Goal: Task Accomplishment & Management: Manage account settings

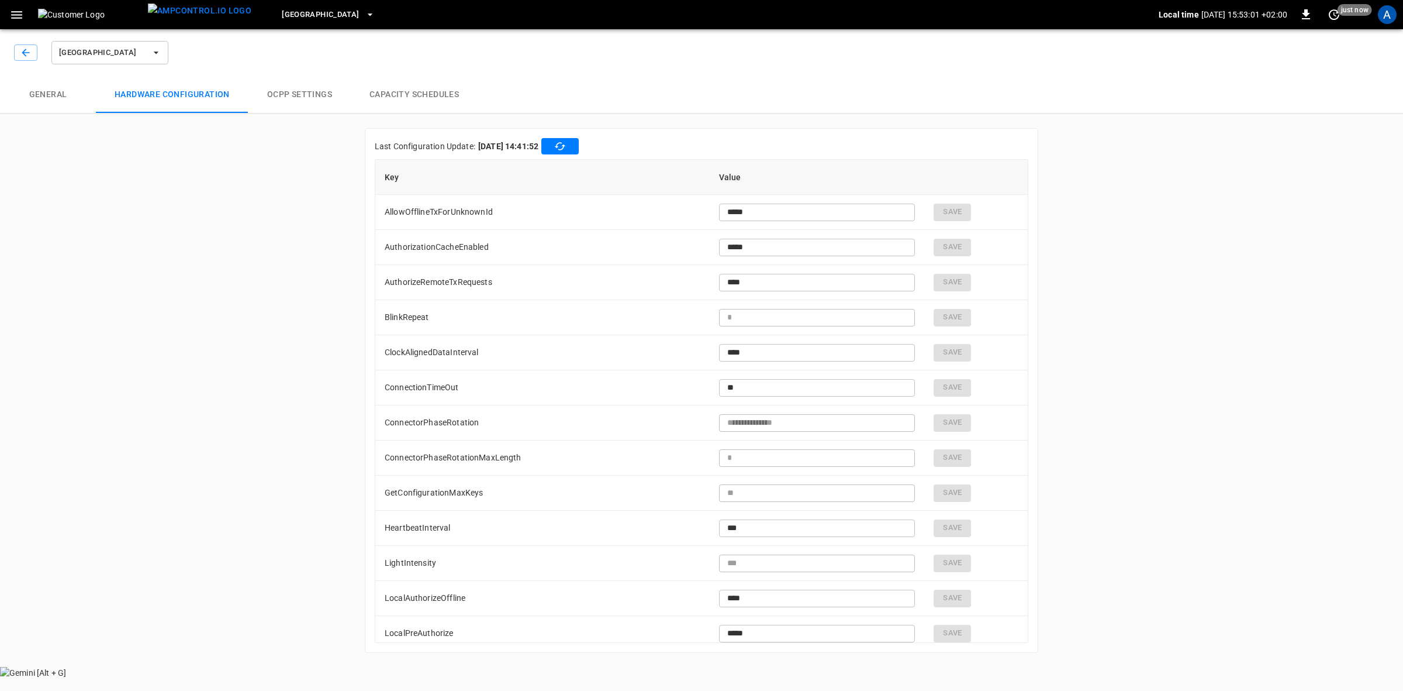
click at [1389, 18] on div "A" at bounding box center [1387, 14] width 19 height 19
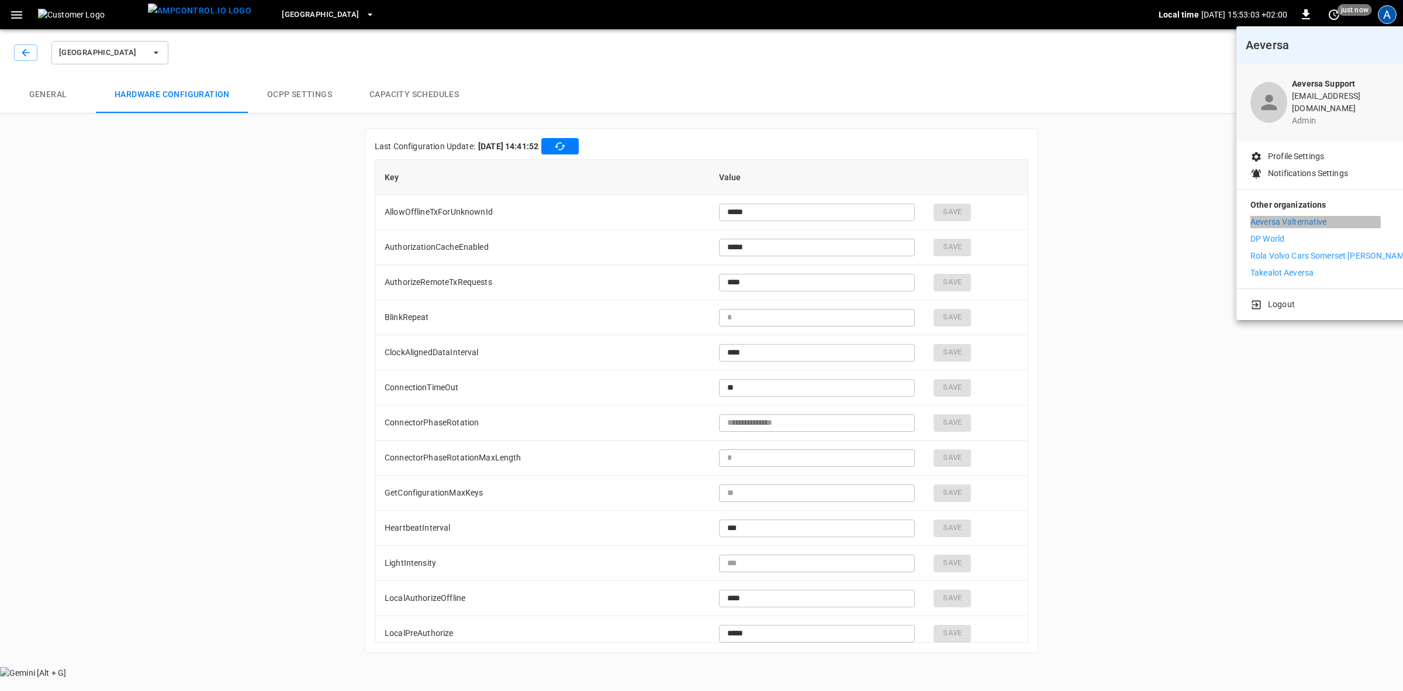
click at [1284, 216] on p "Aeversa Valternative" at bounding box center [1289, 222] width 77 height 12
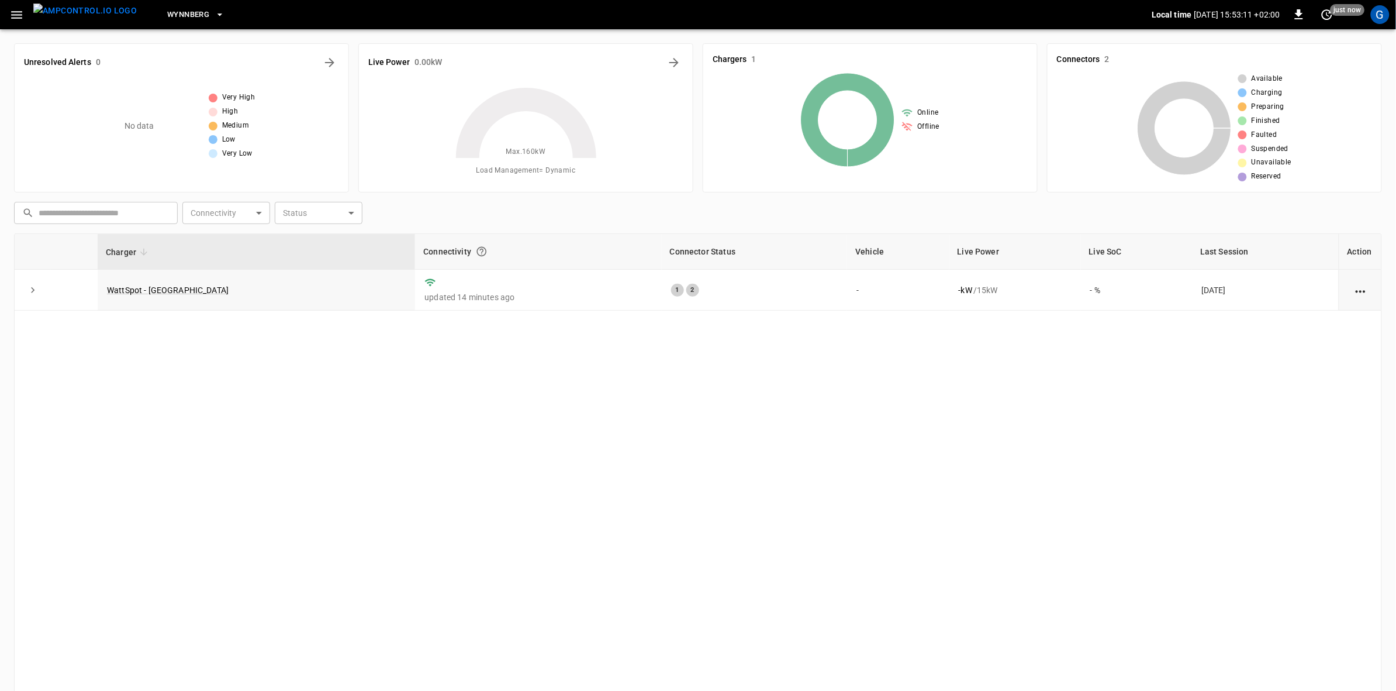
click at [1378, 12] on div "G" at bounding box center [1380, 14] width 19 height 19
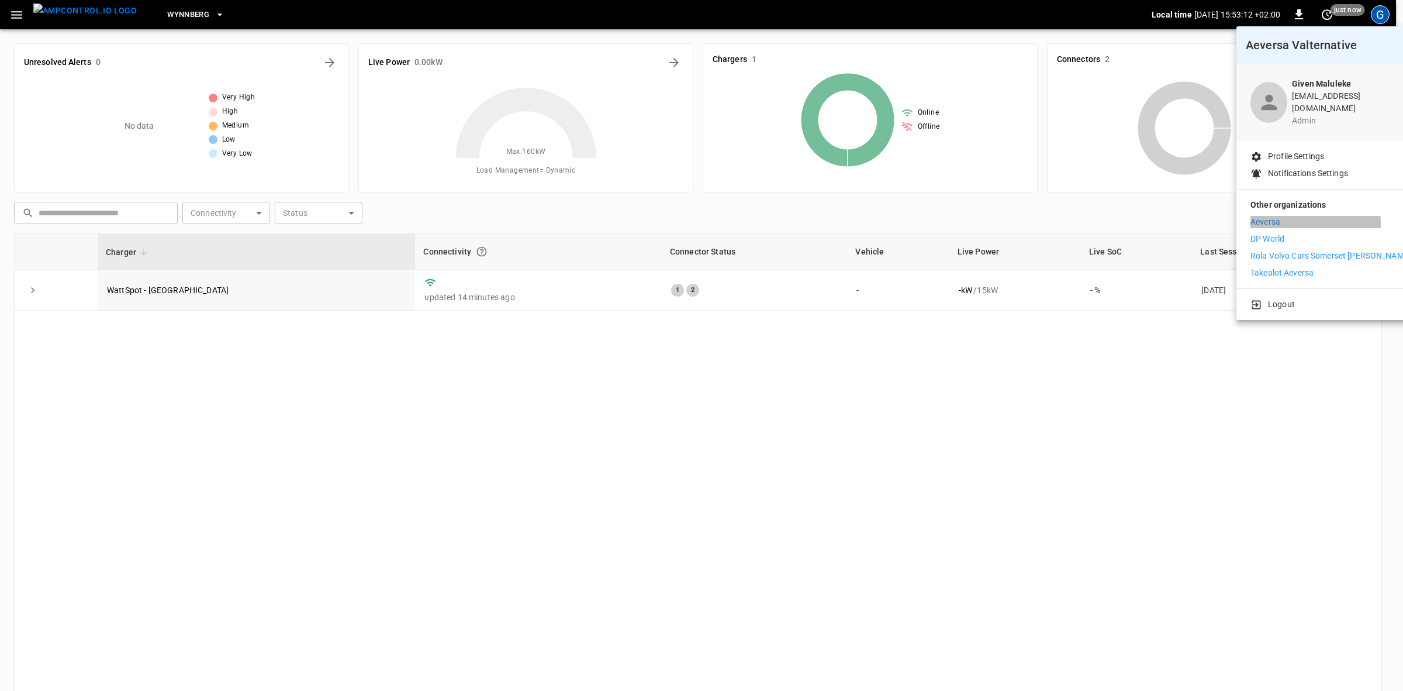
click at [1266, 216] on p "Aeversa" at bounding box center [1266, 222] width 30 height 12
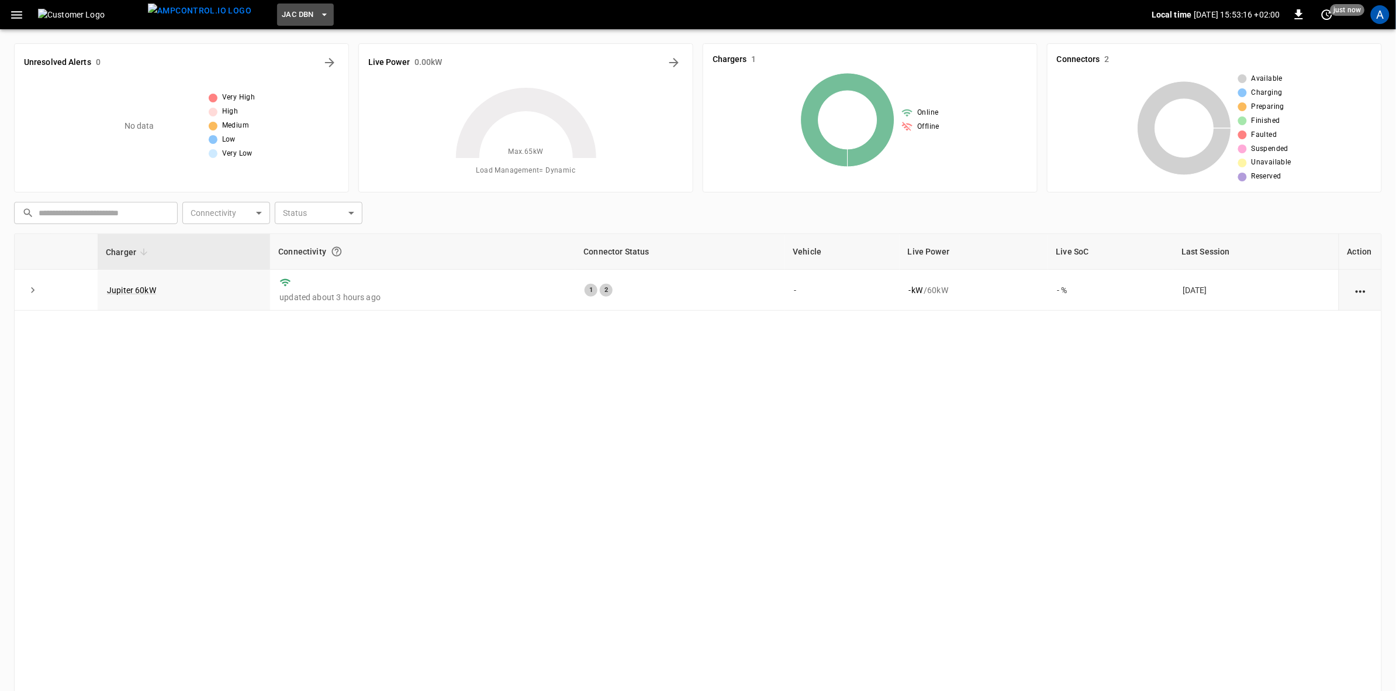
click at [319, 9] on icon "button" at bounding box center [325, 15] width 12 height 12
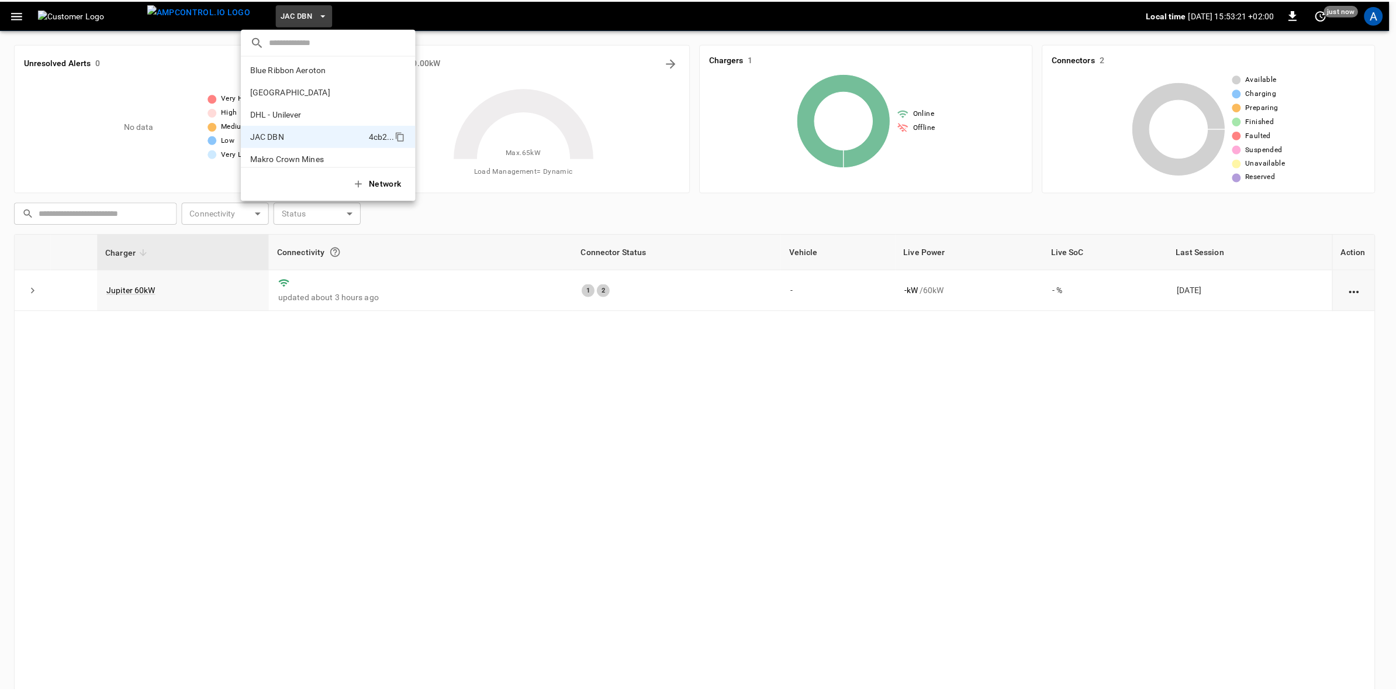
scroll to position [20, 0]
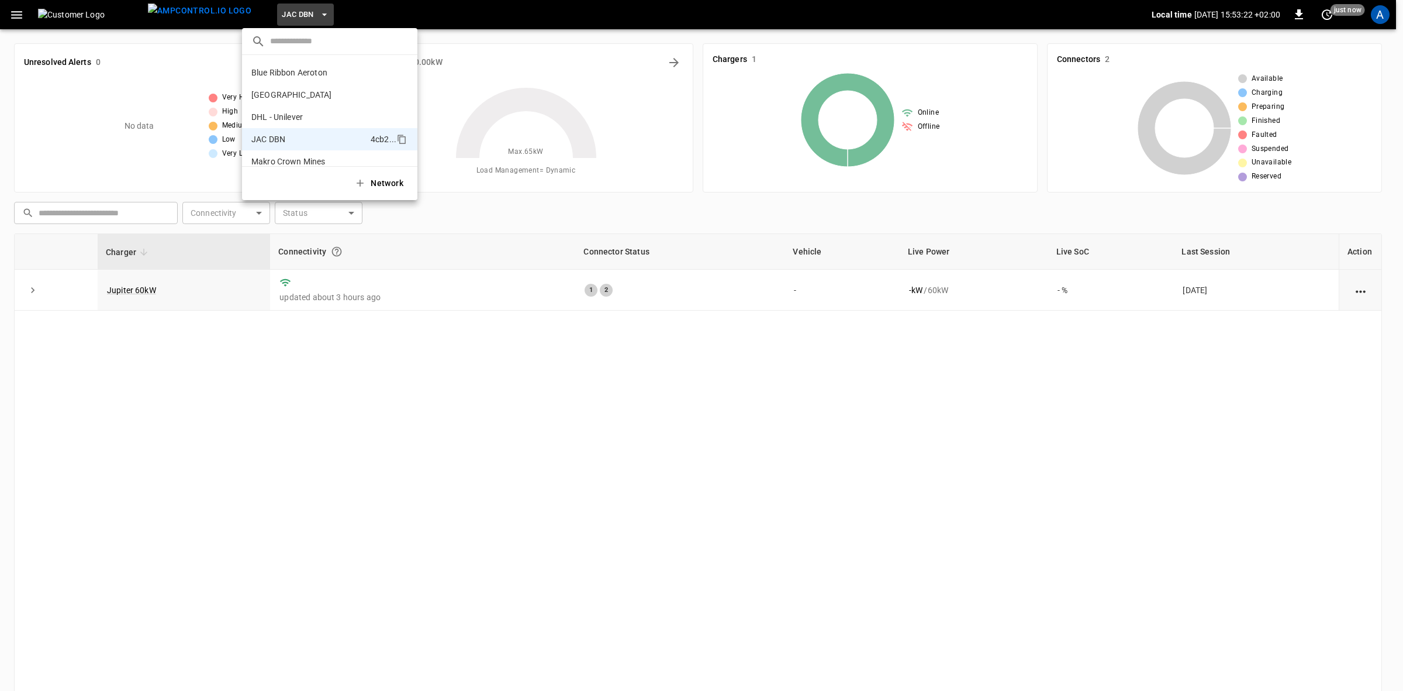
click at [302, 95] on p "[GEOGRAPHIC_DATA]" at bounding box center [309, 95] width 116 height 12
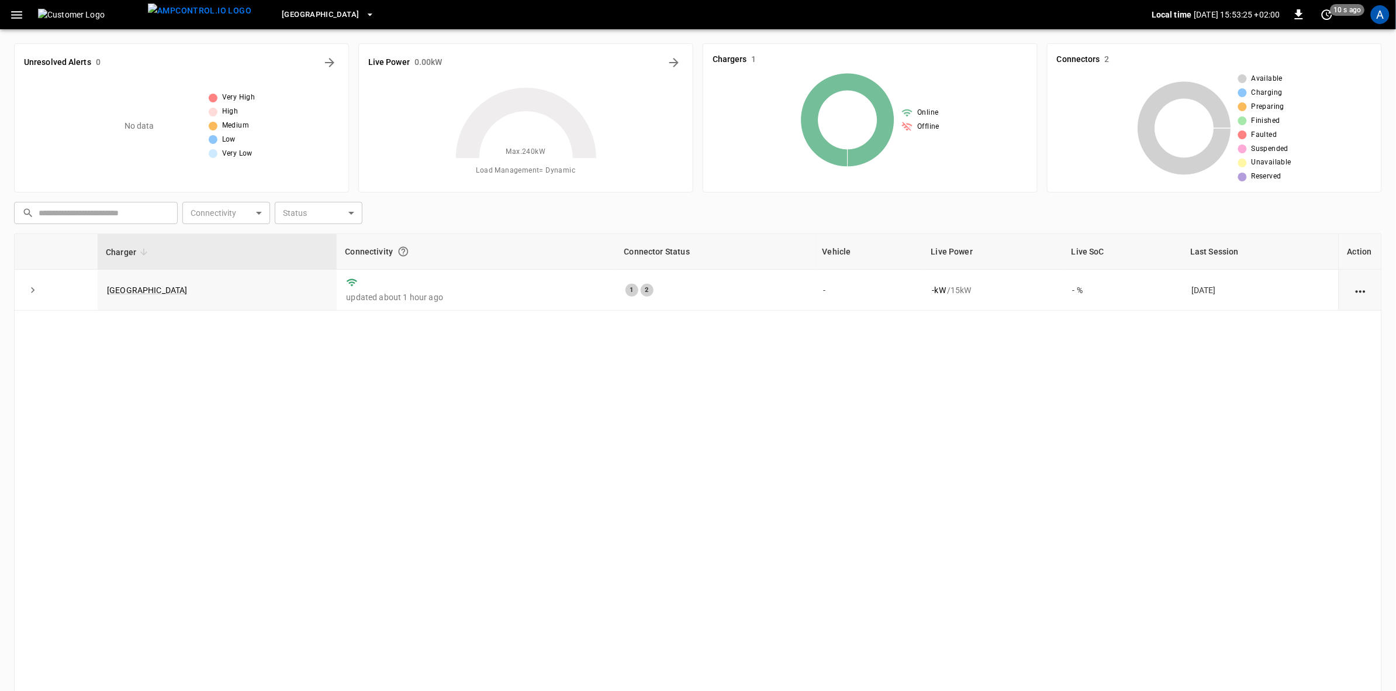
click at [168, 288] on link "Carlswald Decor Centre" at bounding box center [147, 289] width 81 height 9
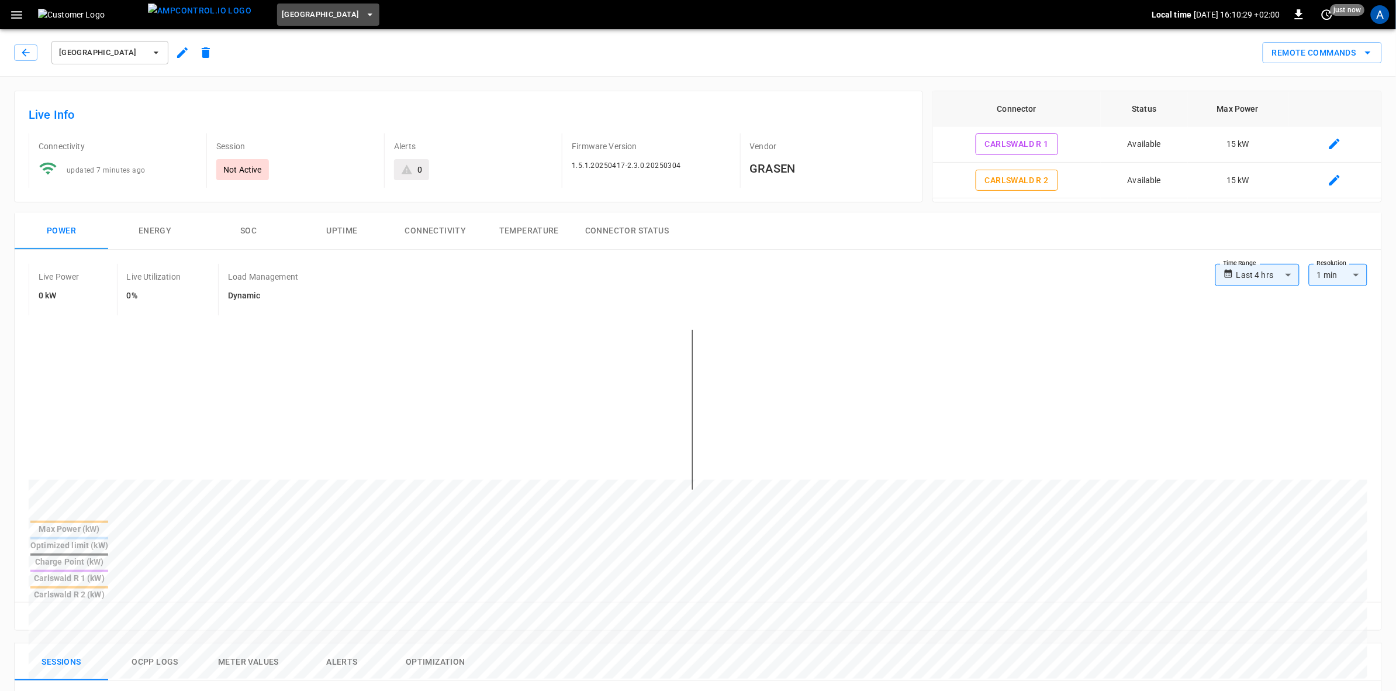
click at [364, 12] on icon "button" at bounding box center [370, 15] width 12 height 12
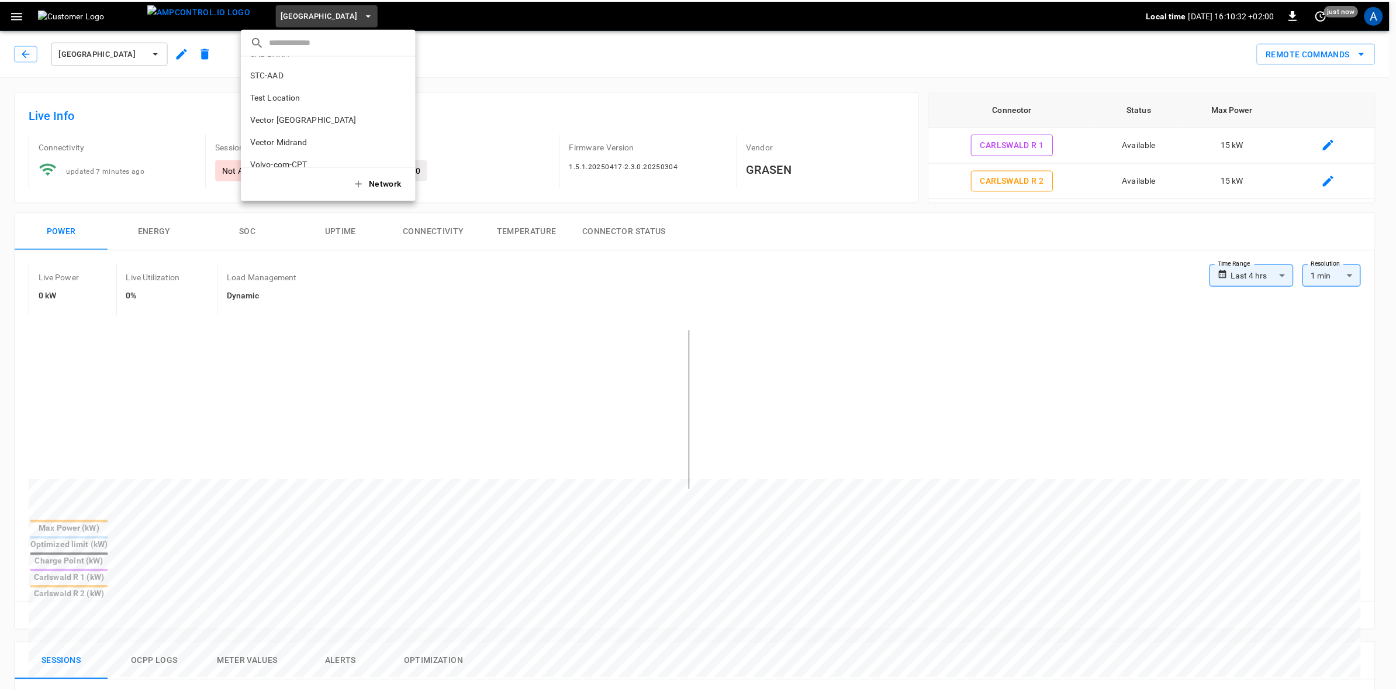
scroll to position [157, 0]
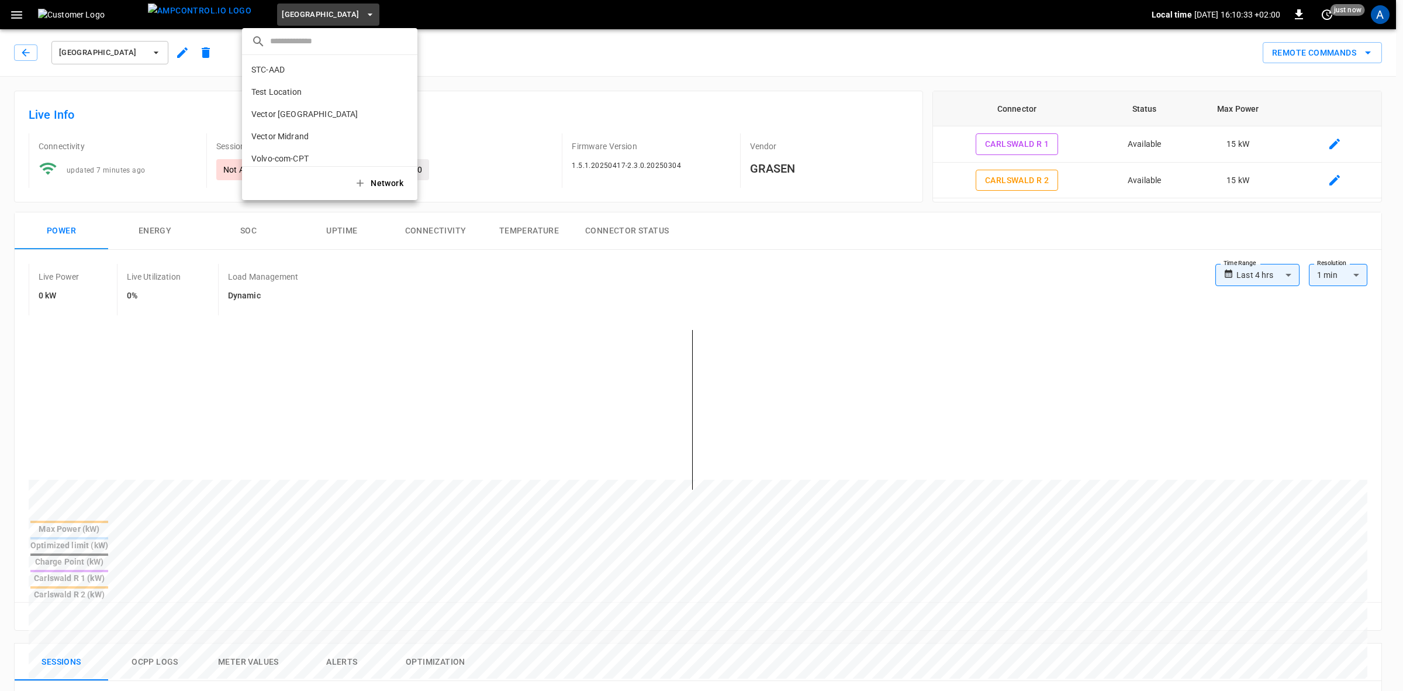
click at [278, 94] on p "Test Location" at bounding box center [308, 92] width 115 height 12
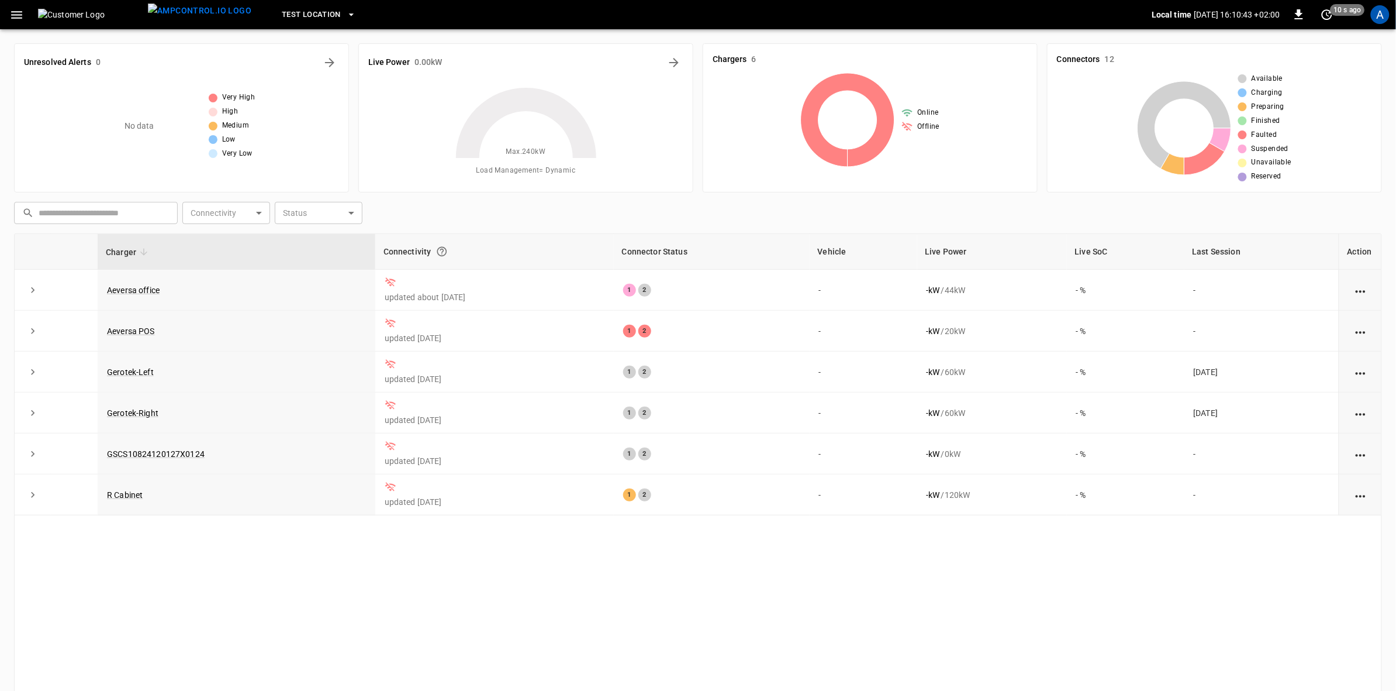
click at [211, 196] on div "Unresolved Alerts 0 No data Very High High Medium Low Very Low Live Power 0.00 …" at bounding box center [698, 391] width 1368 height 714
click at [1379, 13] on div "A" at bounding box center [1380, 14] width 19 height 19
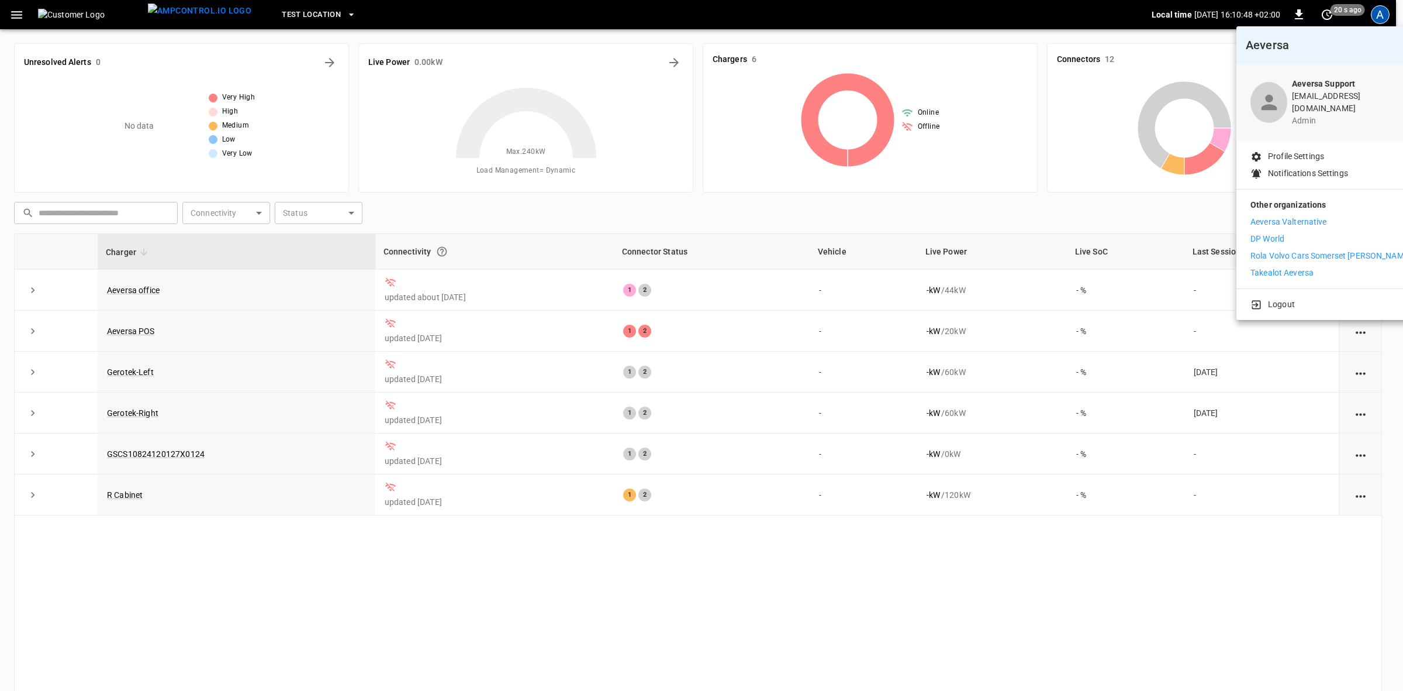
click at [1264, 217] on p "Aeversa Valternative" at bounding box center [1289, 222] width 77 height 12
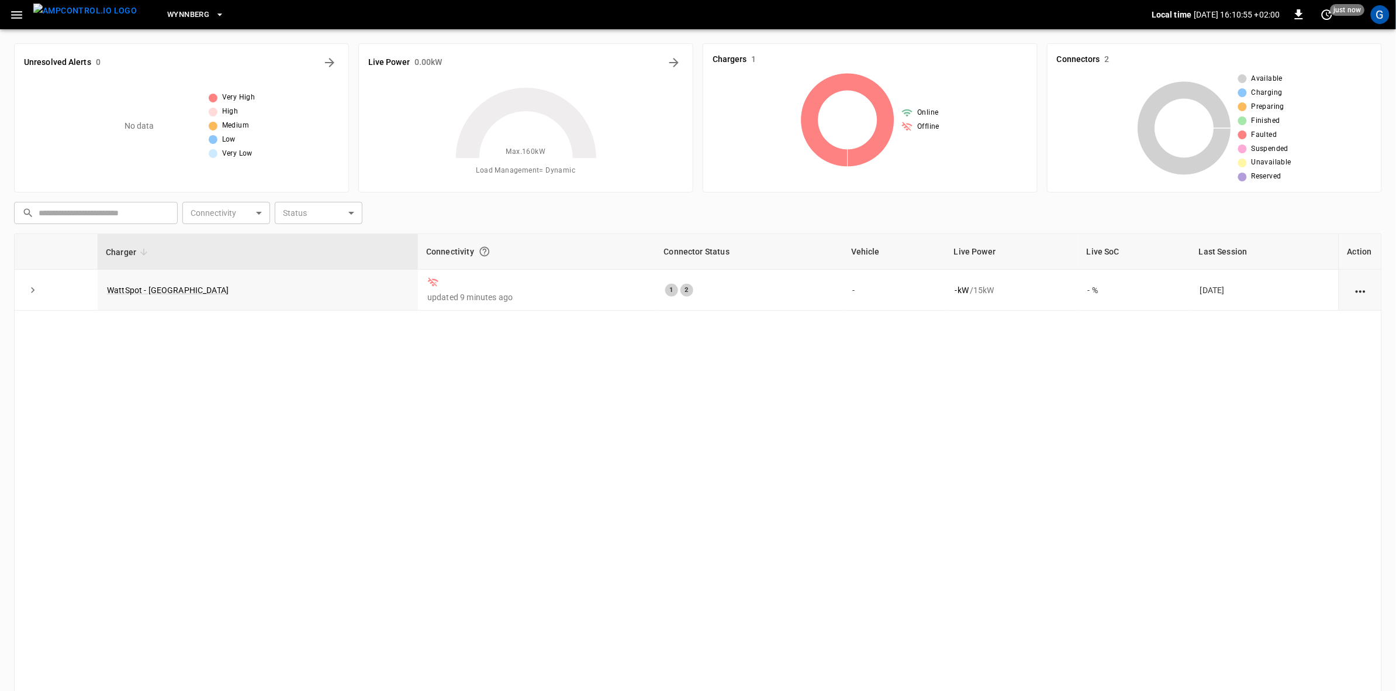
click at [123, 292] on link "WattSpot - [GEOGRAPHIC_DATA]" at bounding box center [168, 289] width 122 height 9
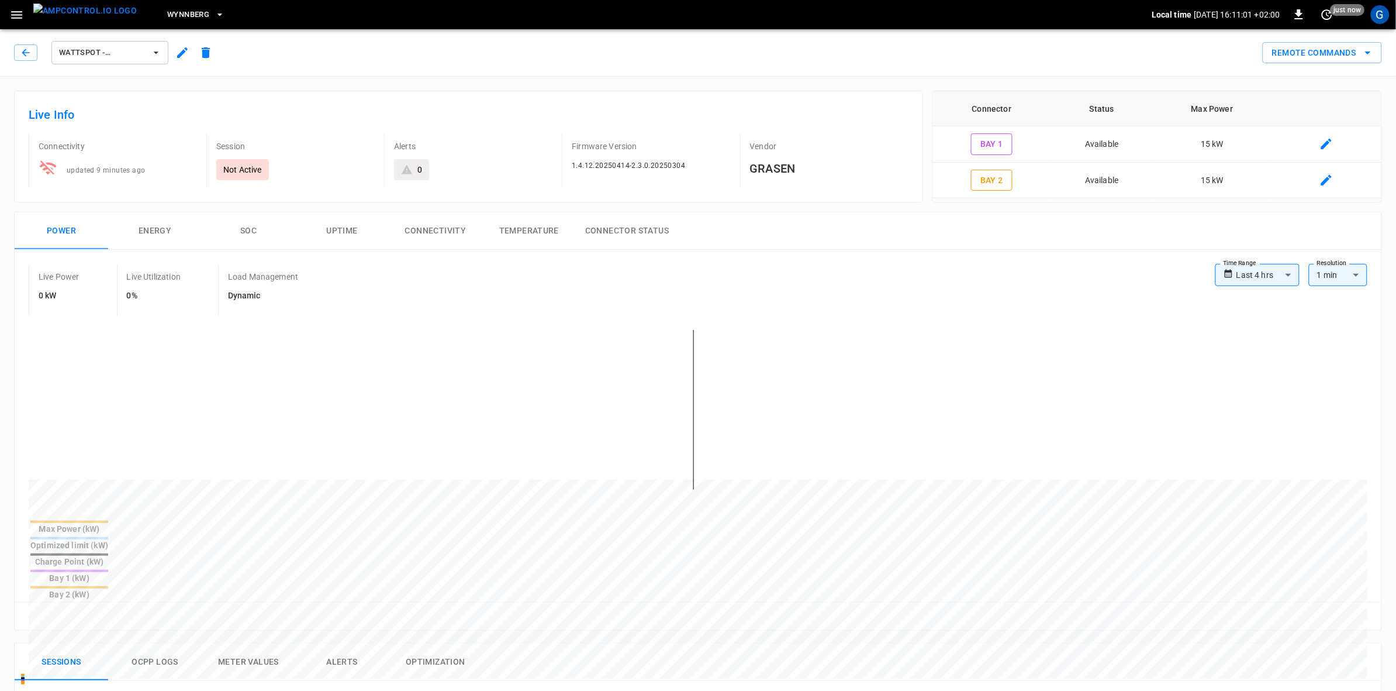
click at [1386, 16] on div "G" at bounding box center [1380, 14] width 19 height 19
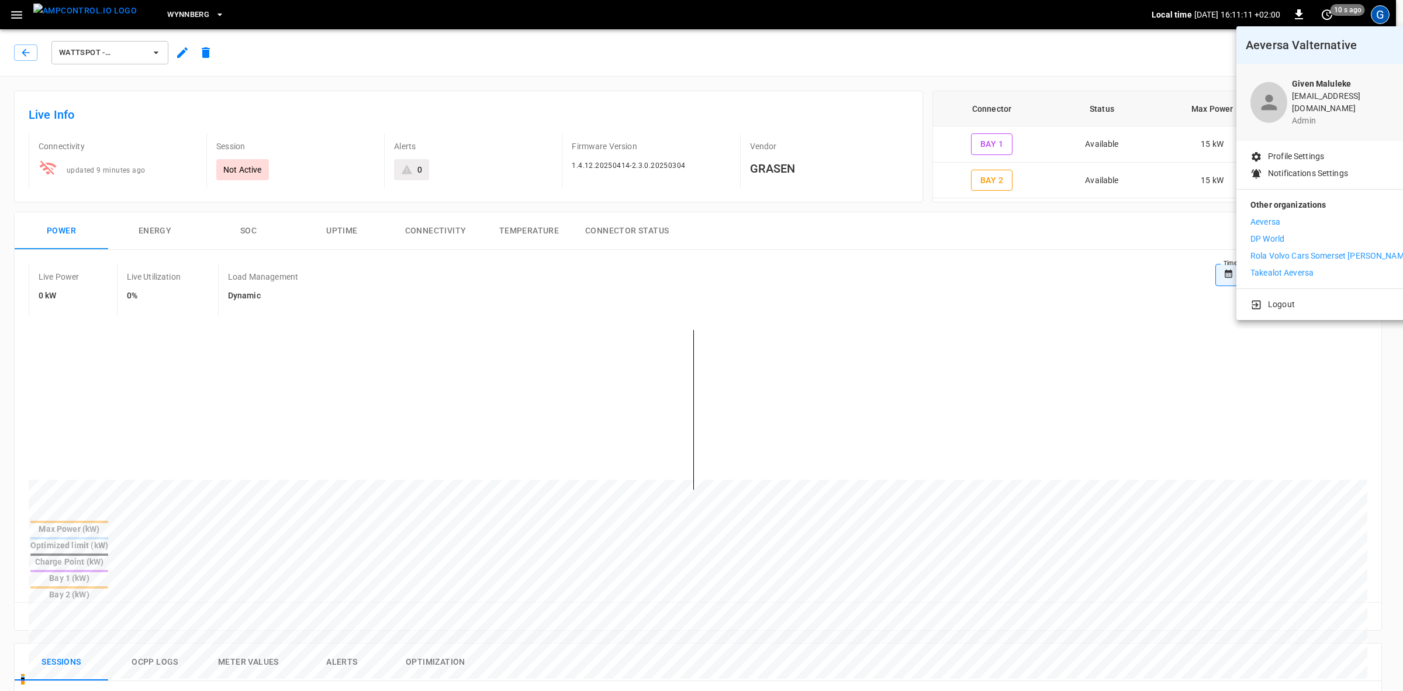
click at [1269, 267] on p "Takealot Aeversa" at bounding box center [1282, 273] width 63 height 12
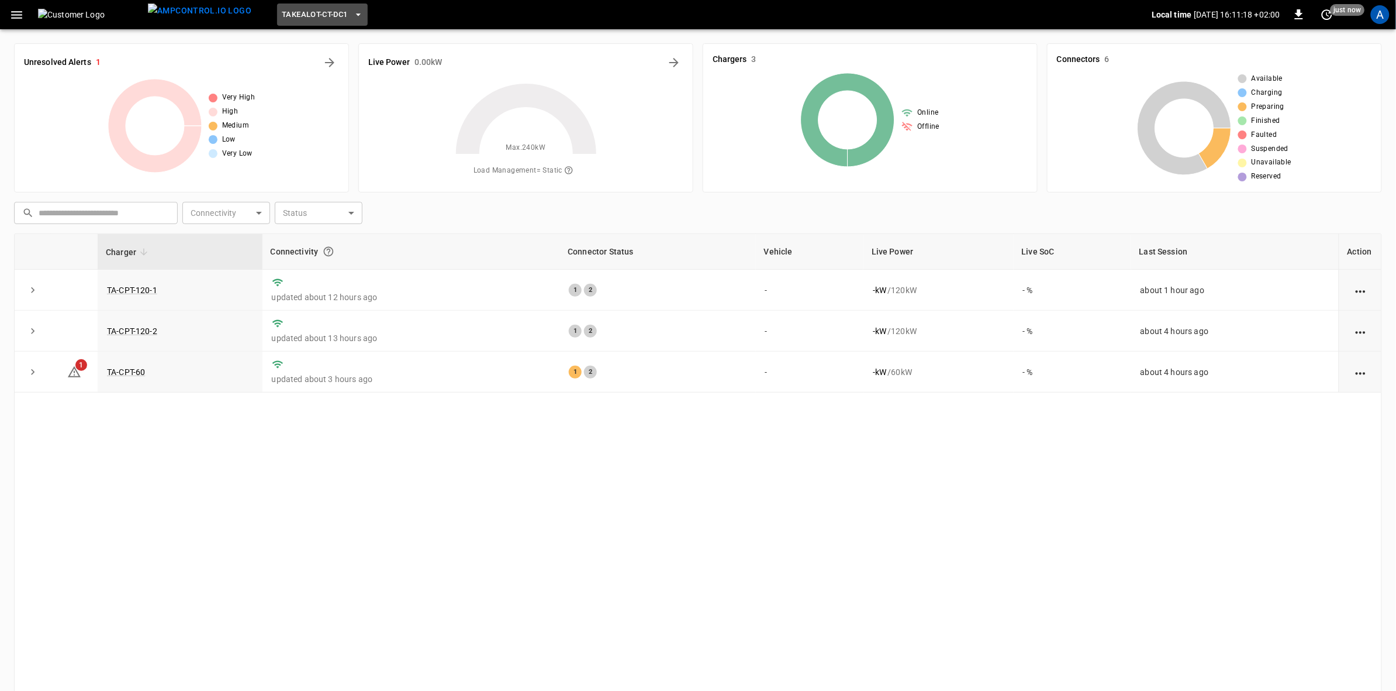
click at [320, 6] on button "Takealot-CT-DC1" at bounding box center [322, 15] width 91 height 23
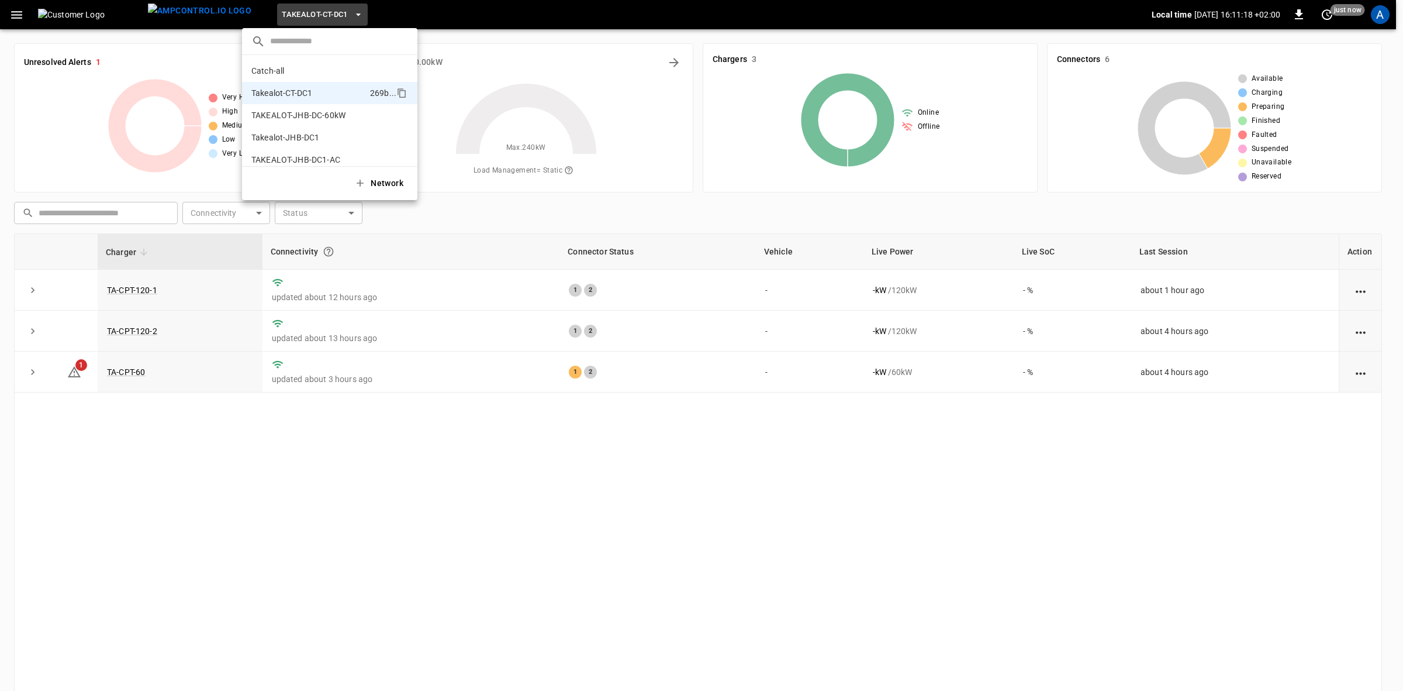
scroll to position [9, 0]
click at [291, 127] on p "Takealot-JHB-DC1" at bounding box center [308, 128] width 114 height 12
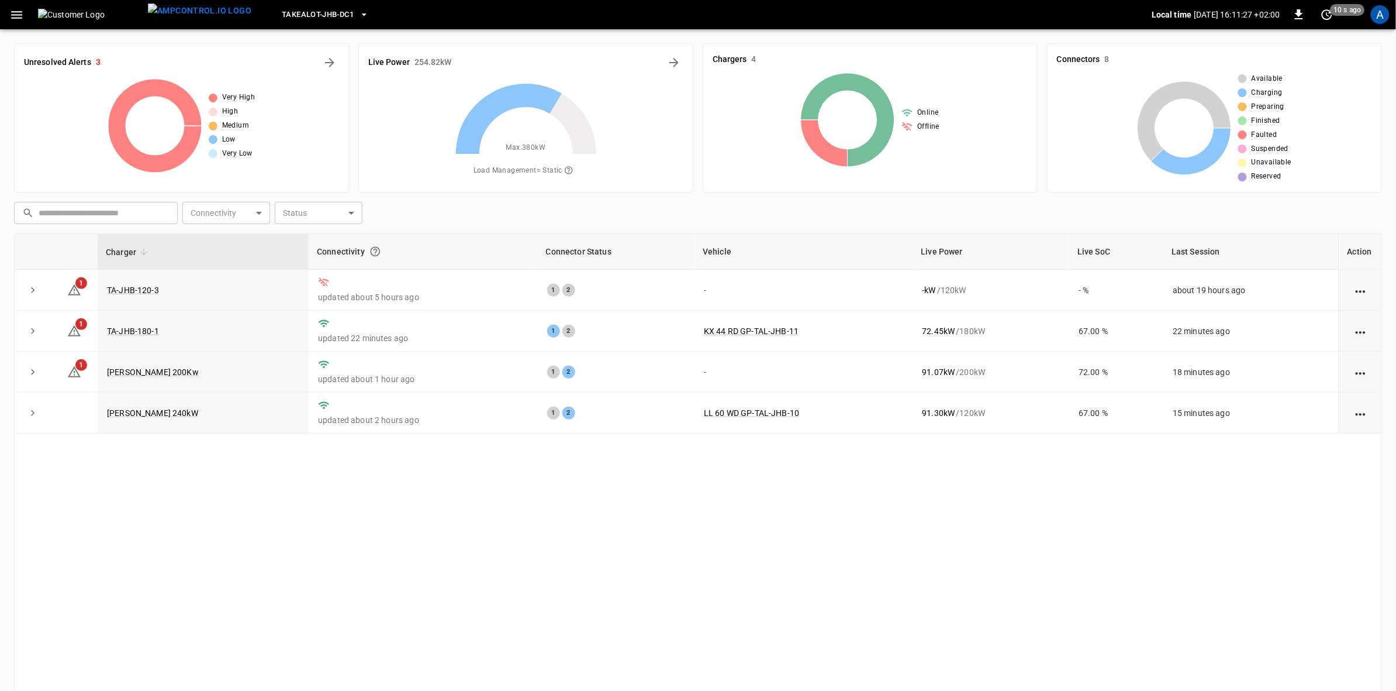
click at [1364, 293] on icon "action cell options" at bounding box center [1361, 291] width 15 height 15
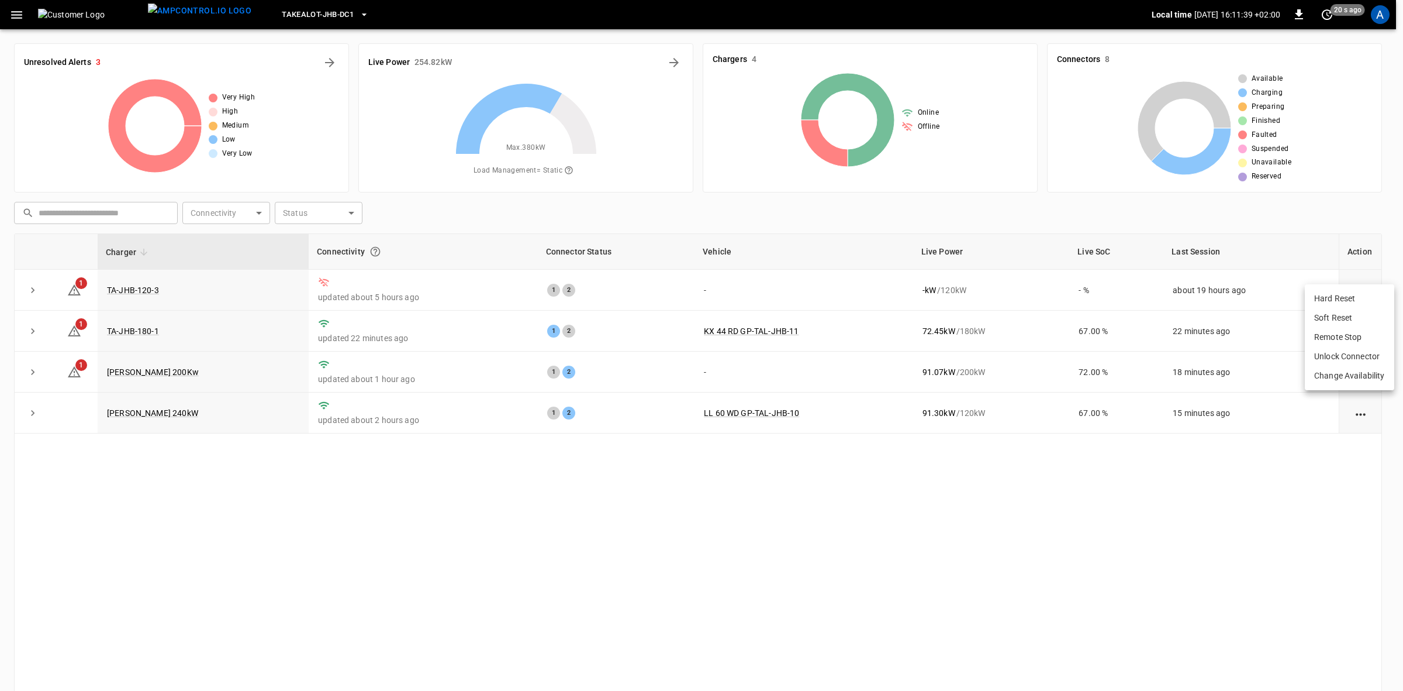
click at [133, 288] on div at bounding box center [701, 345] width 1403 height 691
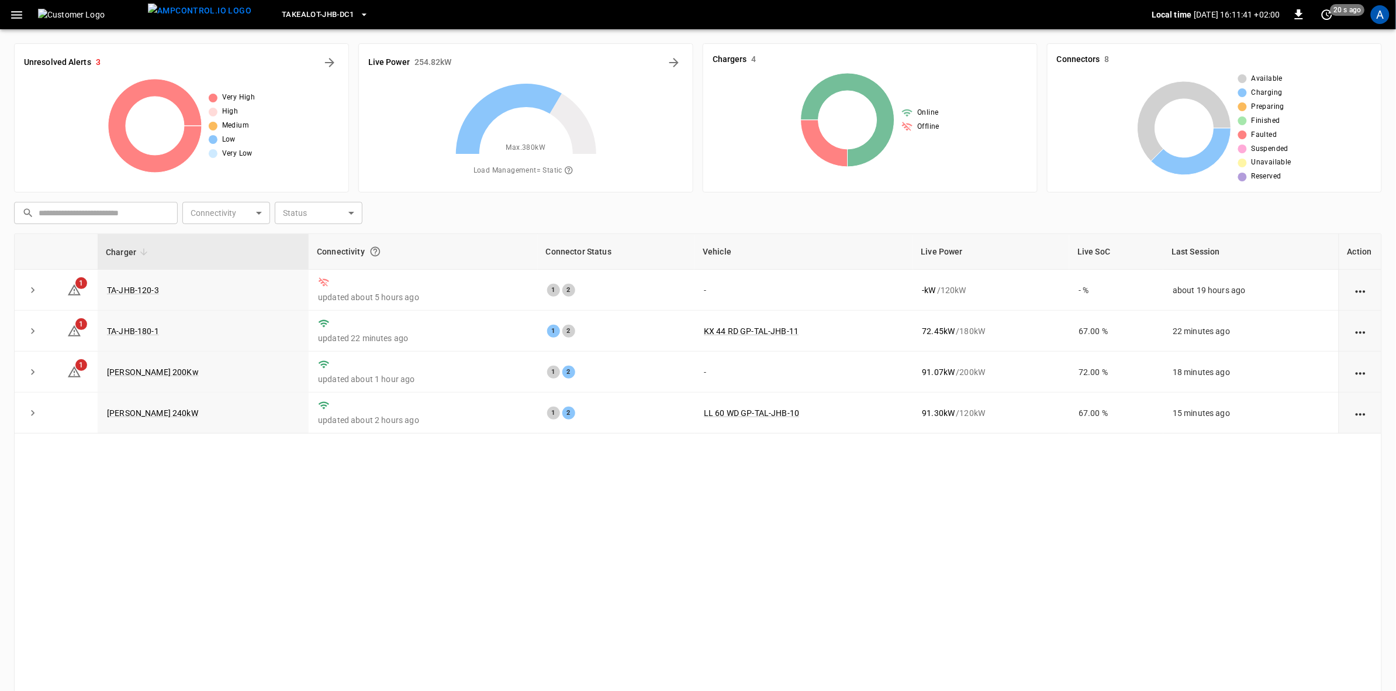
click at [18, 19] on icon "button" at bounding box center [16, 15] width 15 height 15
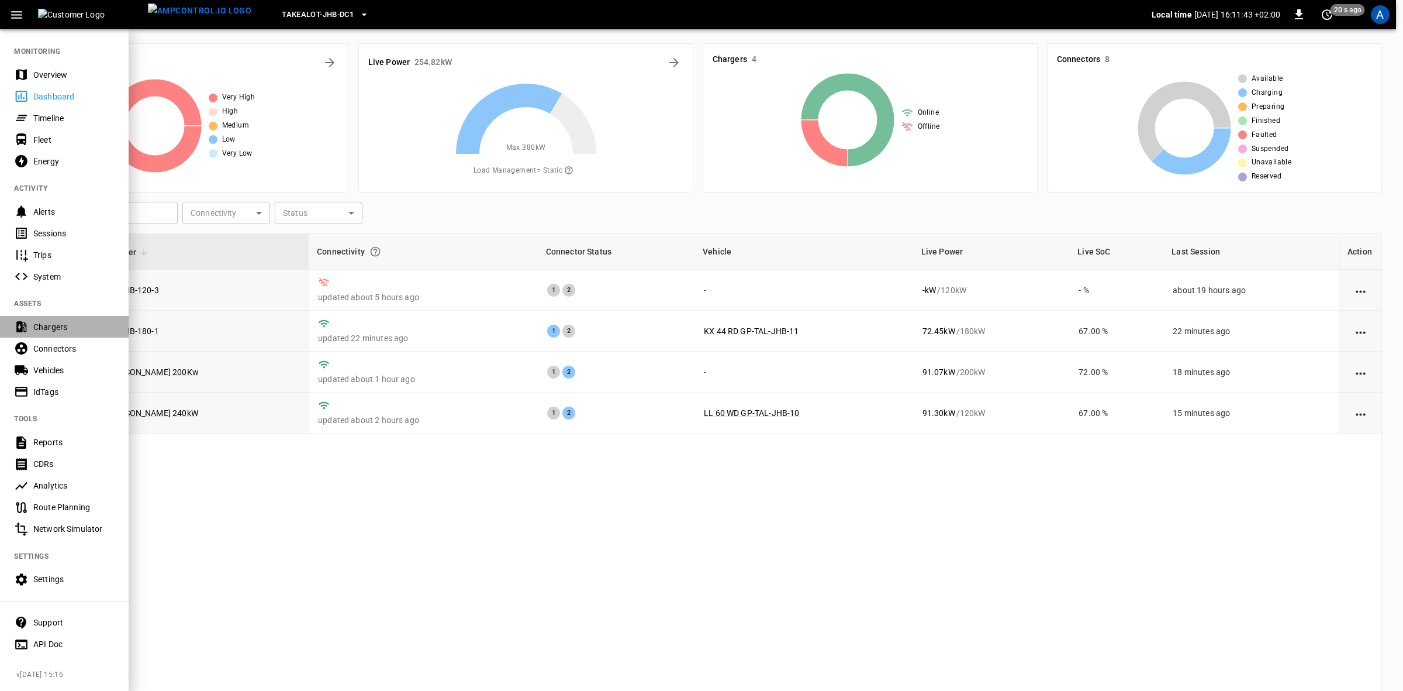
click at [57, 329] on div "Chargers" at bounding box center [73, 327] width 81 height 12
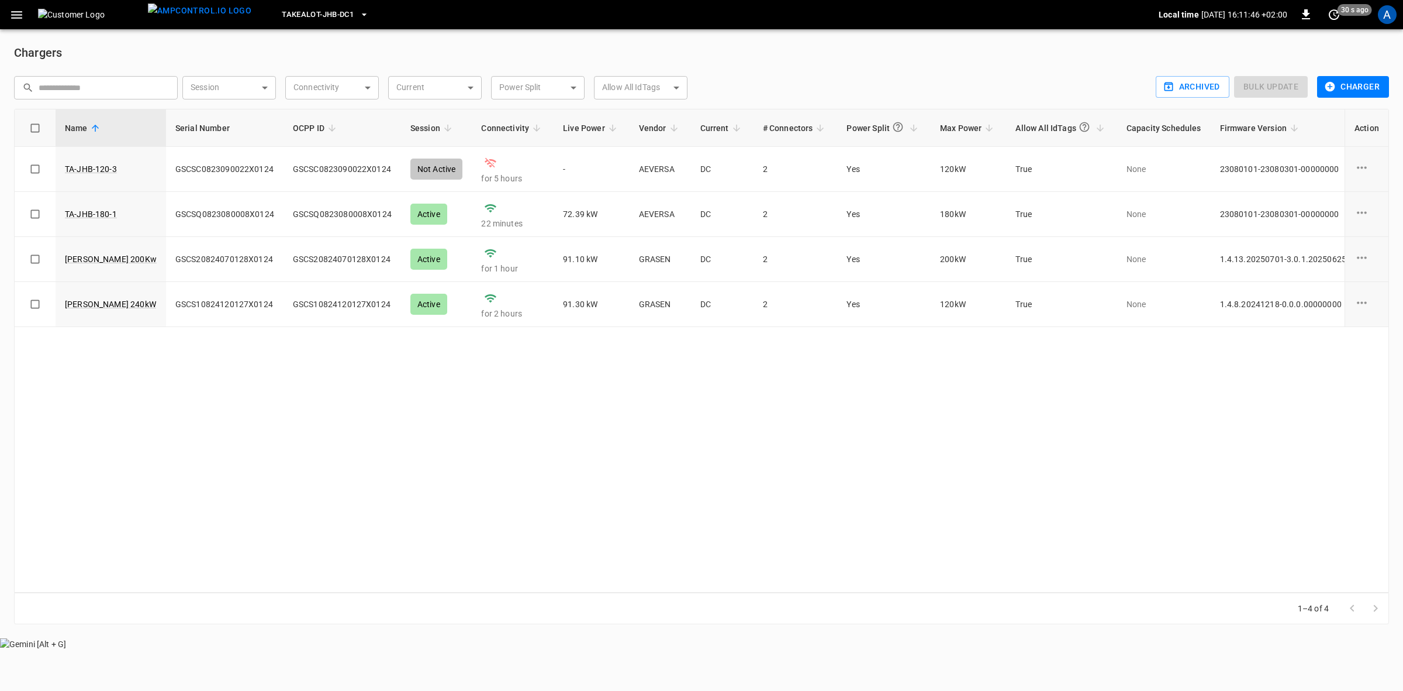
click at [1364, 168] on icon "charge point options" at bounding box center [1362, 167] width 15 height 15
click at [1325, 255] on li "Archive" at bounding box center [1353, 252] width 82 height 19
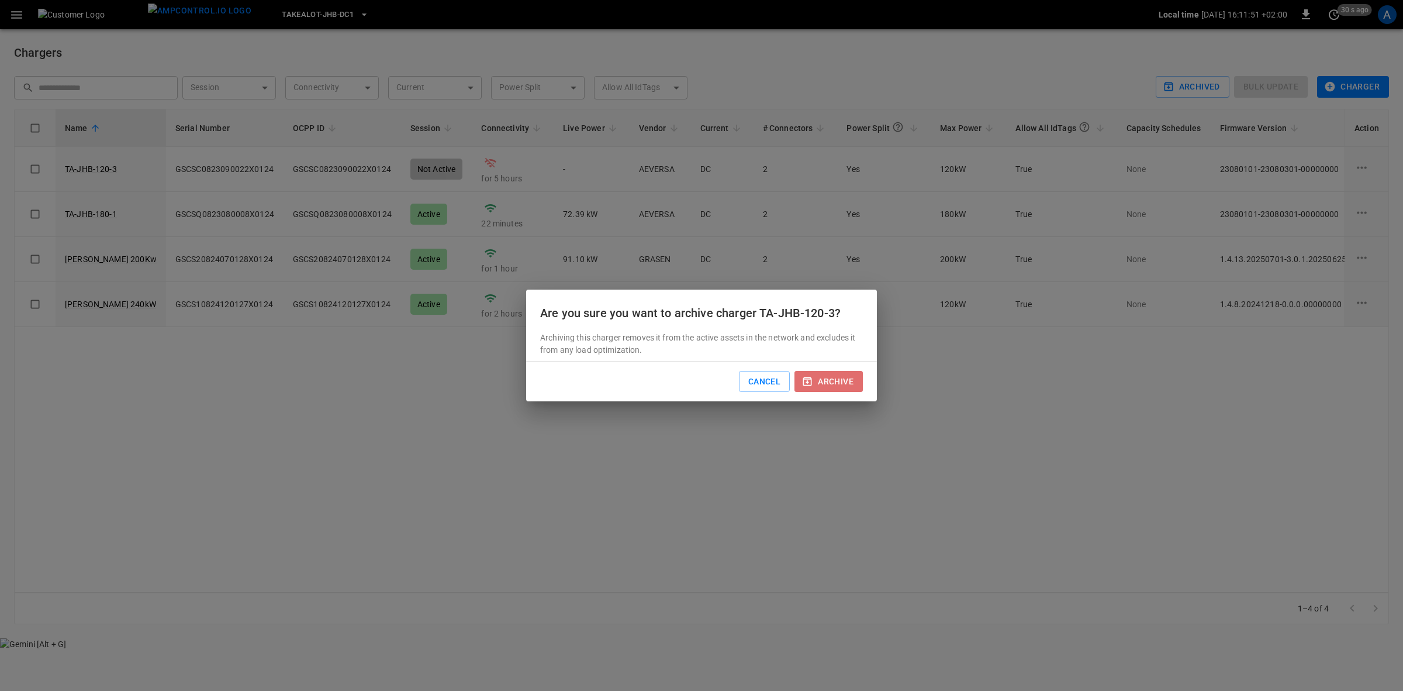
click at [820, 378] on button "archive" at bounding box center [829, 382] width 68 height 22
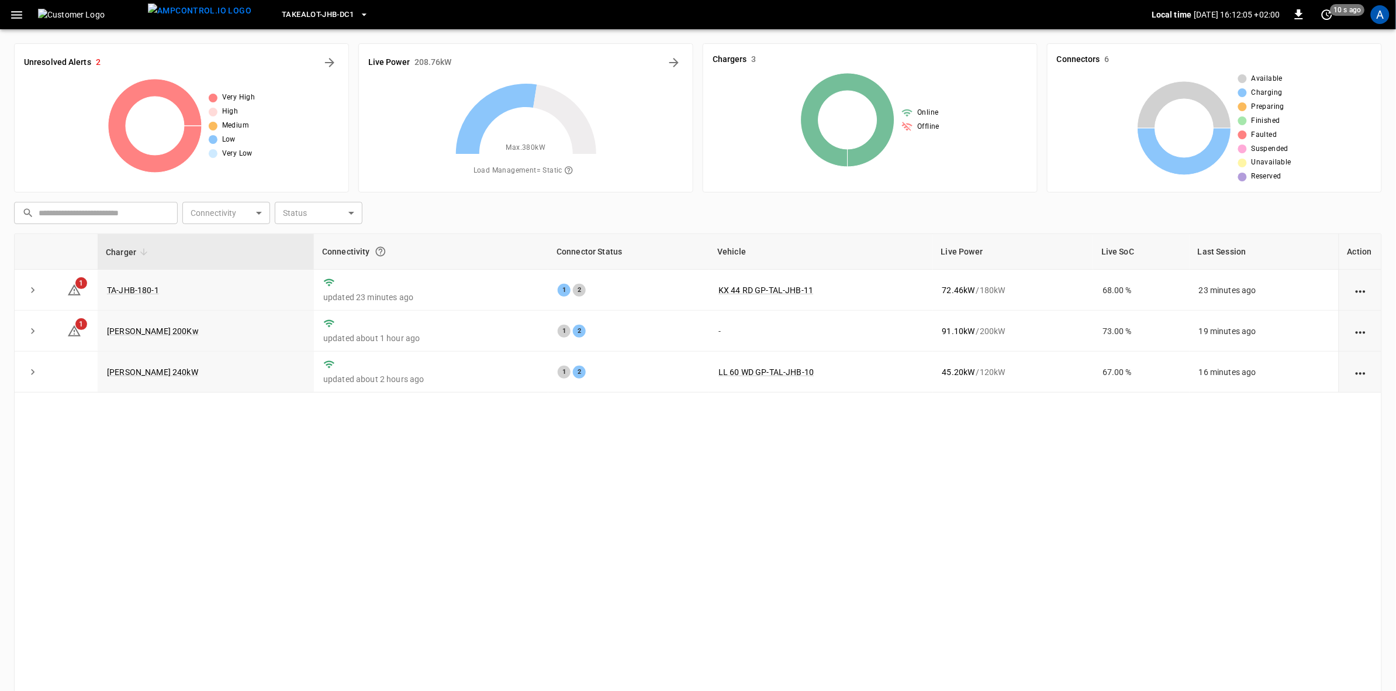
click at [136, 332] on link "TAL R 200Kw" at bounding box center [153, 330] width 92 height 9
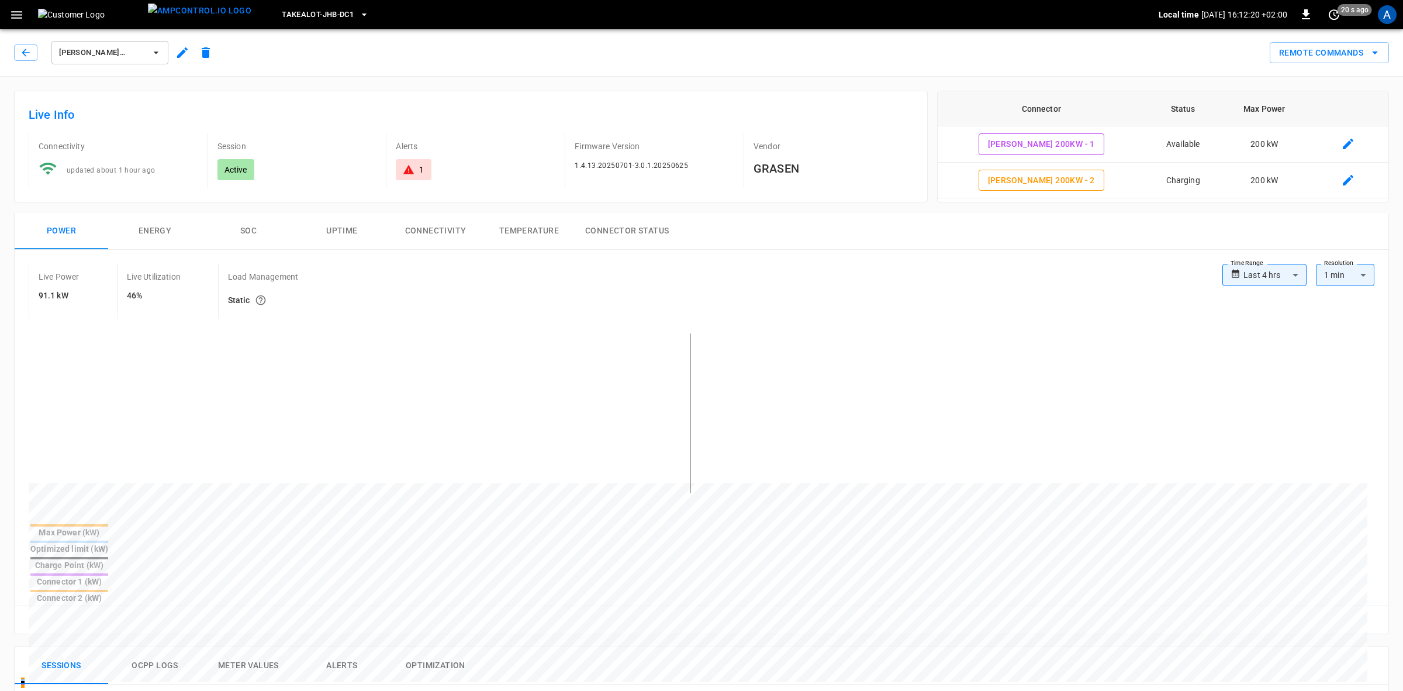
click at [1290, 277] on body "**********" at bounding box center [701, 637] width 1403 height 1275
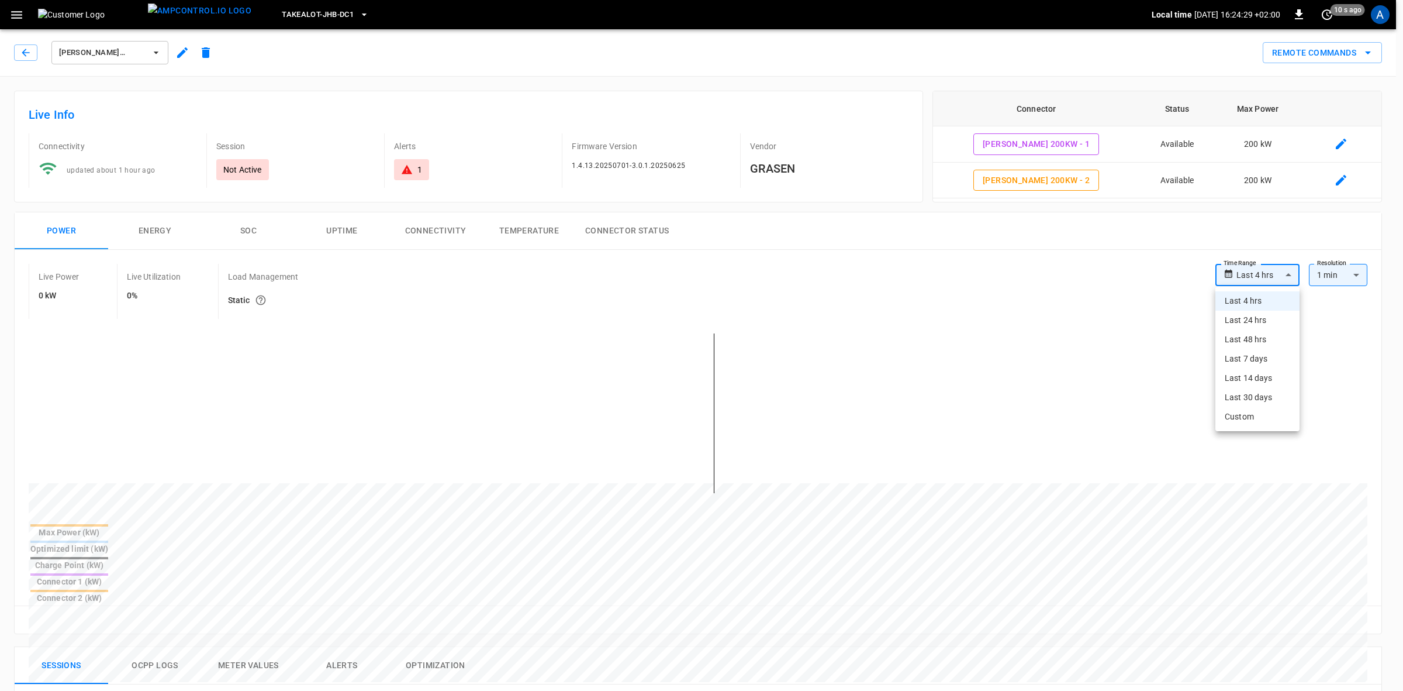
click at [152, 54] on div at bounding box center [701, 345] width 1403 height 691
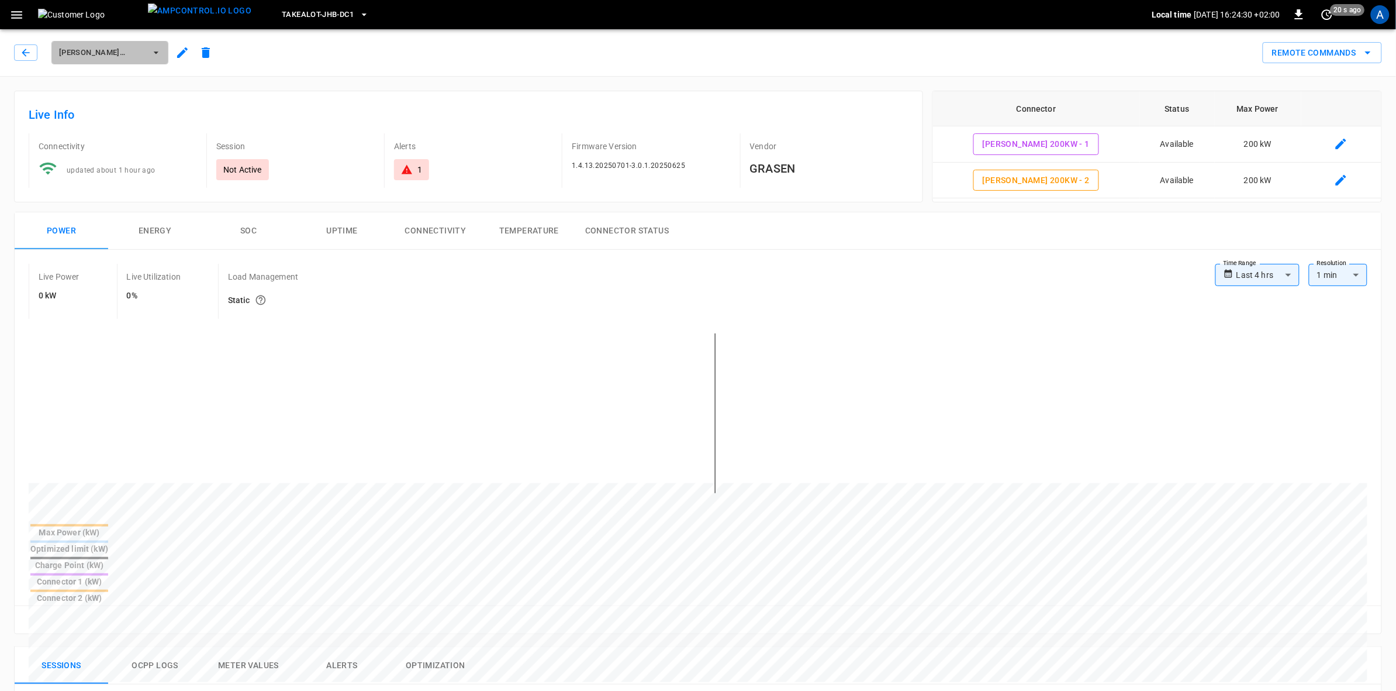
click at [155, 50] on icon "button" at bounding box center [156, 53] width 12 height 12
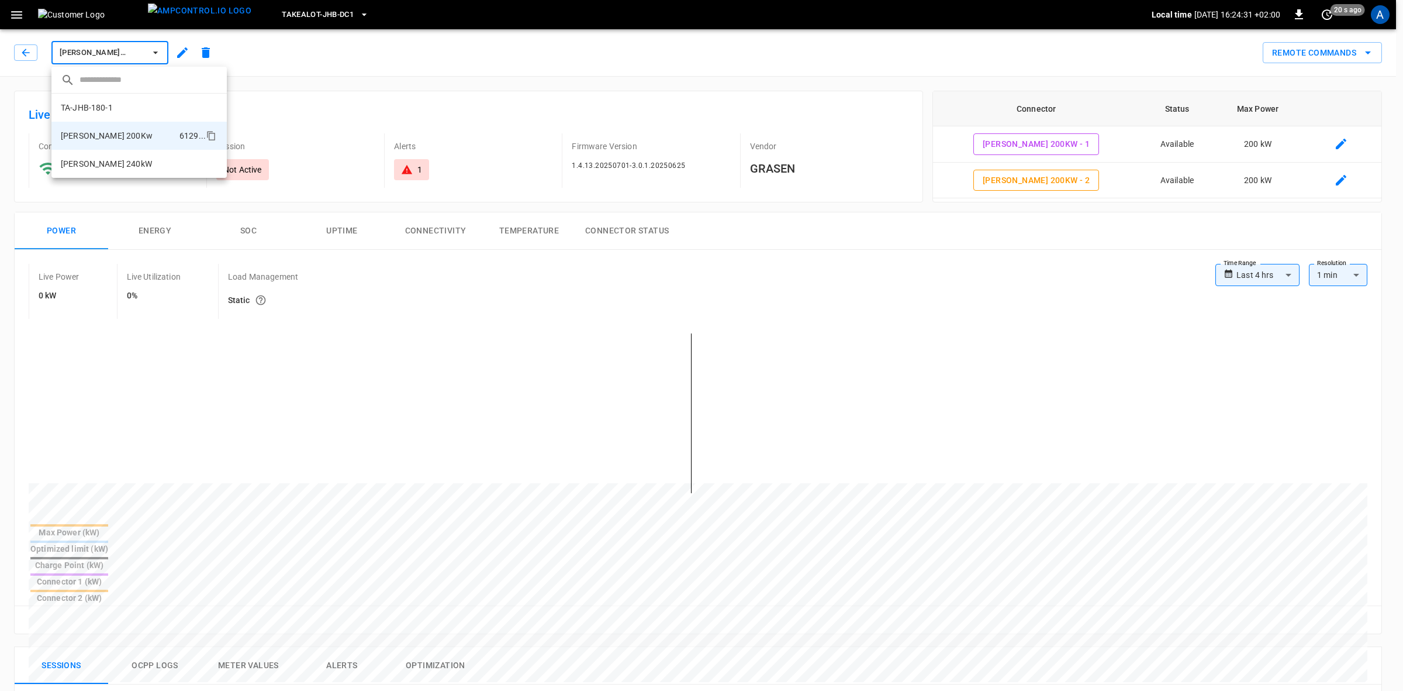
click at [120, 165] on li "TAL R 240kW 9ea6 ..." at bounding box center [138, 164] width 175 height 28
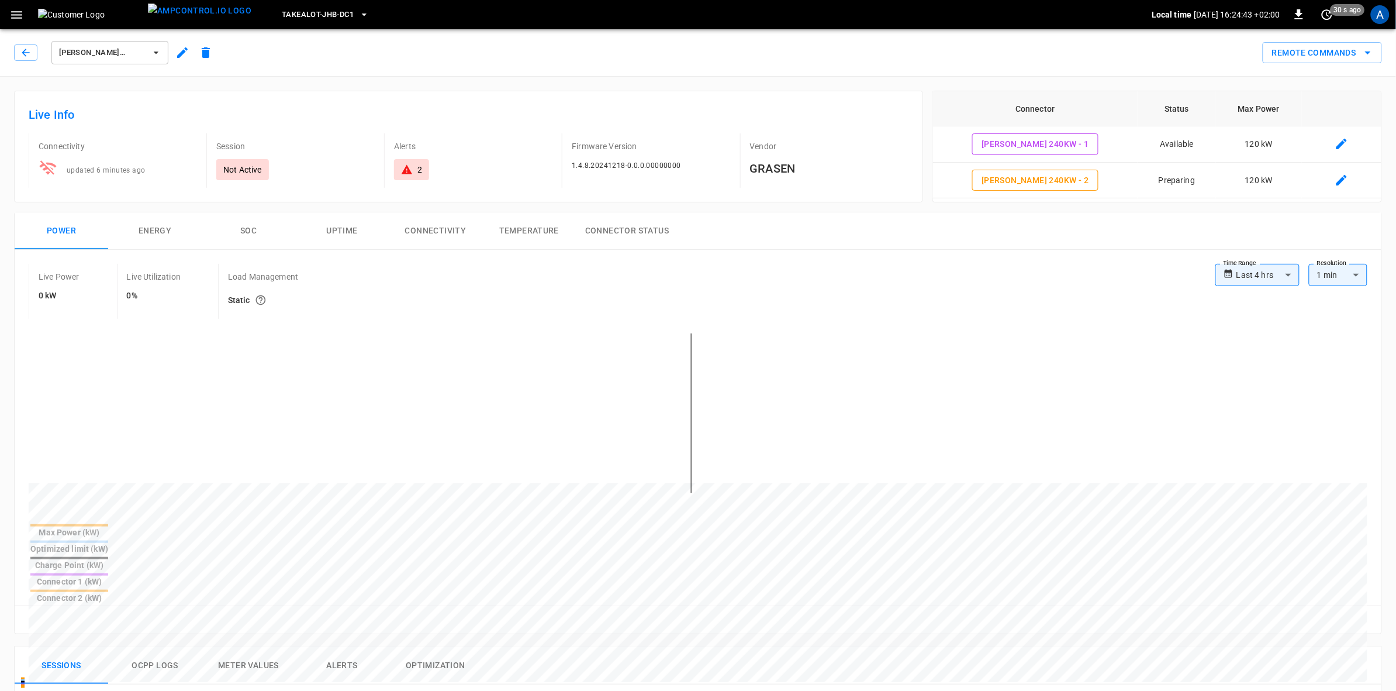
click at [160, 49] on icon "button" at bounding box center [156, 53] width 12 height 12
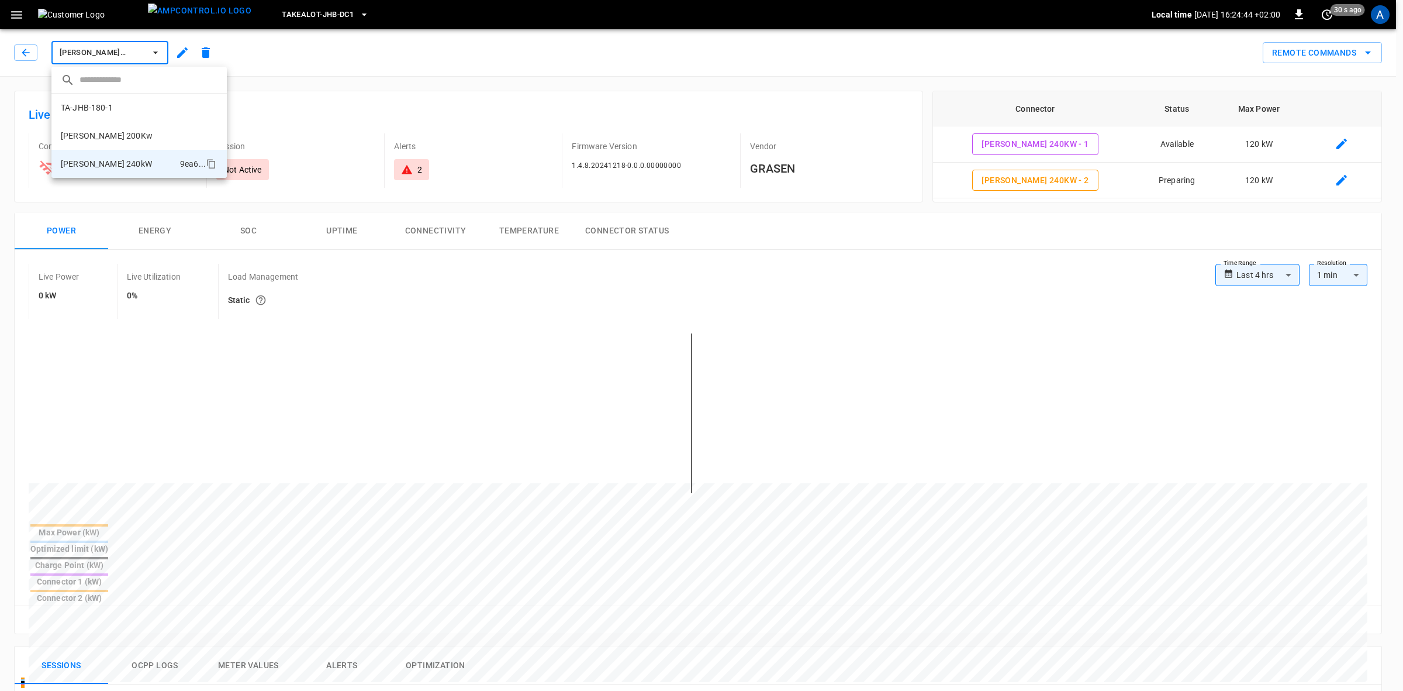
click at [103, 139] on p "[PERSON_NAME] 200Kw" at bounding box center [107, 136] width 92 height 12
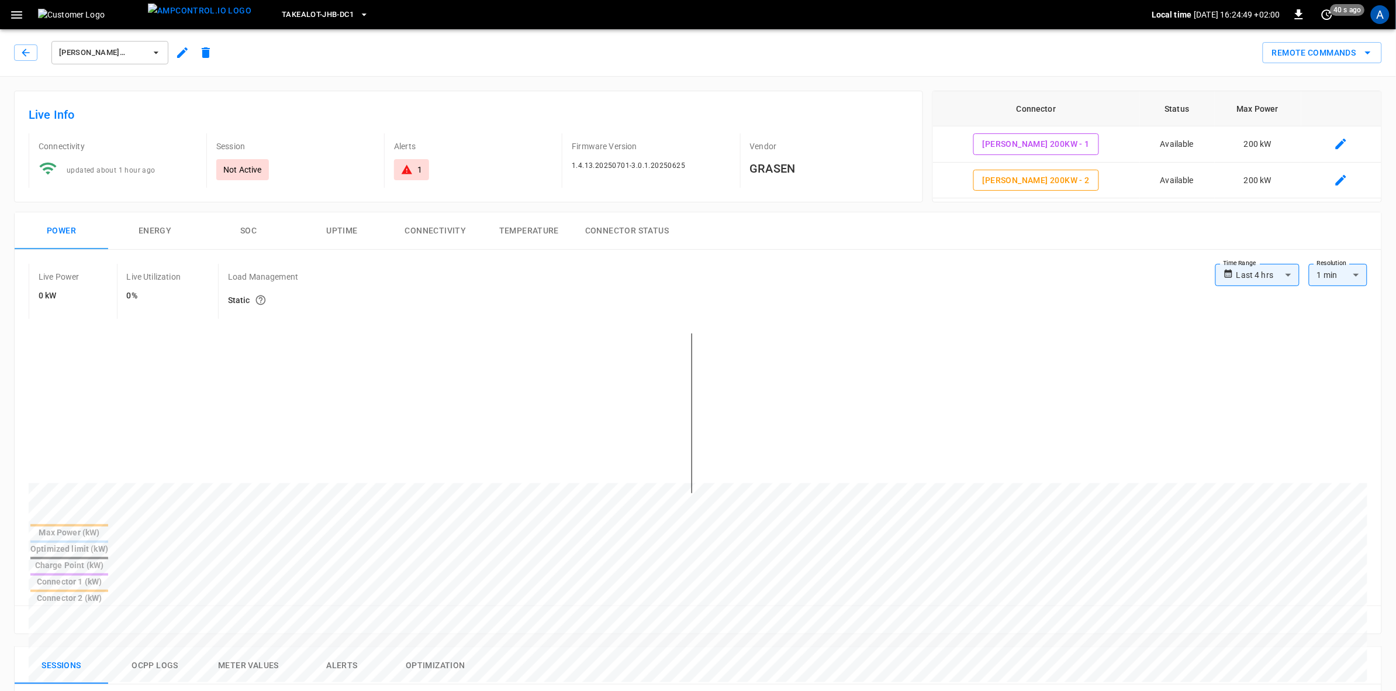
click at [180, 53] on icon "button" at bounding box center [182, 52] width 11 height 11
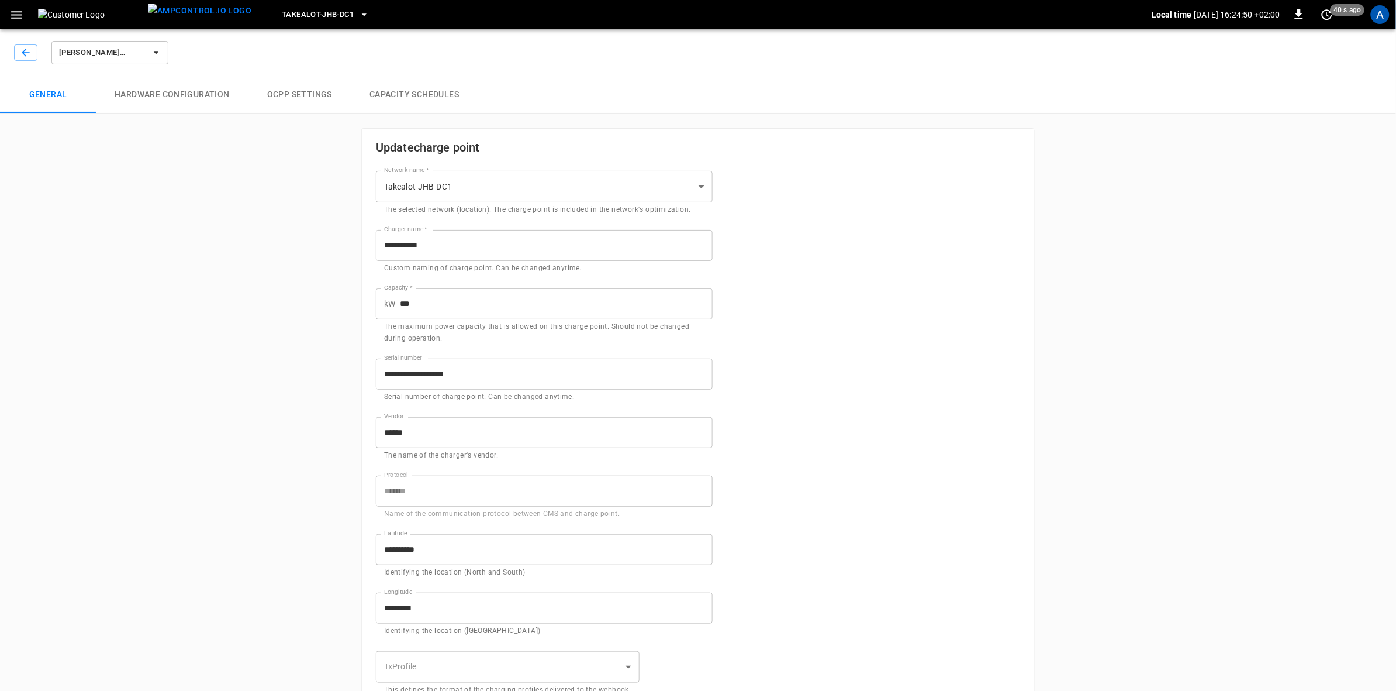
type input "**********"
click at [203, 101] on button "Hardware configuration" at bounding box center [172, 94] width 153 height 37
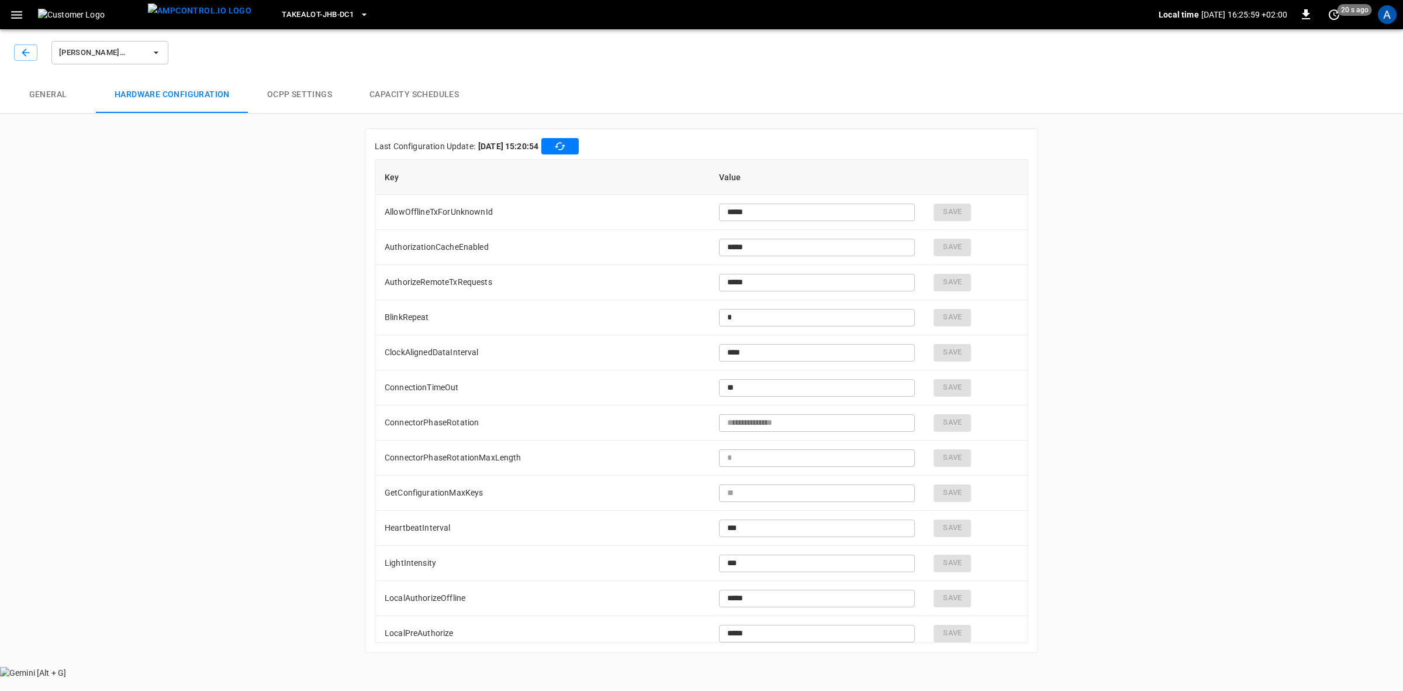
click at [1387, 16] on div "A" at bounding box center [1387, 14] width 19 height 19
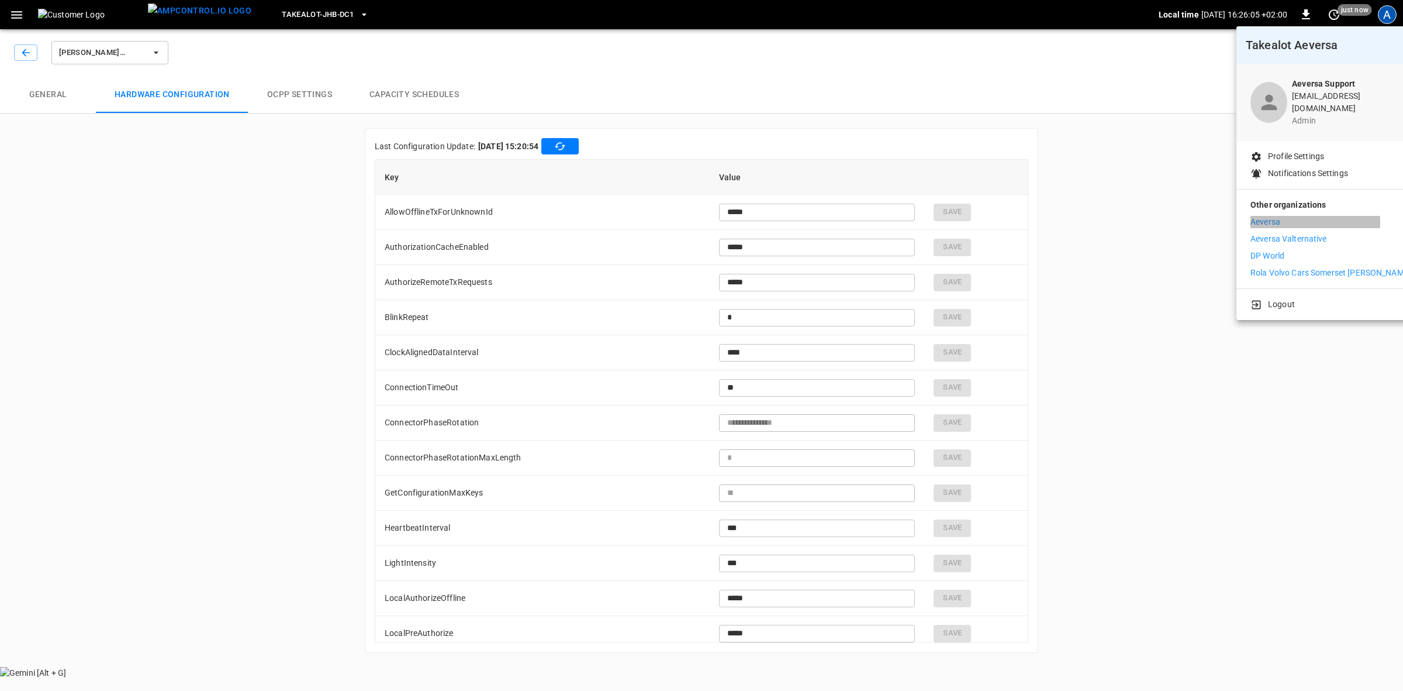
click at [1261, 216] on p "Aeversa" at bounding box center [1266, 222] width 30 height 12
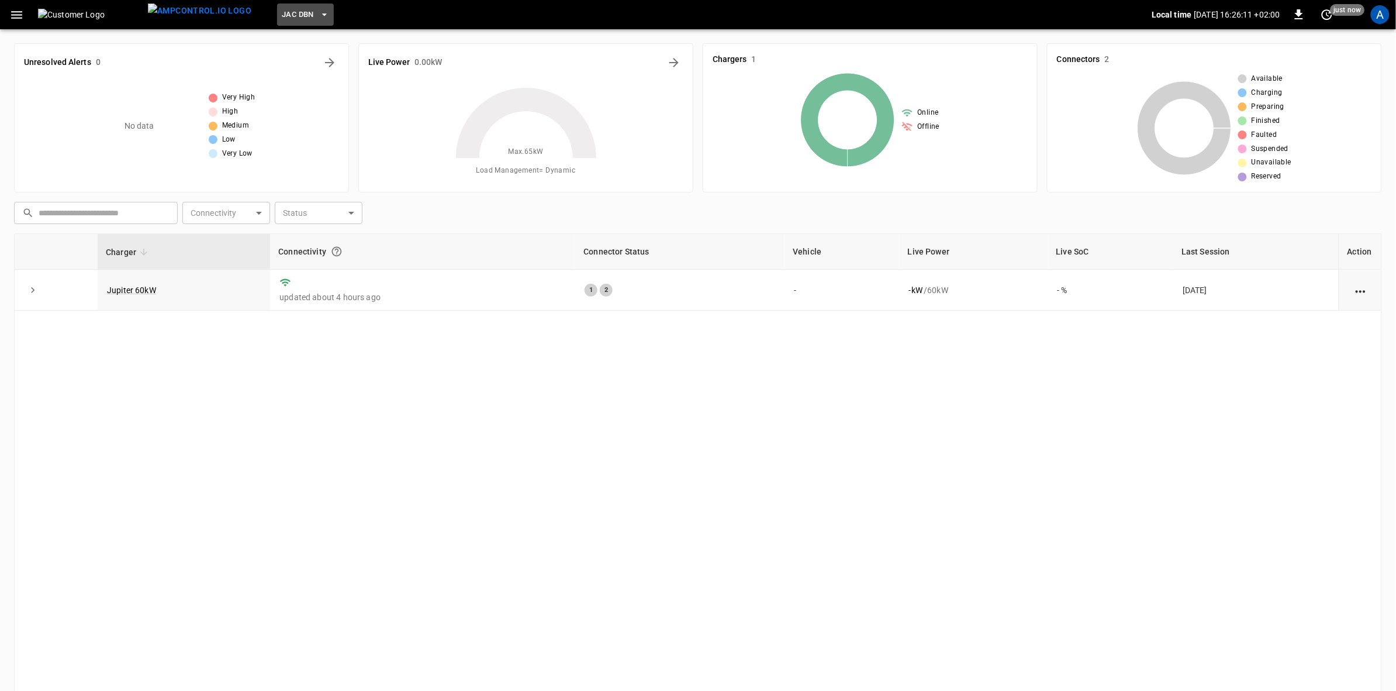
click at [319, 16] on icon "button" at bounding box center [325, 15] width 12 height 12
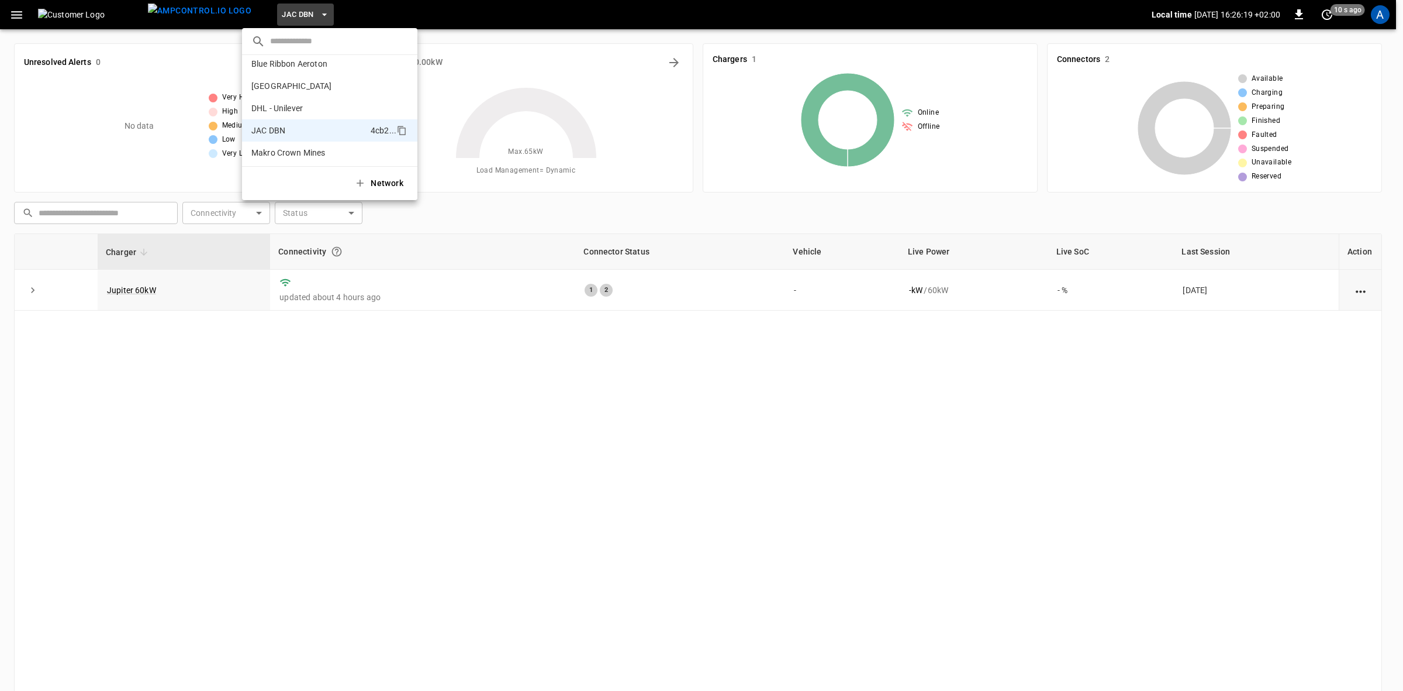
scroll to position [13, 0]
click at [296, 98] on p "[GEOGRAPHIC_DATA]" at bounding box center [309, 102] width 116 height 12
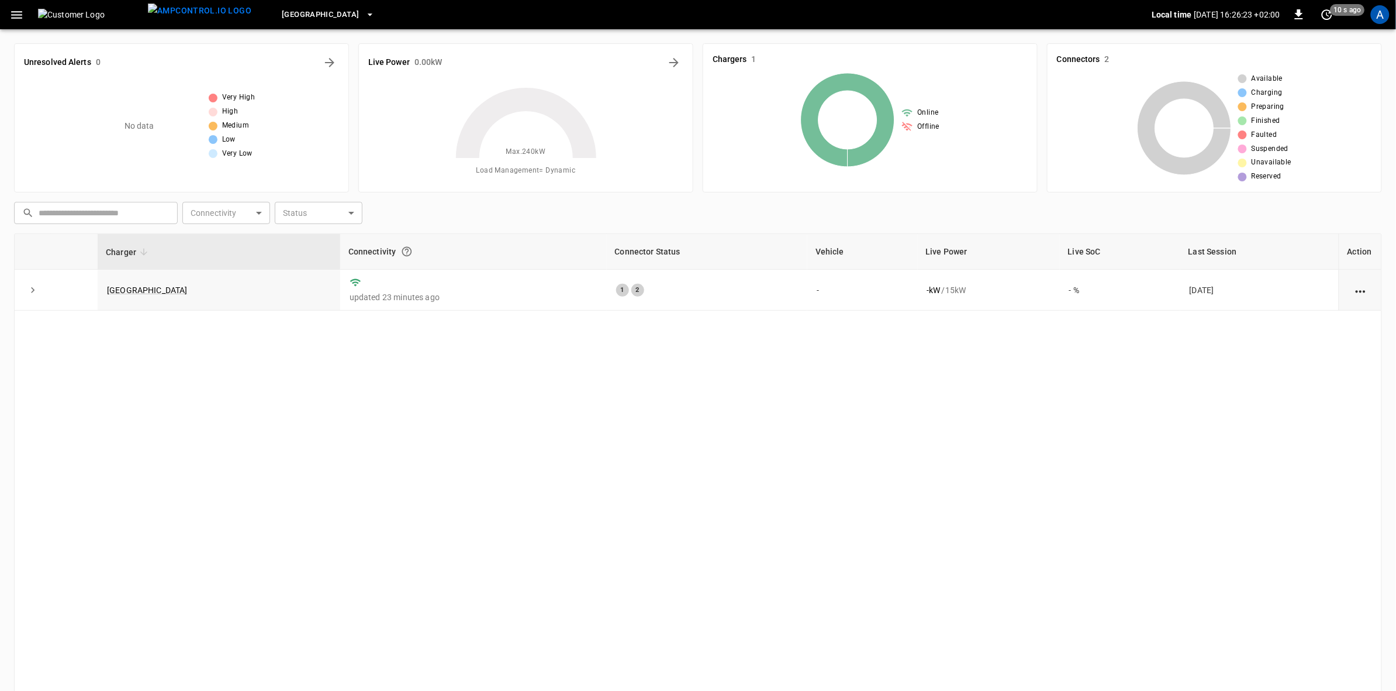
click at [141, 289] on link "Carlswald Decor Centre" at bounding box center [147, 289] width 81 height 9
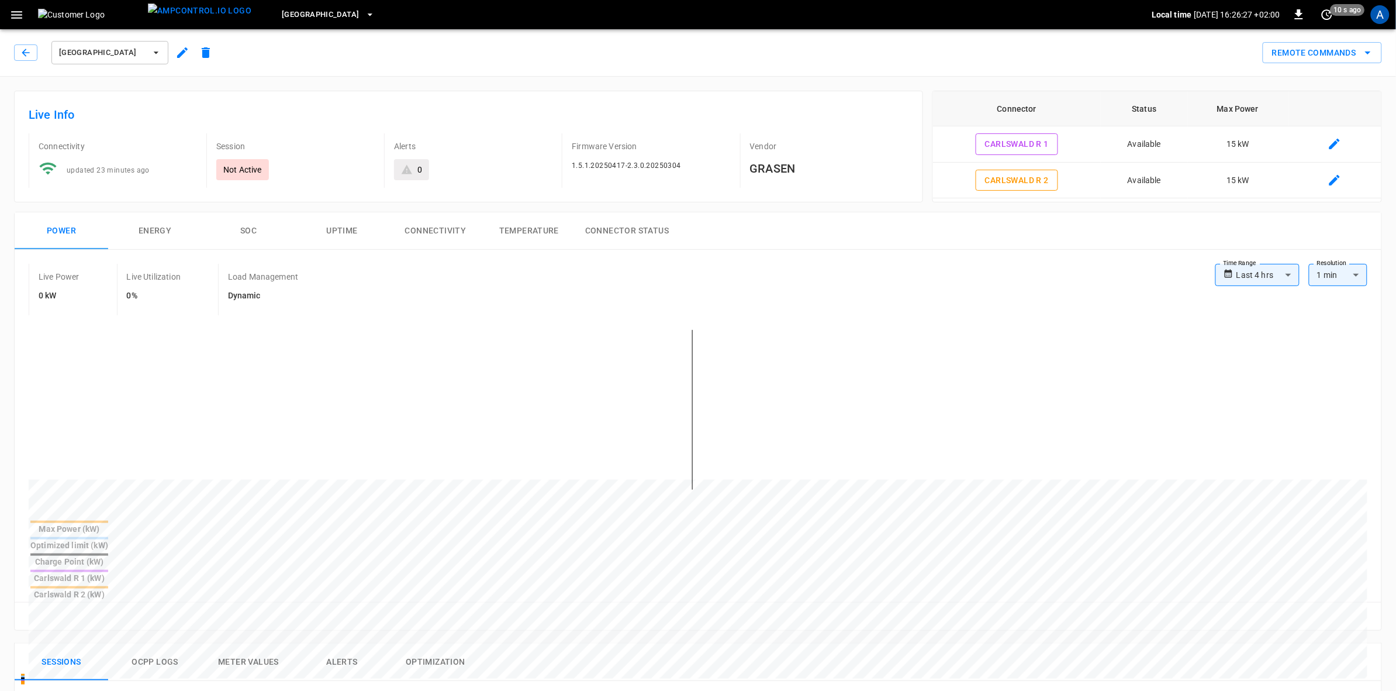
click at [178, 51] on icon "button" at bounding box center [182, 53] width 14 height 14
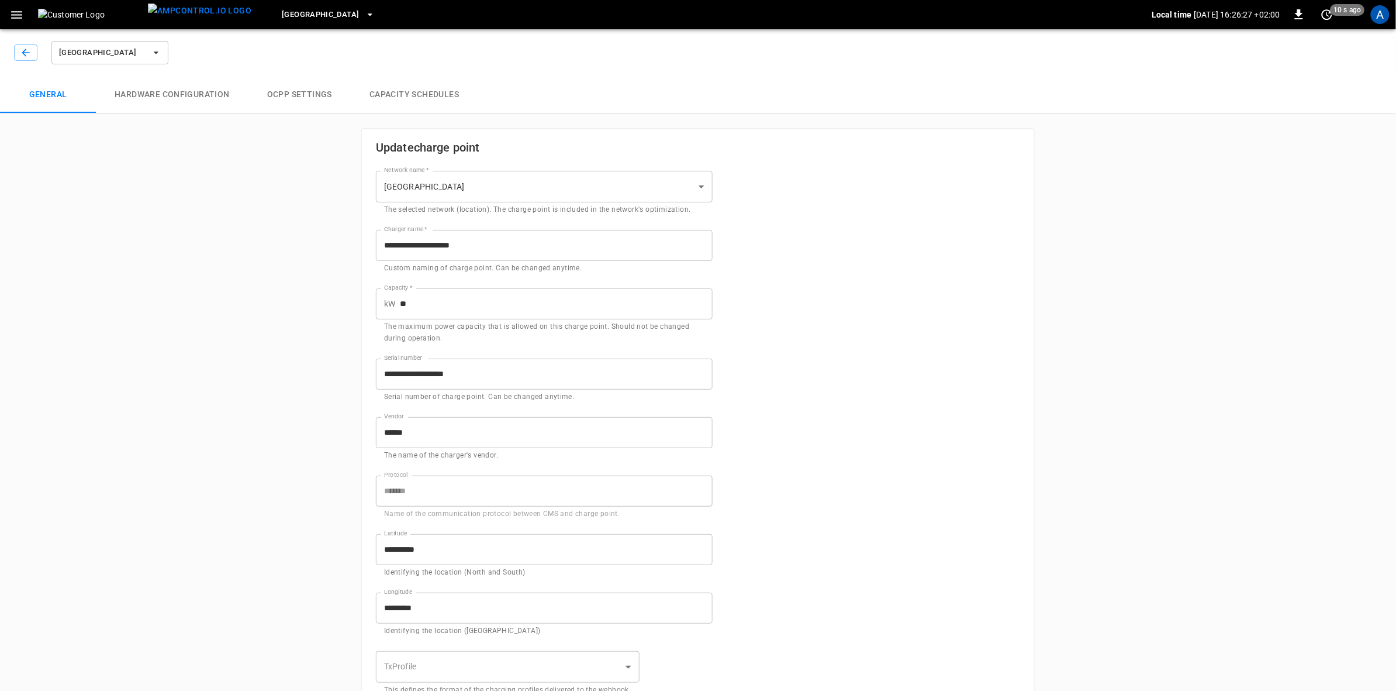
type input "**********"
click at [176, 85] on button "Hardware configuration" at bounding box center [172, 94] width 153 height 37
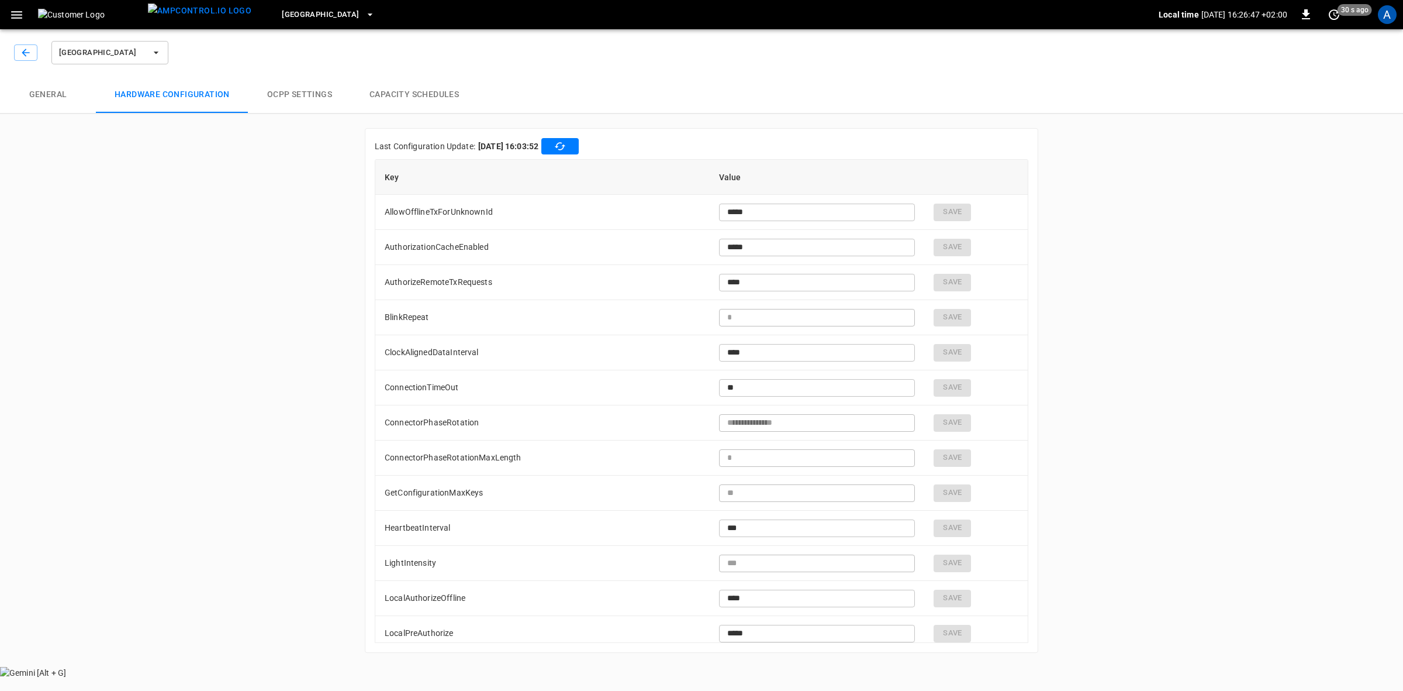
click at [1385, 18] on div "A" at bounding box center [1387, 14] width 19 height 19
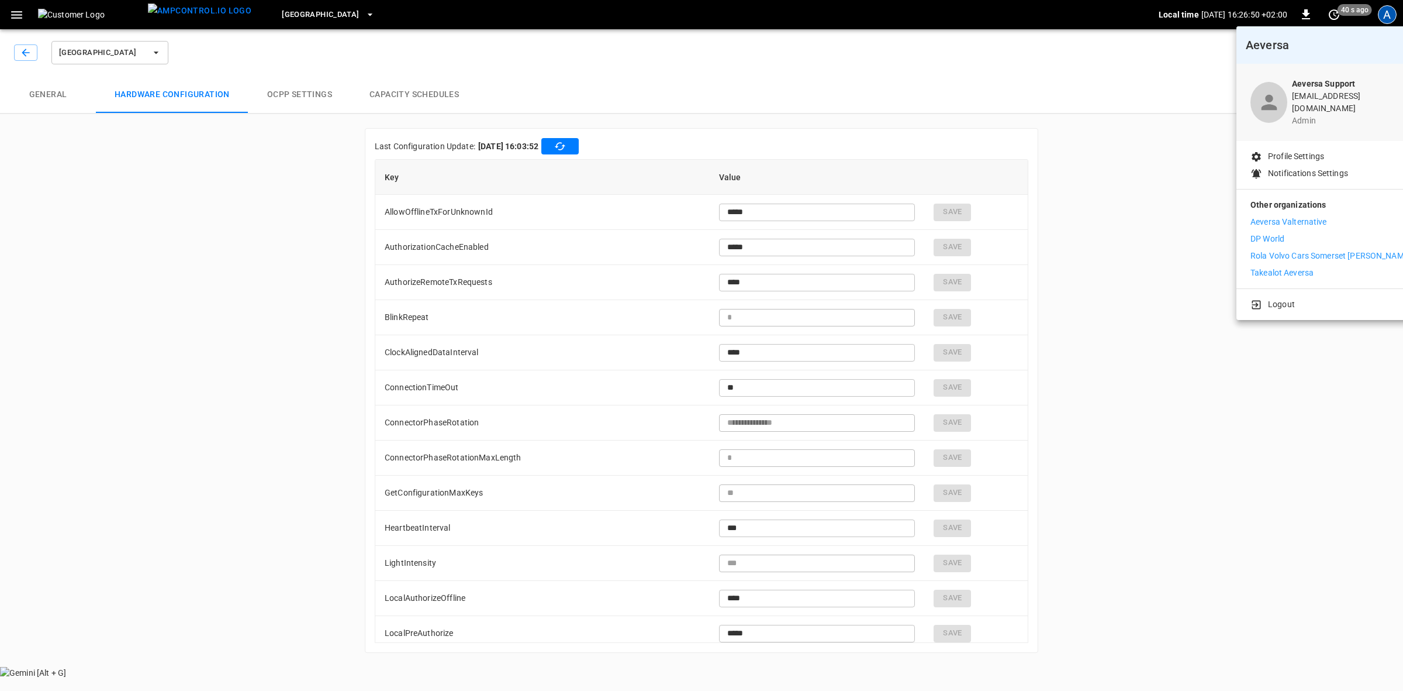
click at [350, 13] on div at bounding box center [701, 345] width 1403 height 691
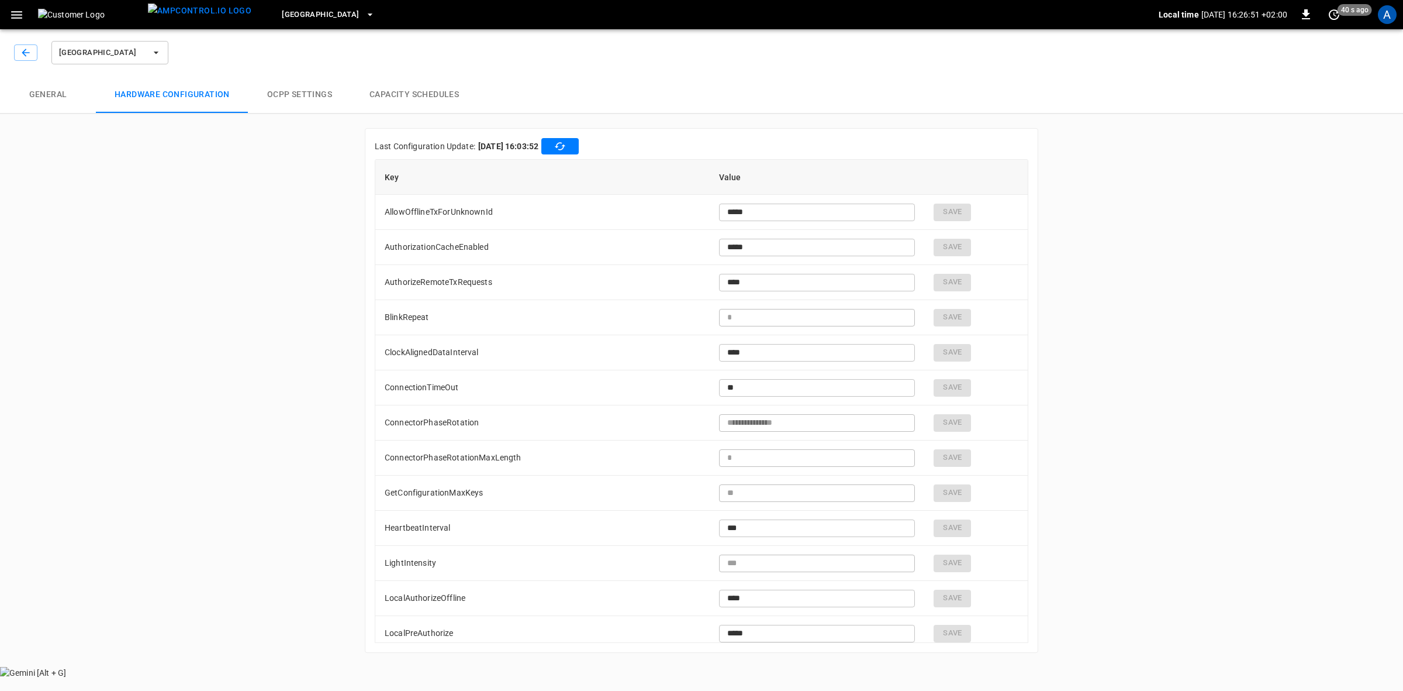
click at [367, 15] on body "**********" at bounding box center [701, 339] width 1403 height 678
click at [364, 13] on icon "button" at bounding box center [370, 15] width 12 height 12
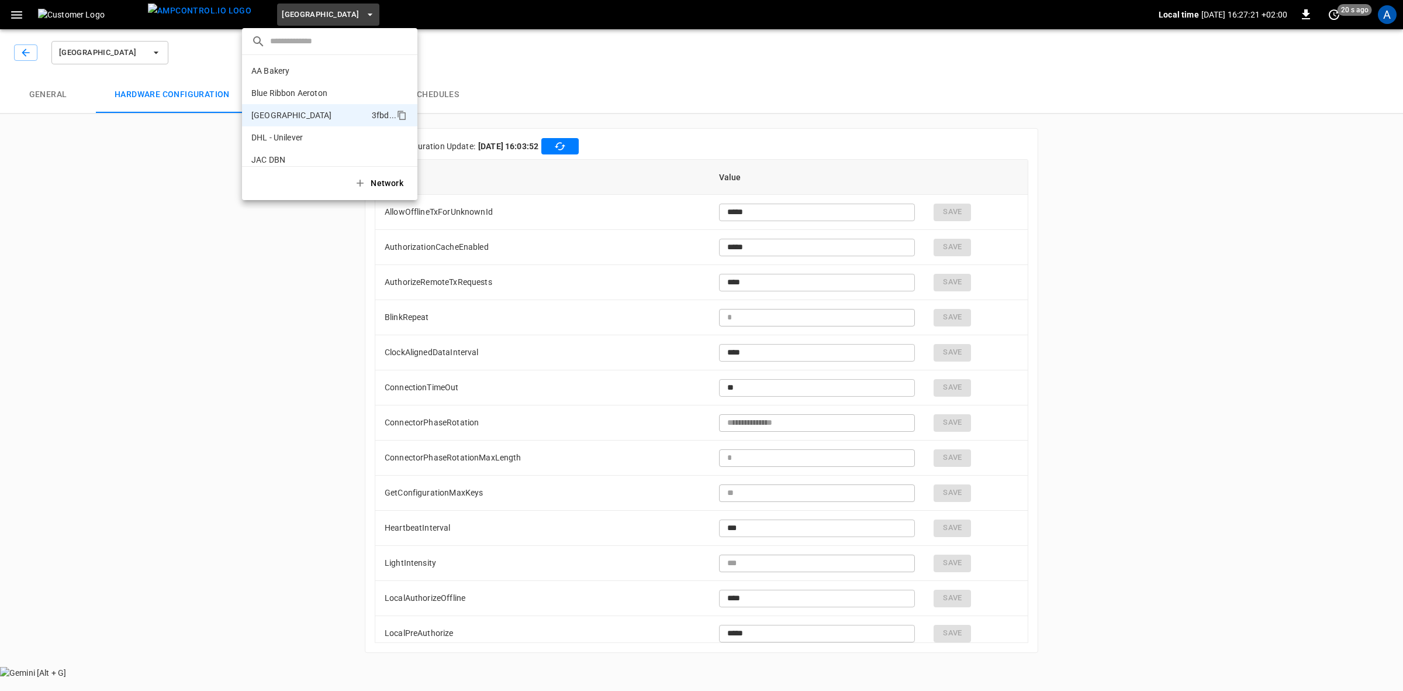
drag, startPoint x: 1018, startPoint y: 230, endPoint x: 1004, endPoint y: 266, distance: 38.9
click at [996, 274] on div at bounding box center [701, 345] width 1403 height 691
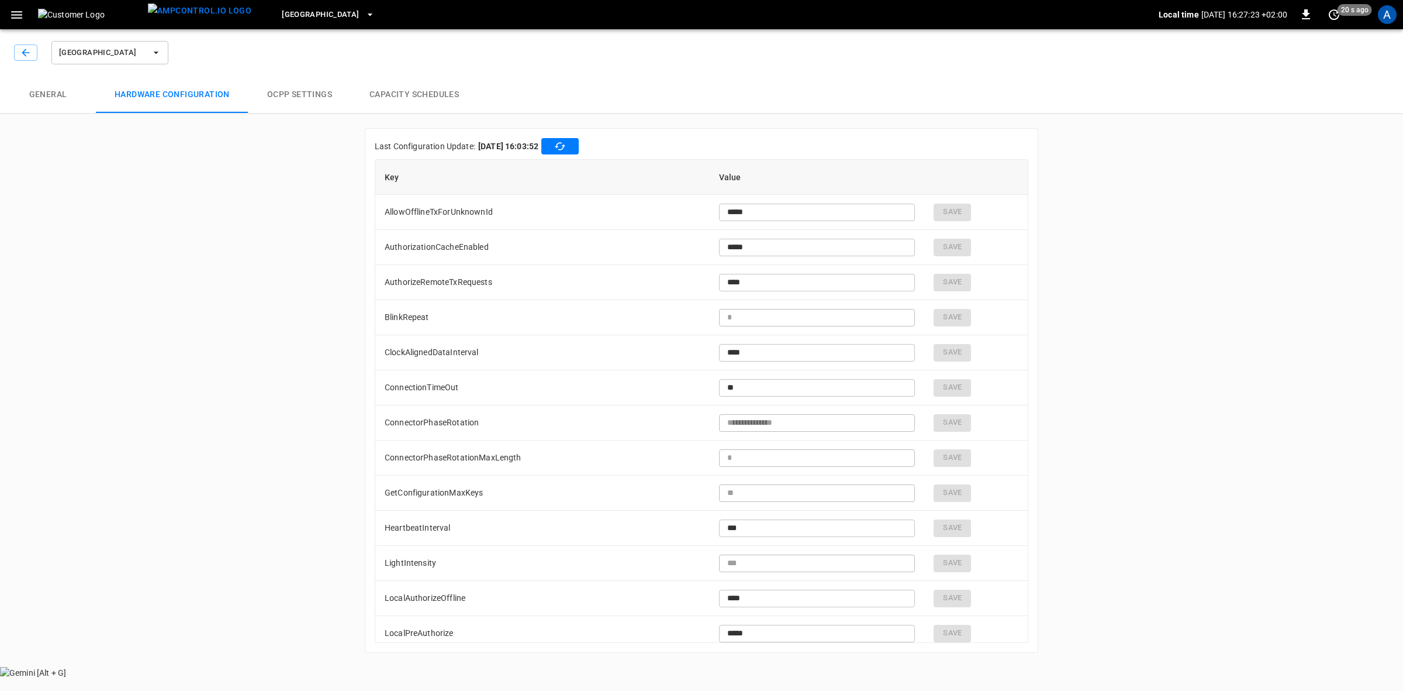
click at [758, 534] on input "***" at bounding box center [817, 528] width 196 height 22
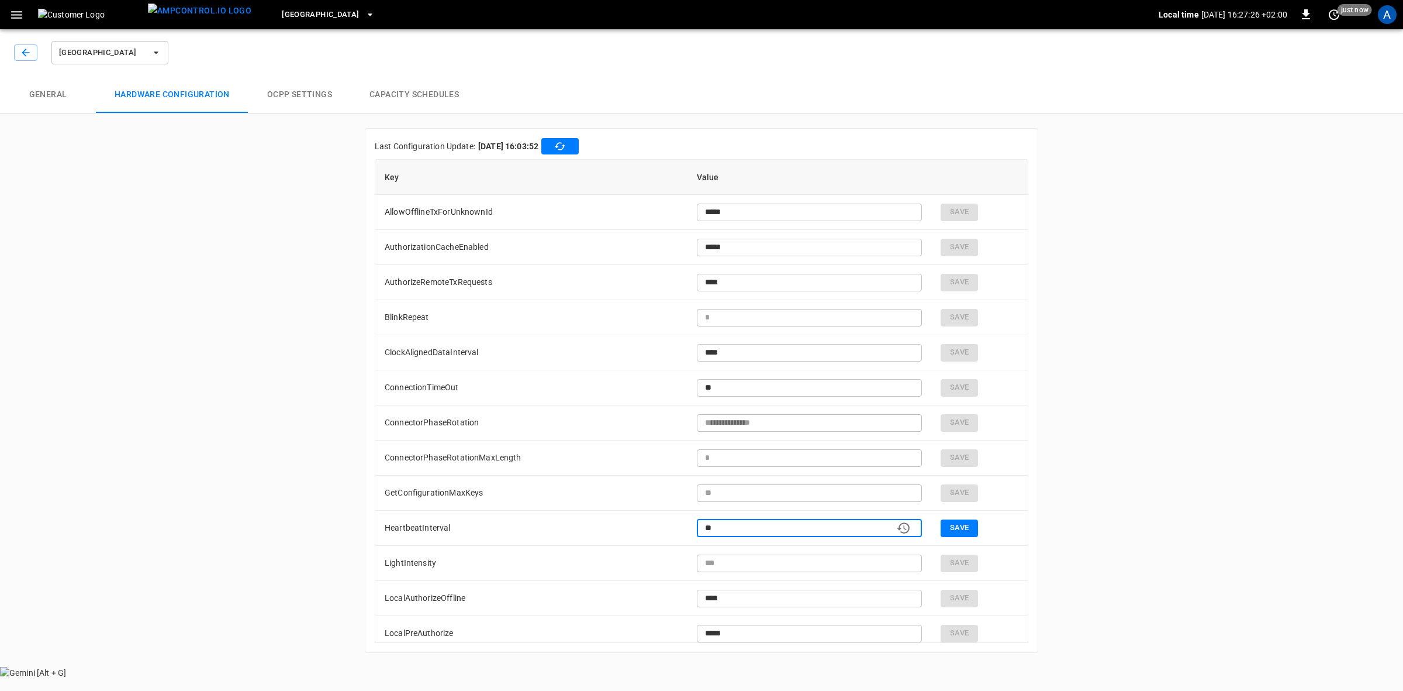
type input "*"
type input "**"
click at [955, 527] on button "Save" at bounding box center [959, 528] width 37 height 18
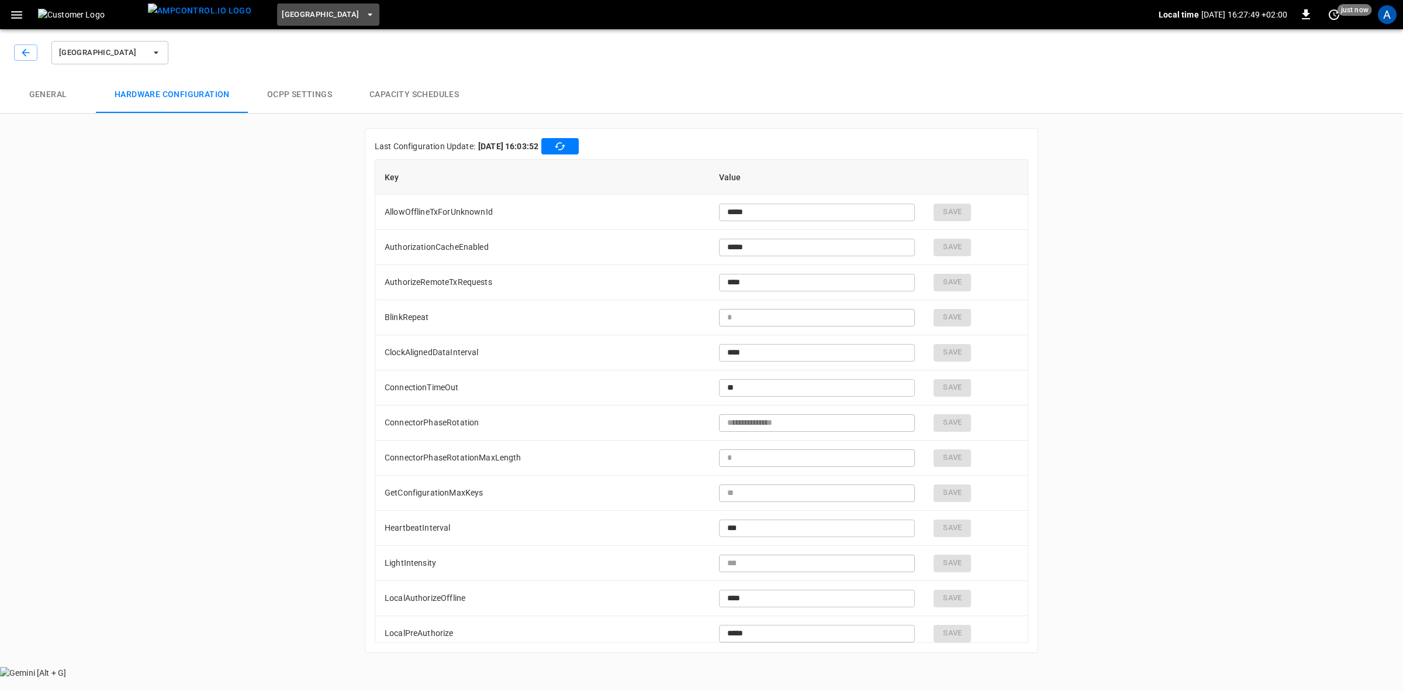
click at [349, 12] on span "[GEOGRAPHIC_DATA]" at bounding box center [320, 14] width 77 height 13
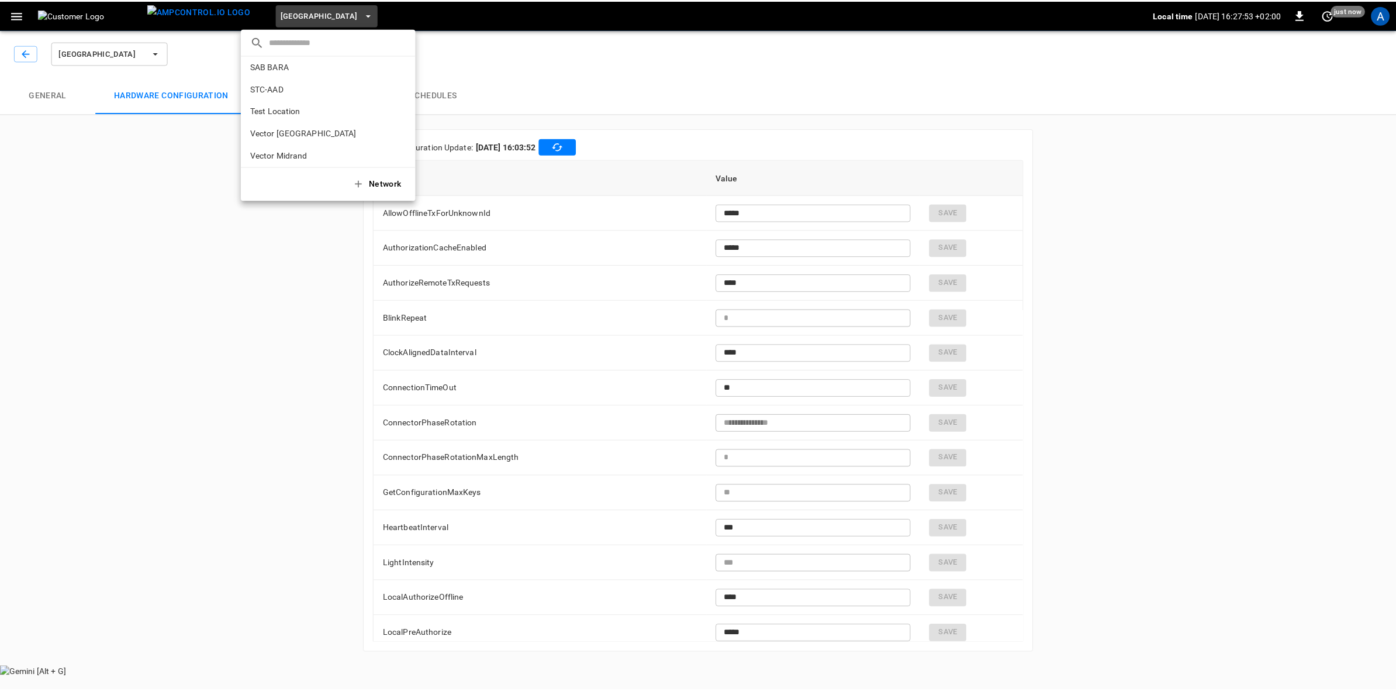
scroll to position [152, 0]
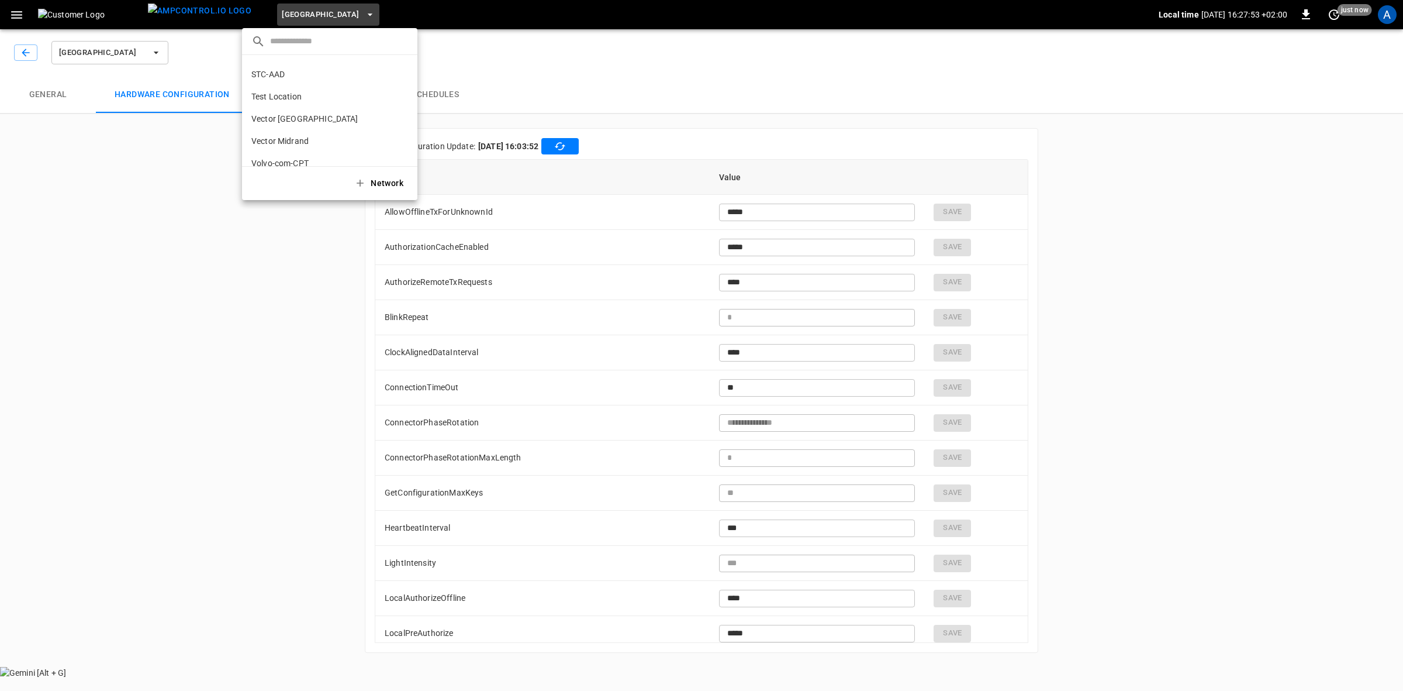
click at [253, 98] on p "Test Location" at bounding box center [308, 97] width 115 height 12
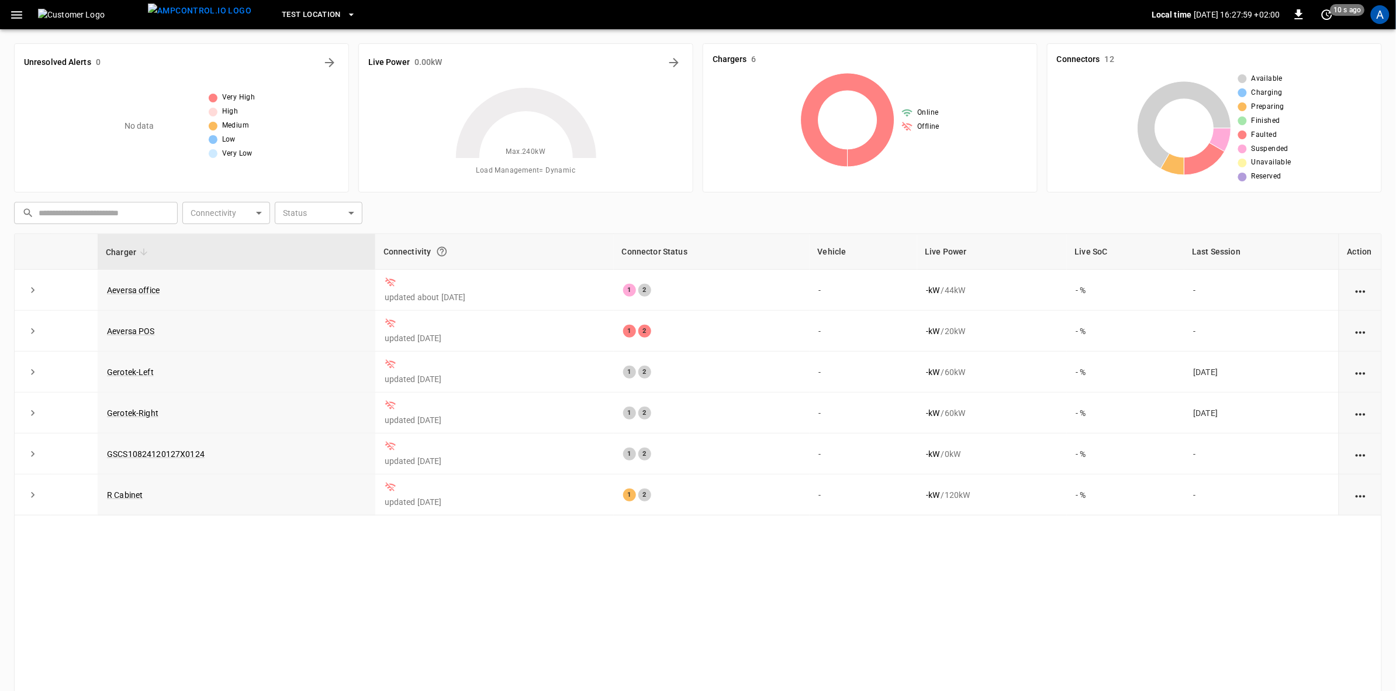
click at [1381, 22] on div "A" at bounding box center [1380, 14] width 19 height 19
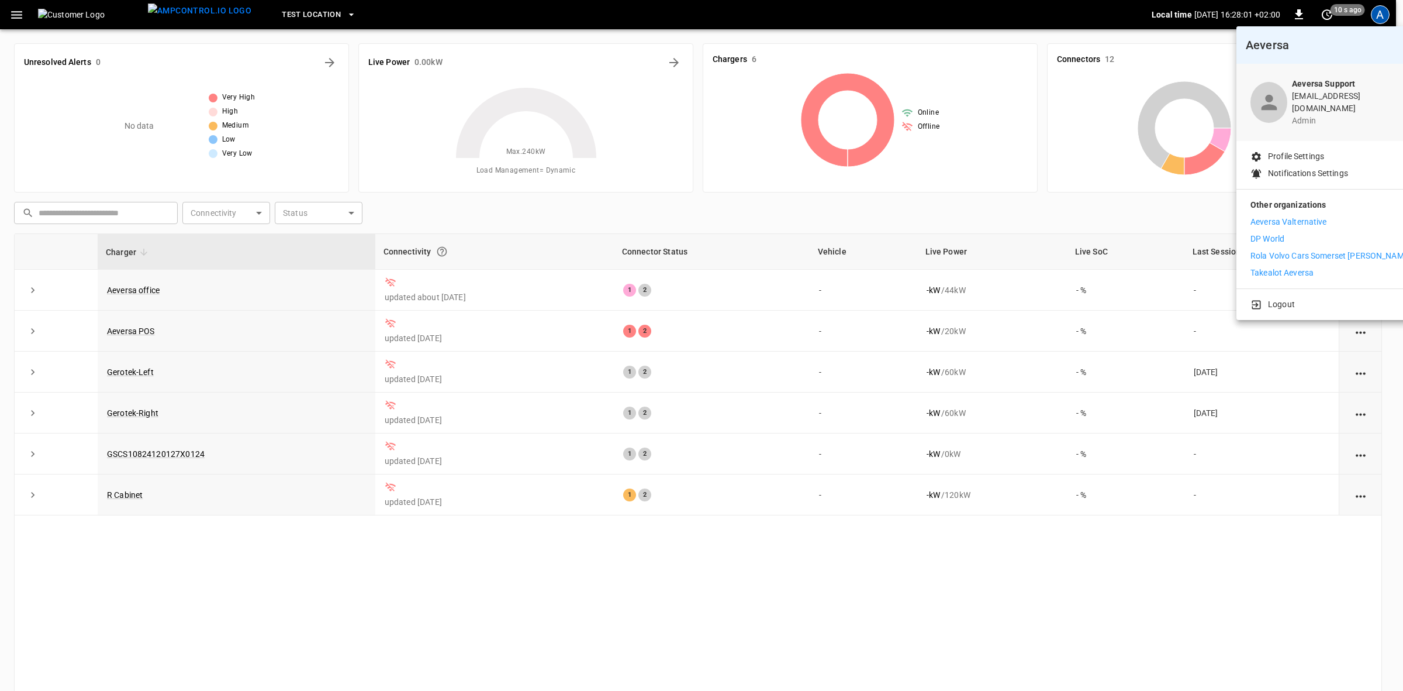
click at [1288, 216] on p "Aeversa Valternative" at bounding box center [1289, 222] width 77 height 12
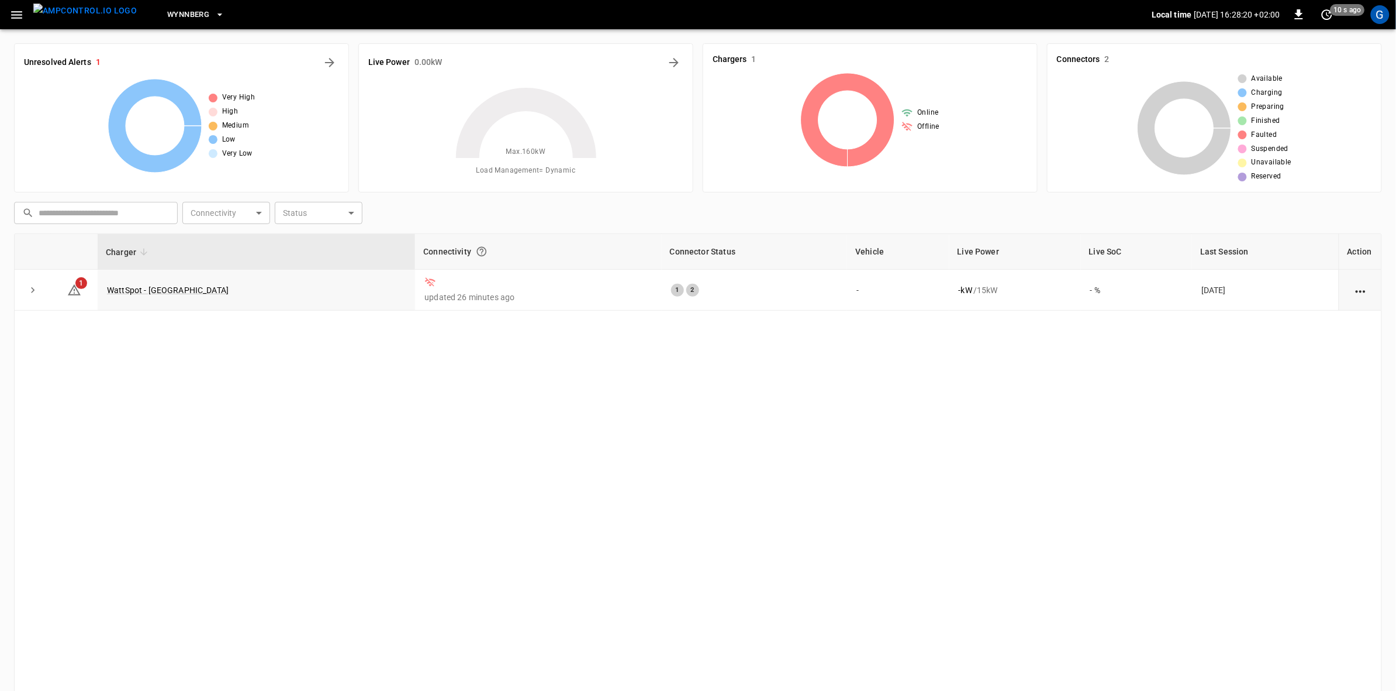
click at [155, 288] on link "WattSpot - [GEOGRAPHIC_DATA]" at bounding box center [168, 289] width 122 height 9
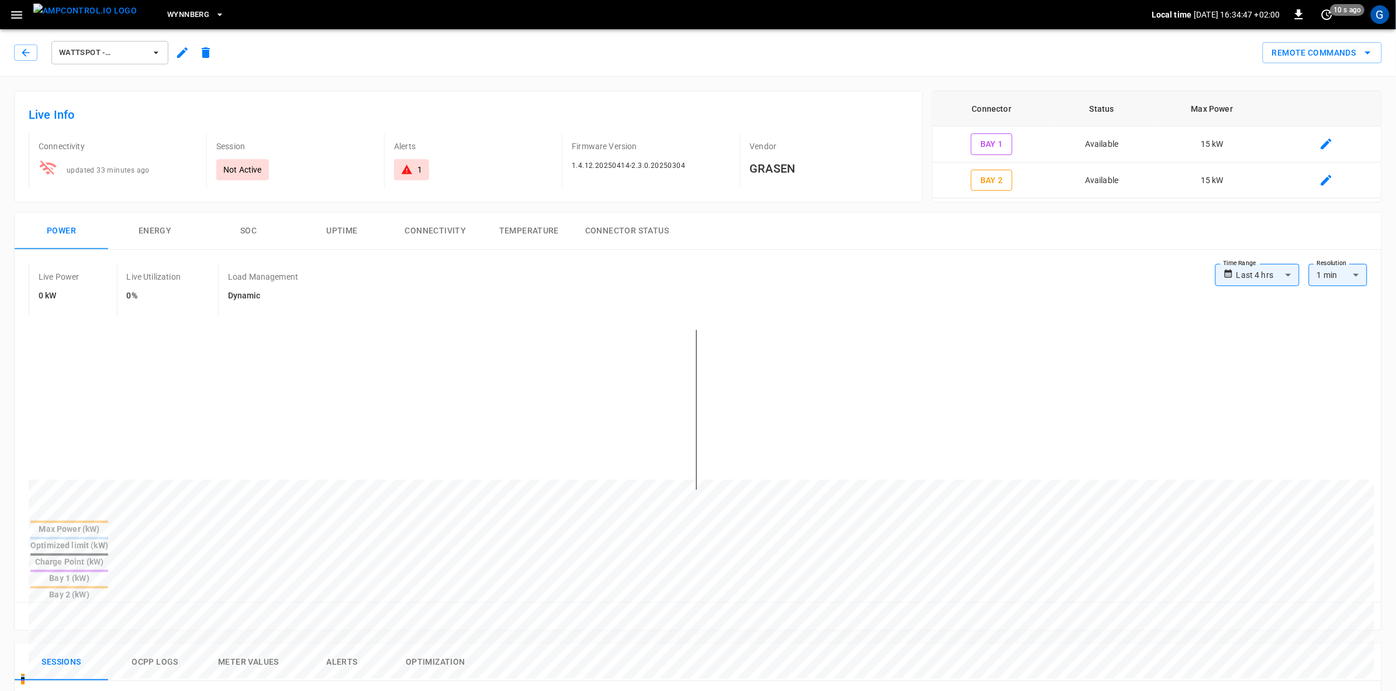
click at [1378, 16] on div "G" at bounding box center [1380, 14] width 19 height 19
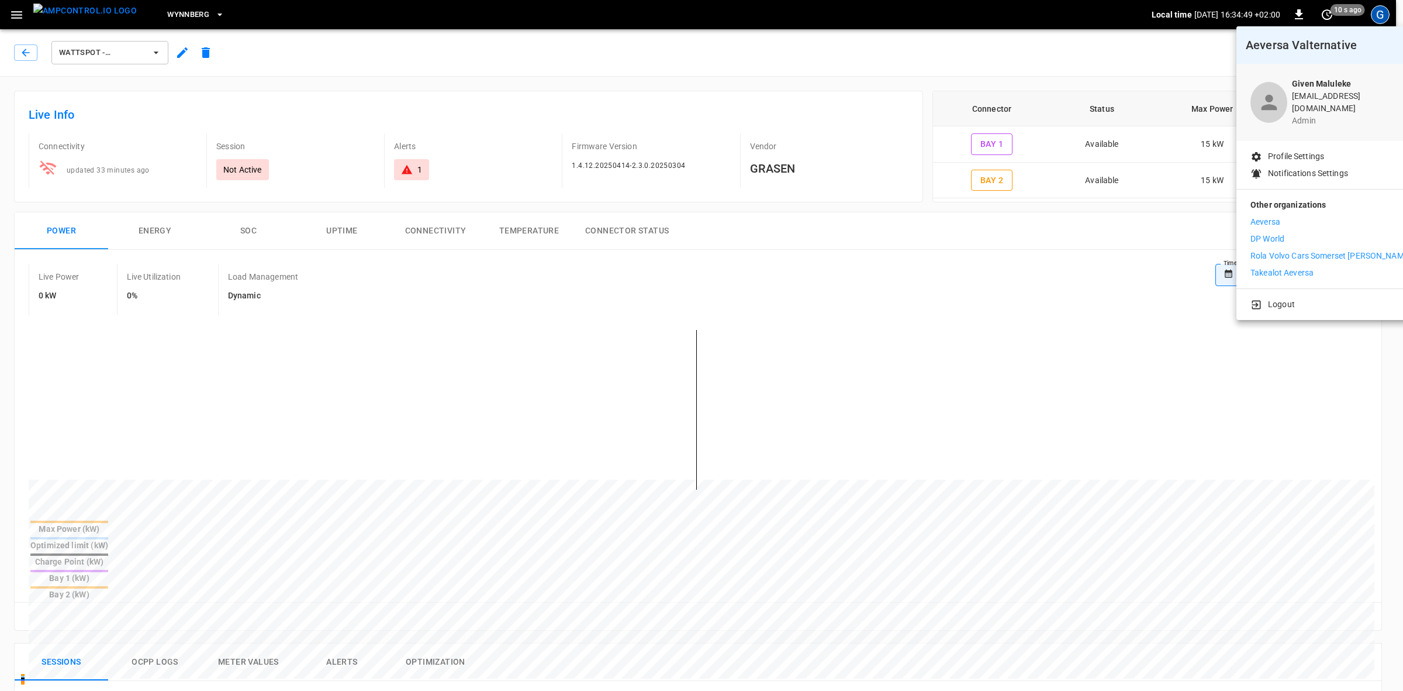
click at [1260, 267] on p "Takealot Aeversa" at bounding box center [1282, 273] width 63 height 12
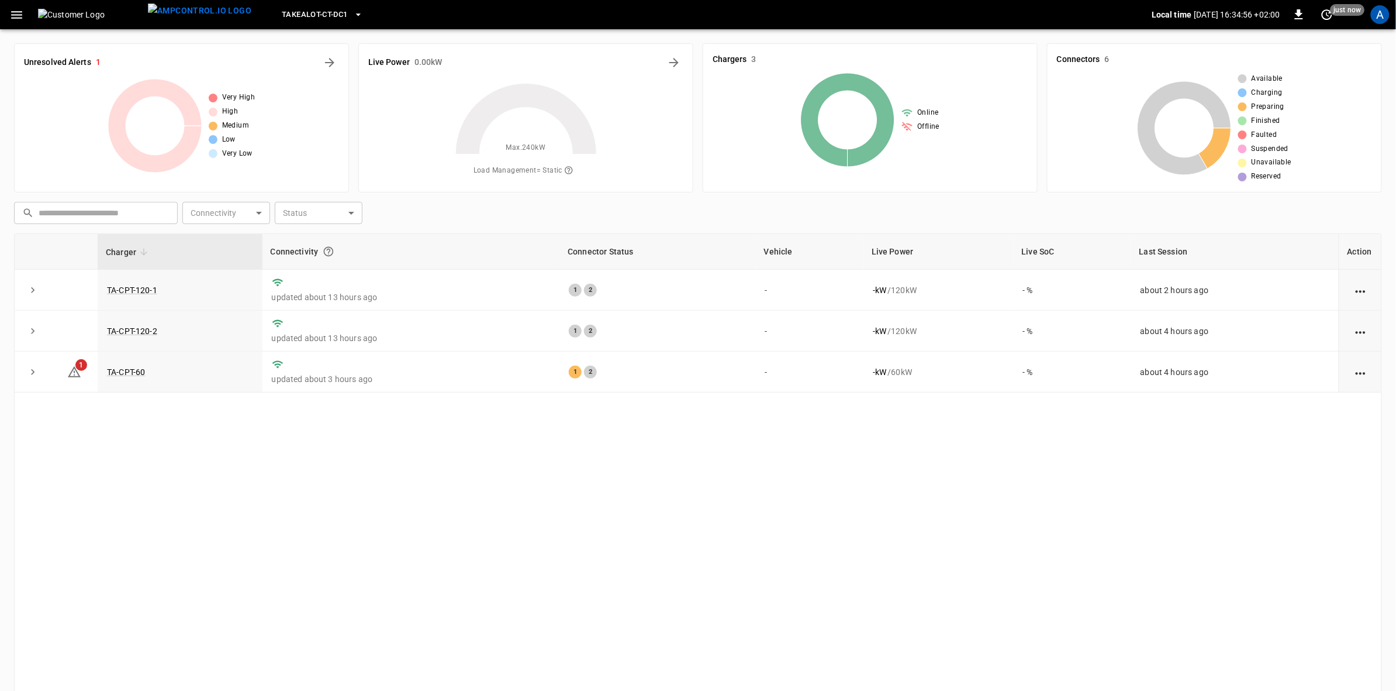
click at [353, 16] on icon "button" at bounding box center [359, 15] width 12 height 12
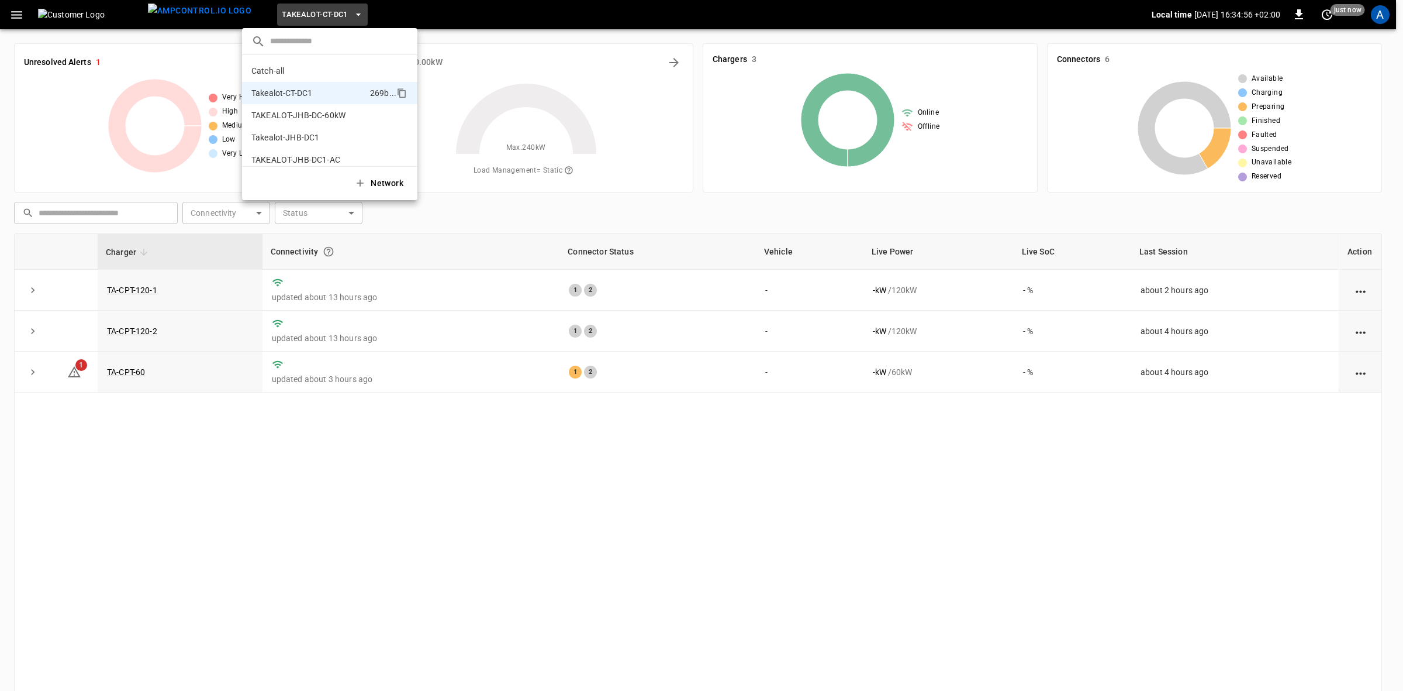
scroll to position [9, 0]
click at [271, 132] on p "Takealot-JHB-DC1" at bounding box center [308, 128] width 114 height 12
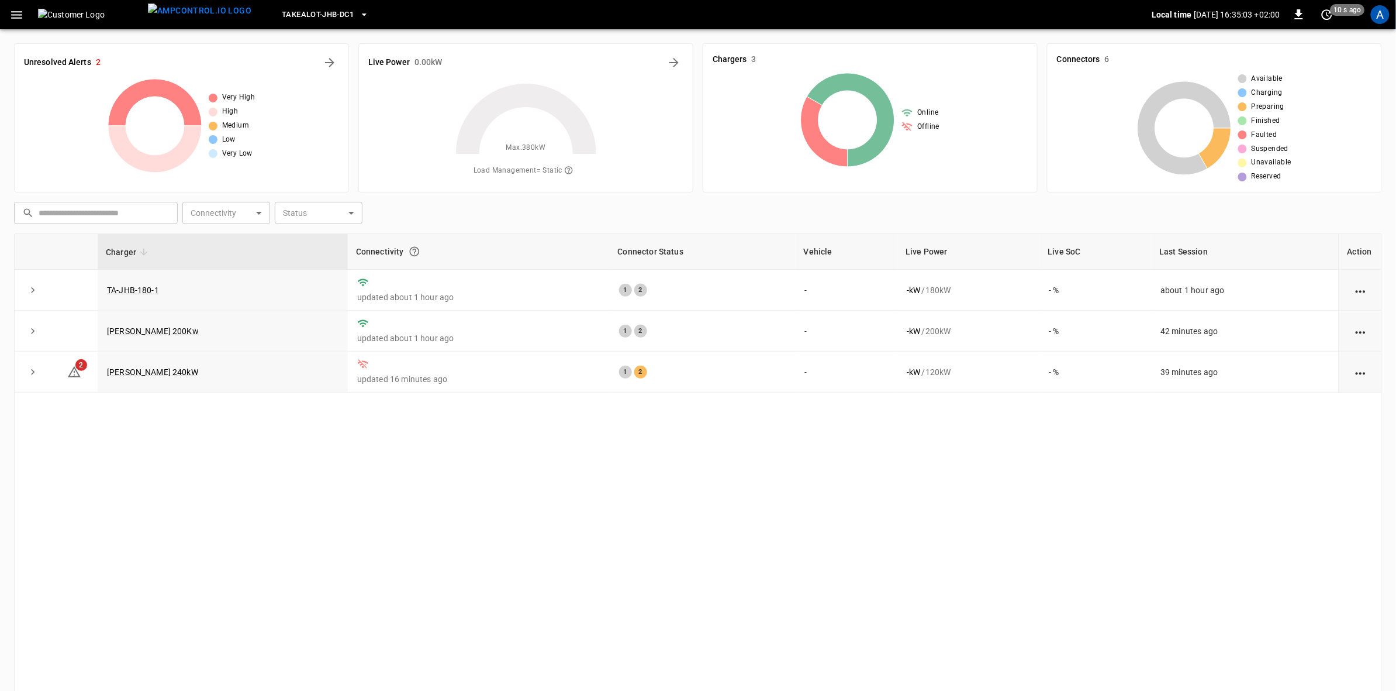
click at [132, 370] on link "[PERSON_NAME] 240kW" at bounding box center [152, 371] width 91 height 9
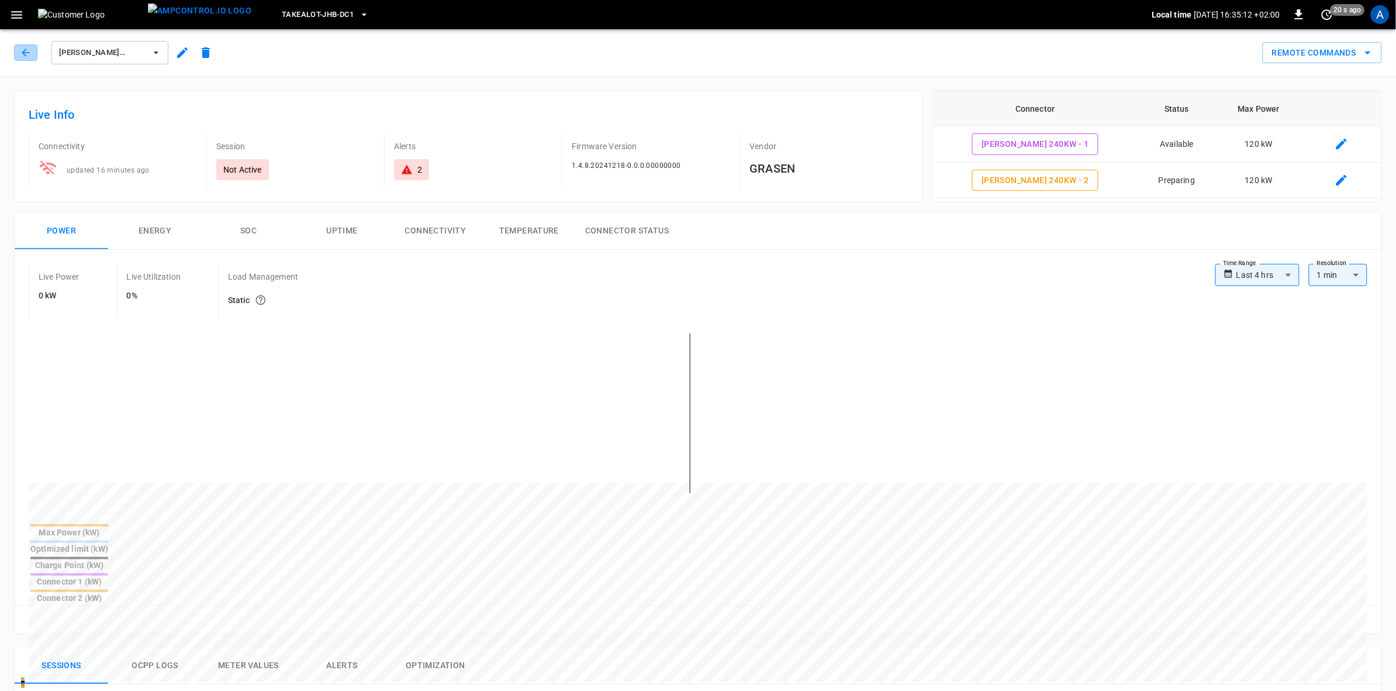
click at [27, 51] on icon "button" at bounding box center [26, 53] width 12 height 12
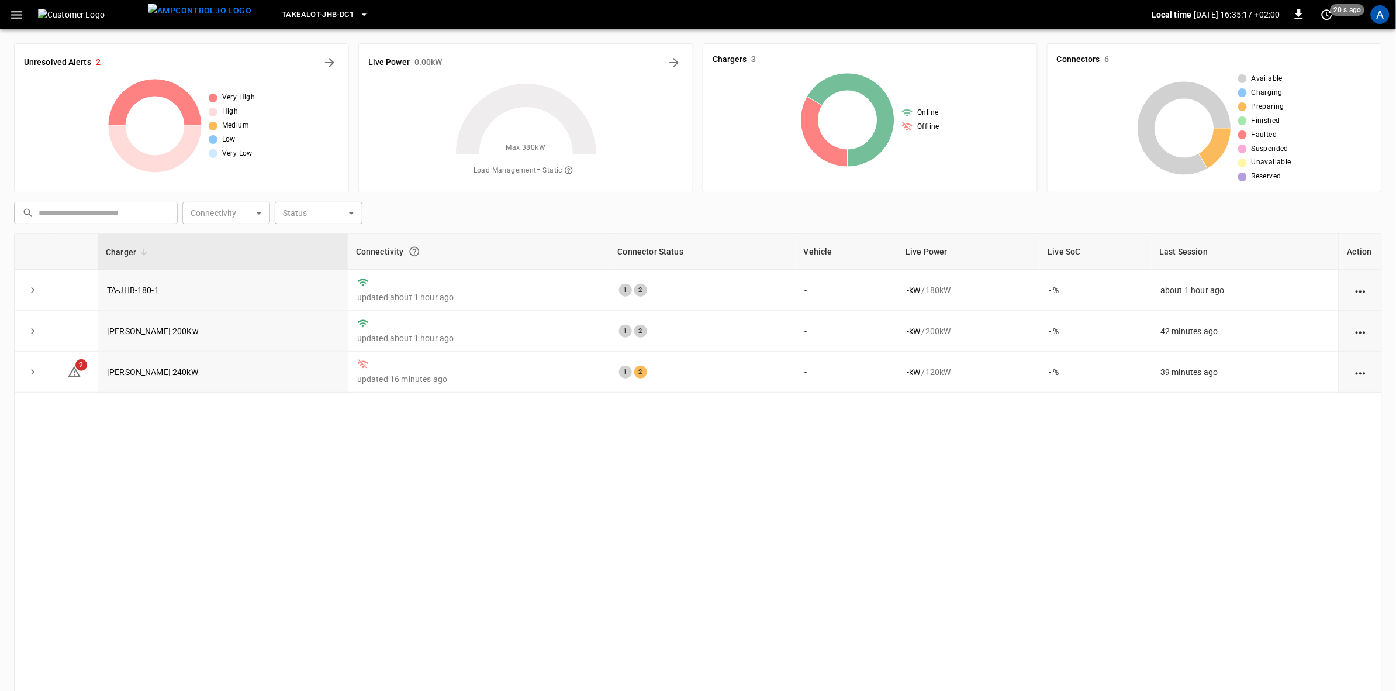
click at [13, 16] on icon "button" at bounding box center [16, 15] width 15 height 15
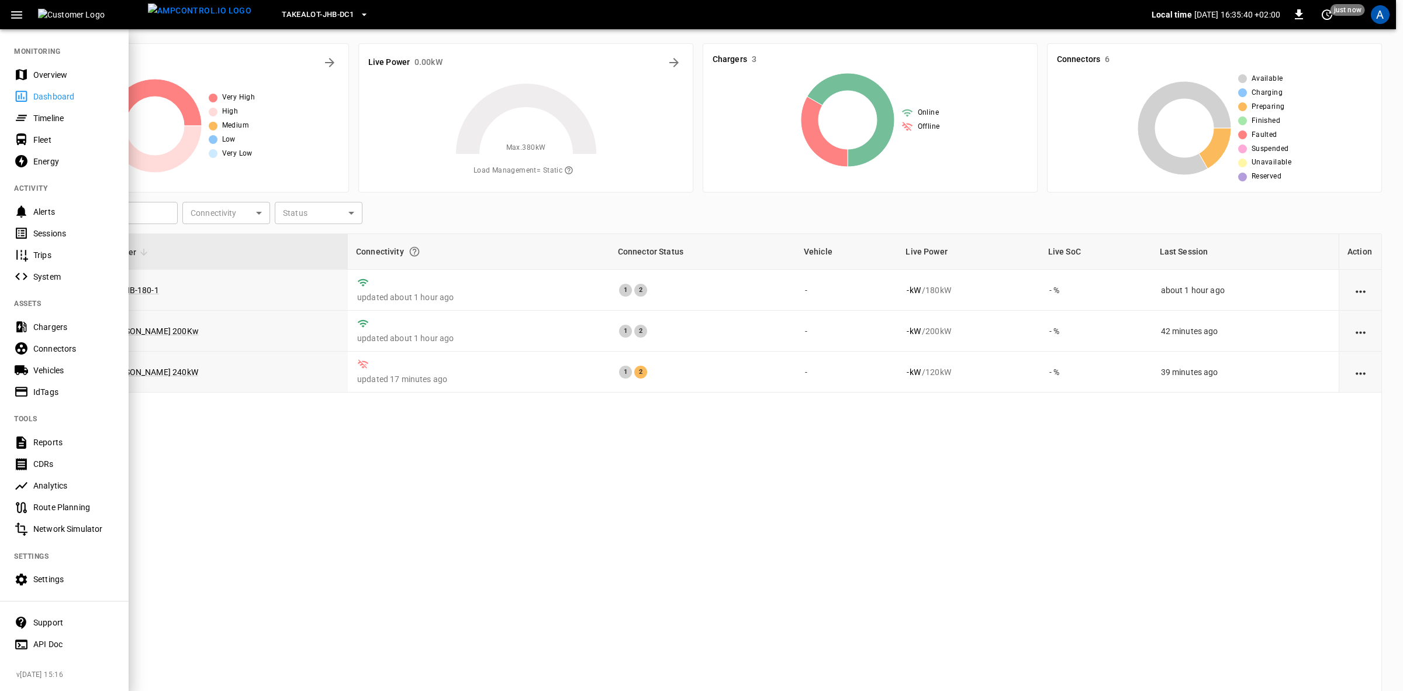
click at [281, 471] on div at bounding box center [701, 345] width 1403 height 691
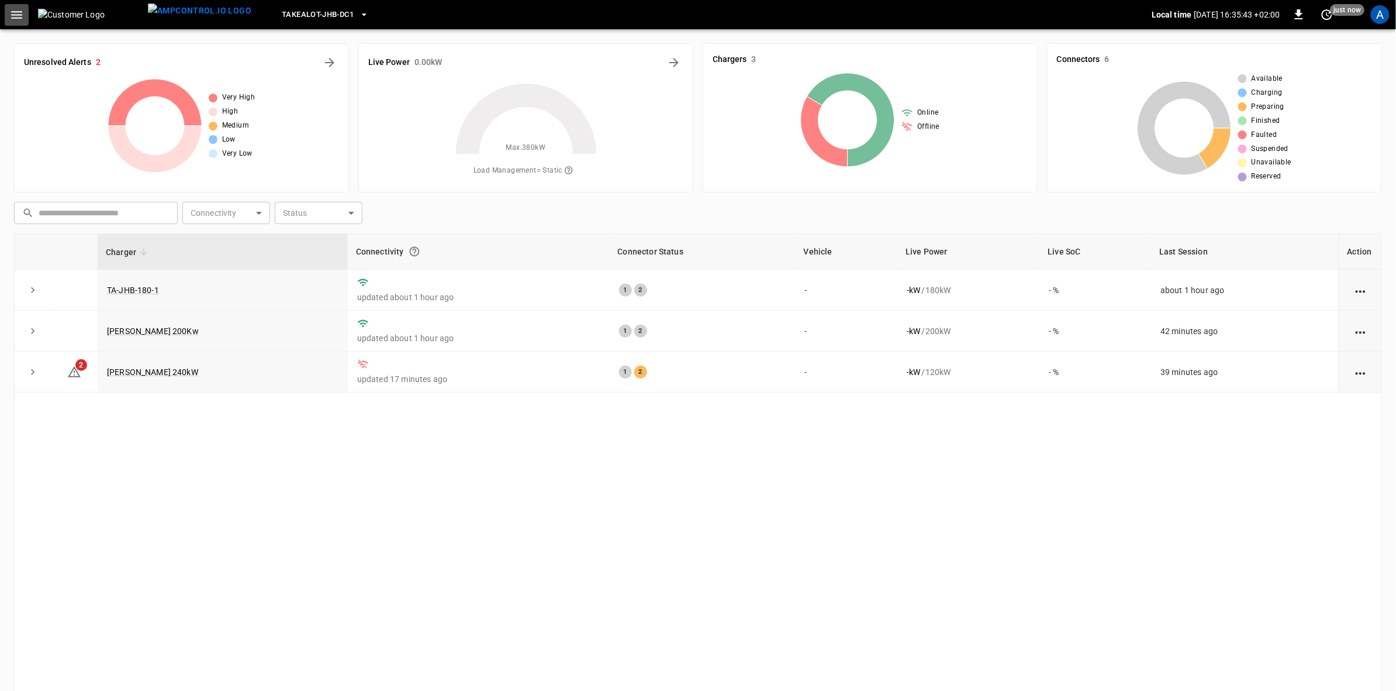
click at [9, 12] on icon "button" at bounding box center [16, 15] width 15 height 15
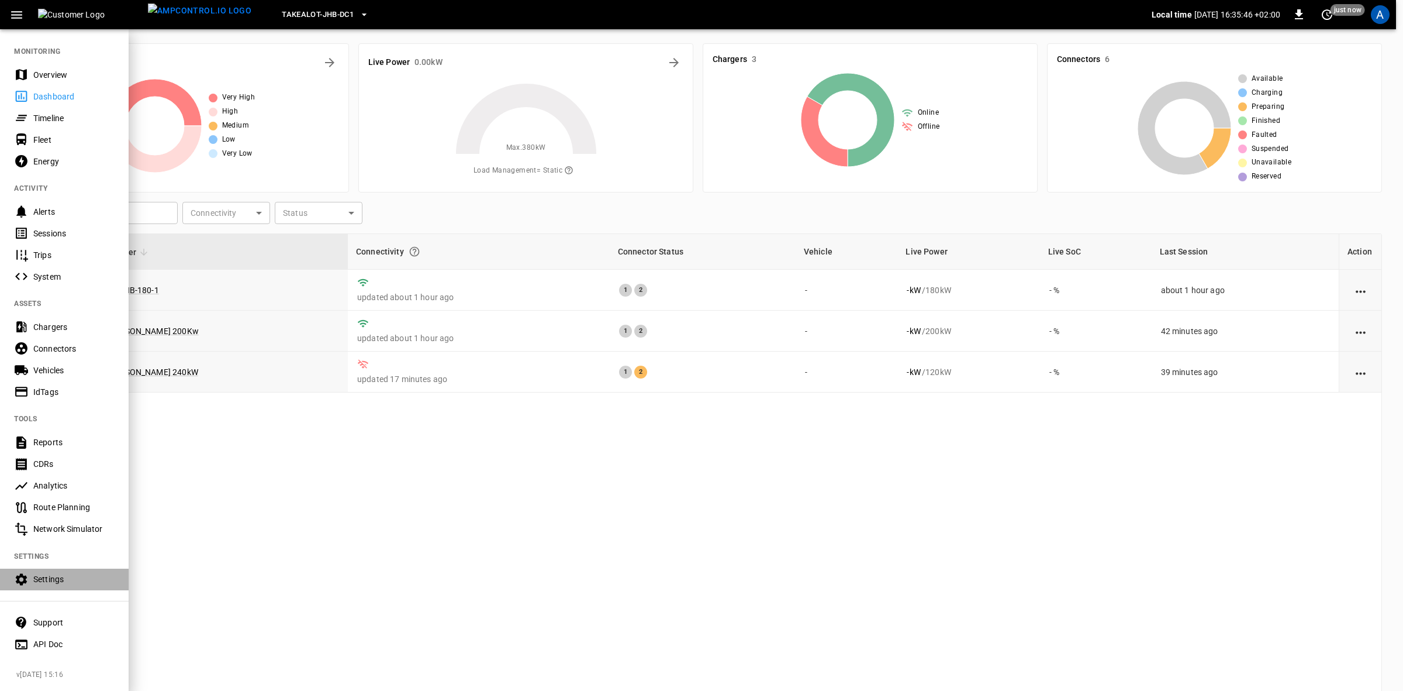
click at [39, 578] on div "Settings" at bounding box center [73, 579] width 81 height 12
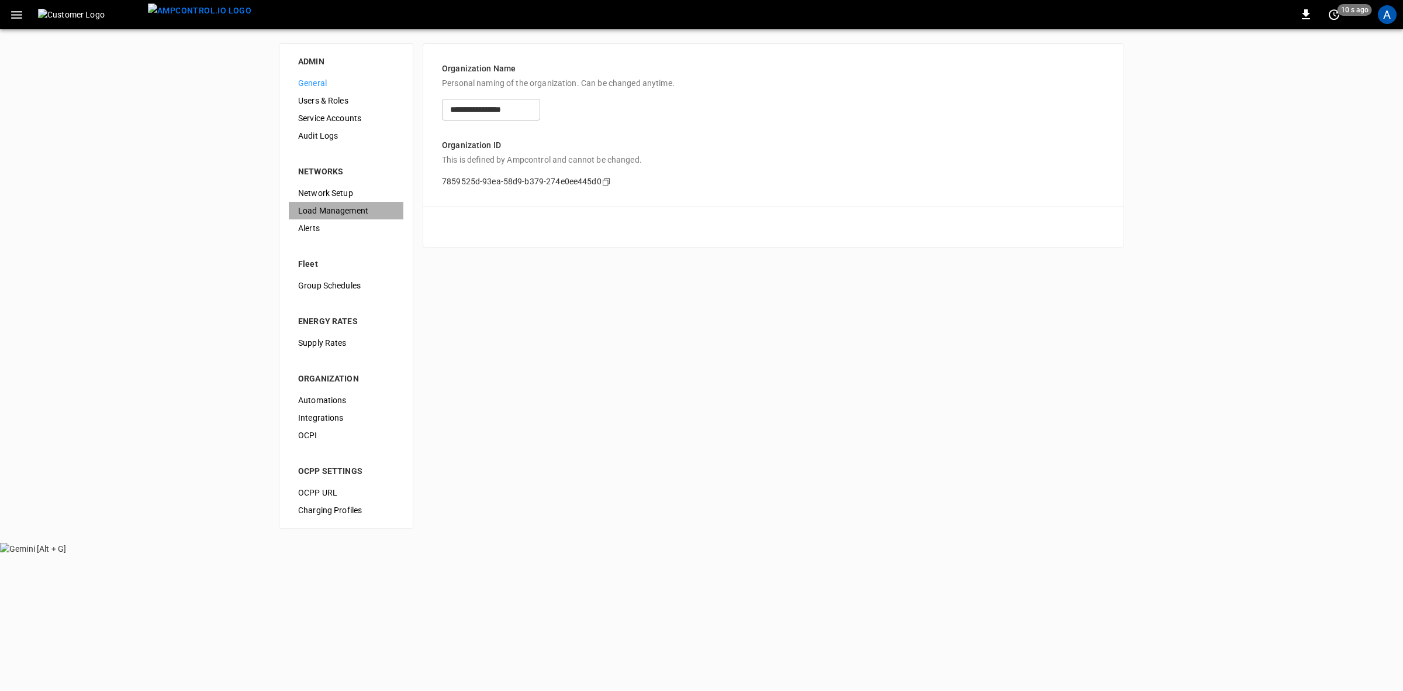
click at [318, 208] on span "Load Management" at bounding box center [346, 211] width 96 height 12
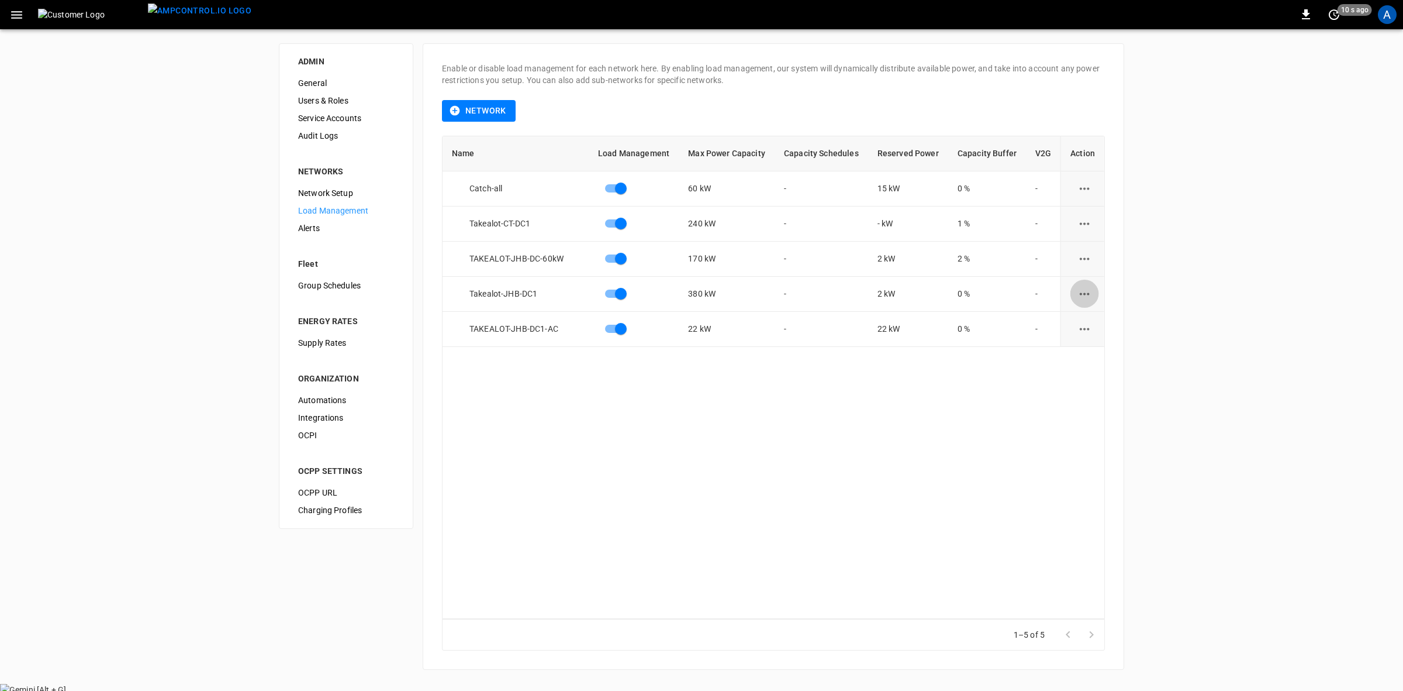
click at [1078, 290] on icon "load management options" at bounding box center [1085, 294] width 15 height 15
click at [1079, 317] on li "Edit" at bounding box center [1106, 322] width 83 height 19
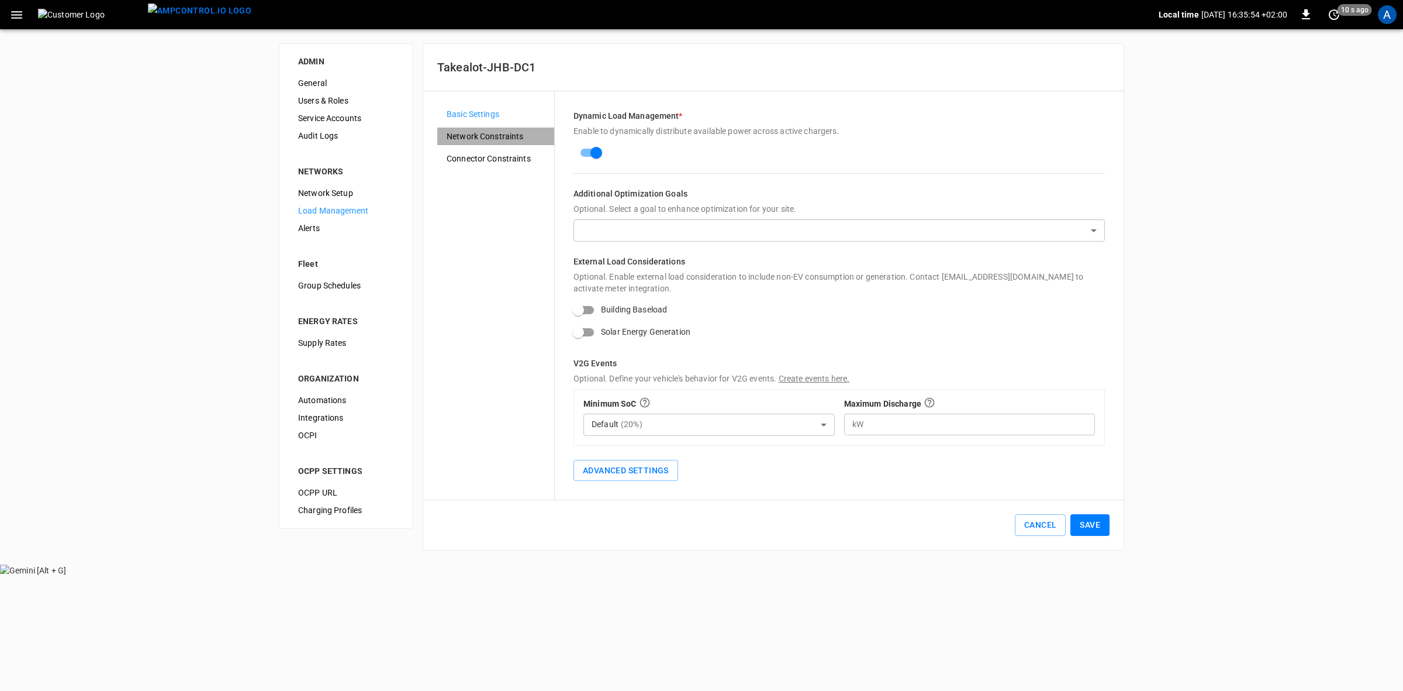
click at [487, 136] on span "Network Constraints" at bounding box center [496, 136] width 98 height 12
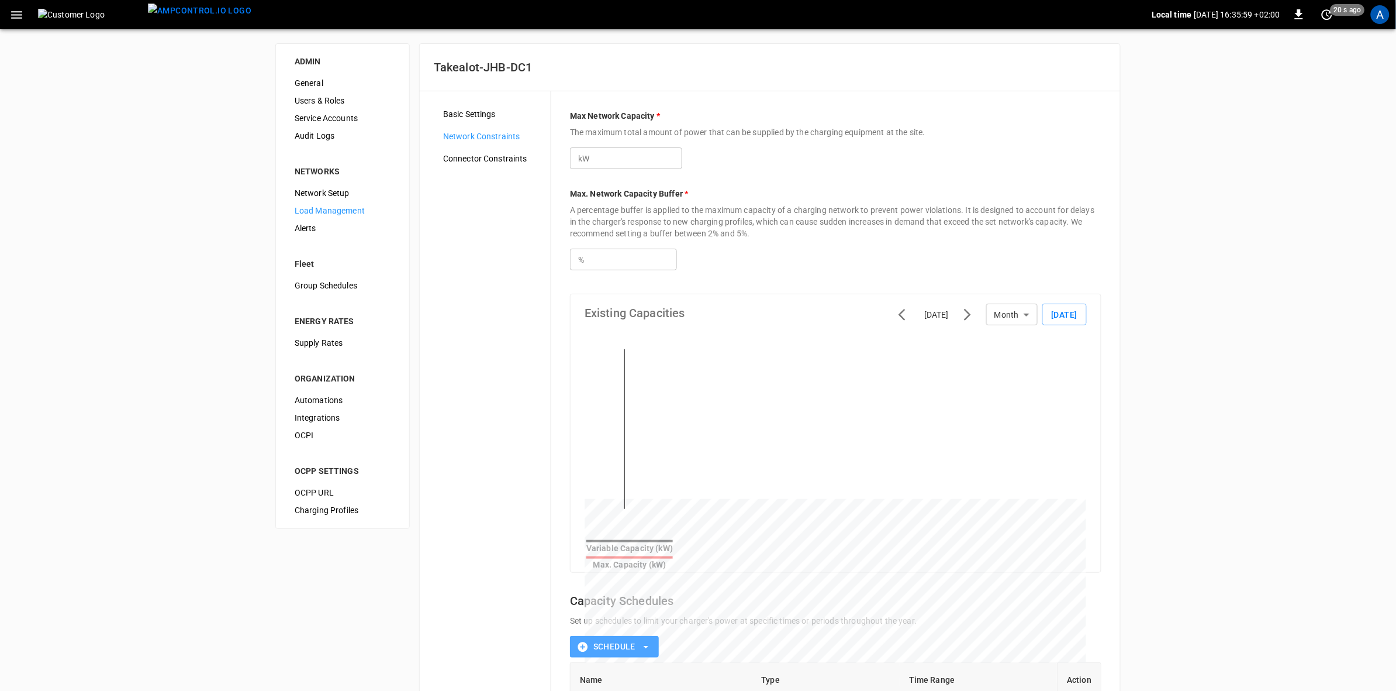
click at [588, 636] on button "Schedule" at bounding box center [614, 647] width 89 height 22
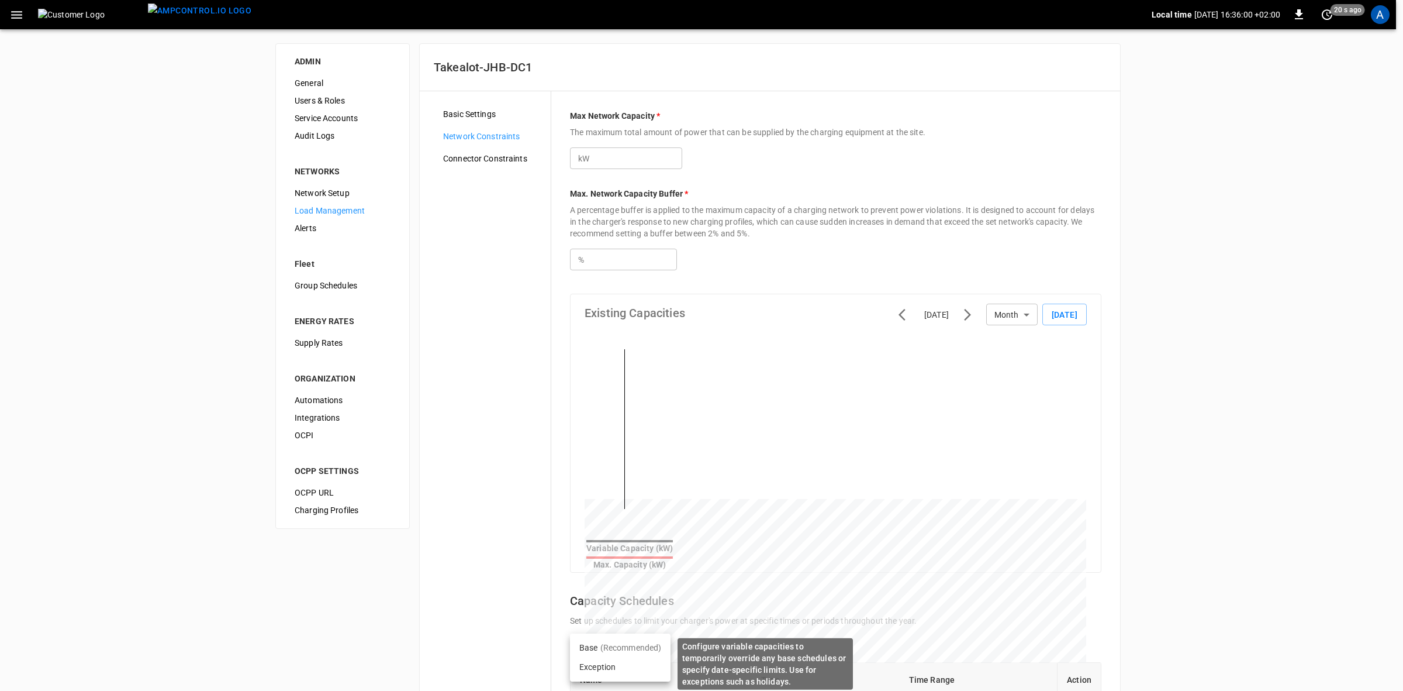
click at [585, 661] on li "Exception" at bounding box center [620, 666] width 101 height 19
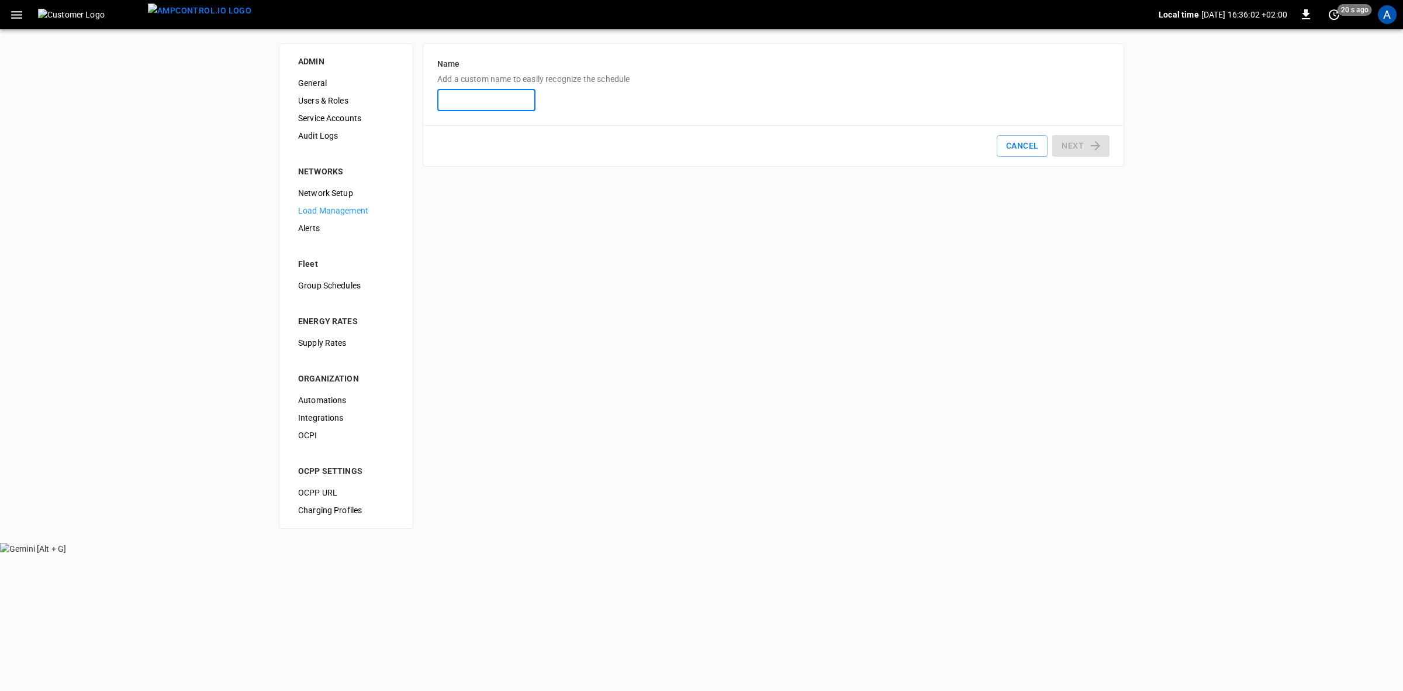
click at [481, 102] on input "Name Add a custom name to easily recognize the schedule" at bounding box center [486, 100] width 98 height 22
type input "**********"
click at [1089, 143] on icon "button" at bounding box center [1096, 146] width 14 height 14
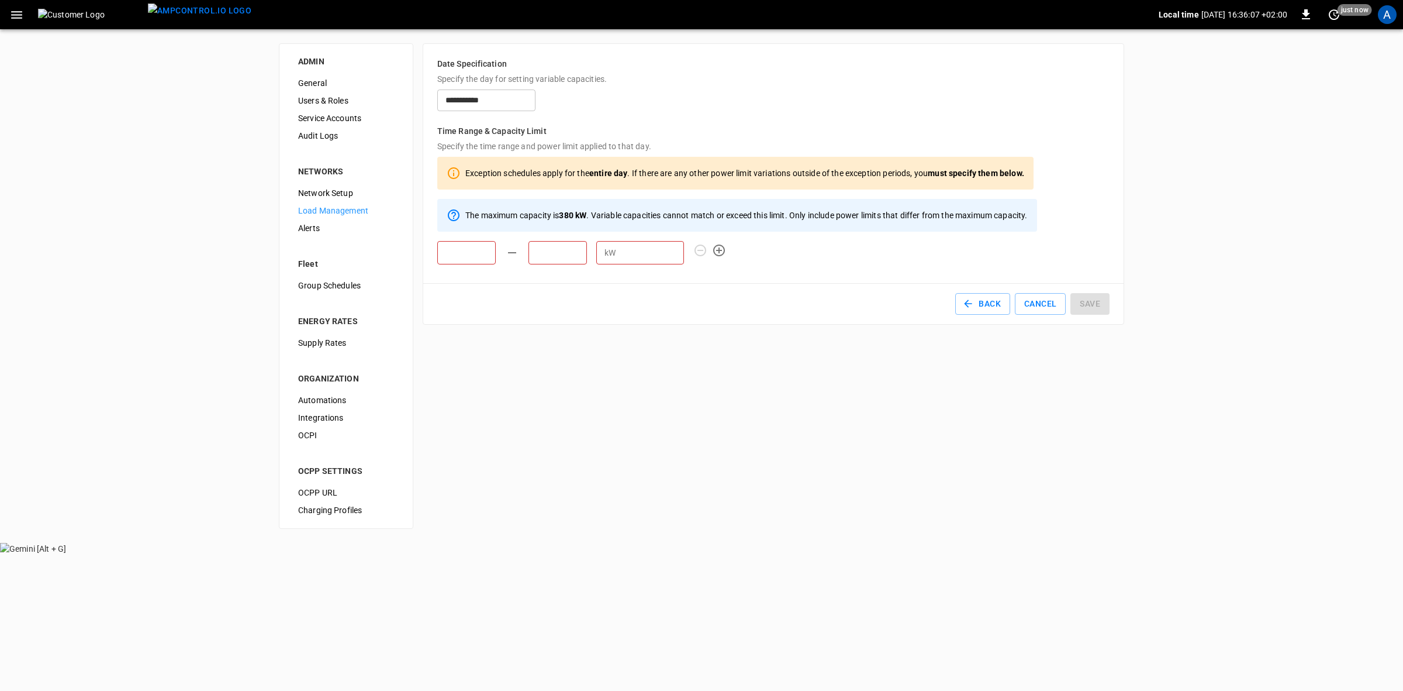
click at [464, 255] on input "text" at bounding box center [466, 252] width 58 height 23
type input "*****"
click at [602, 253] on input "text" at bounding box center [631, 252] width 58 height 23
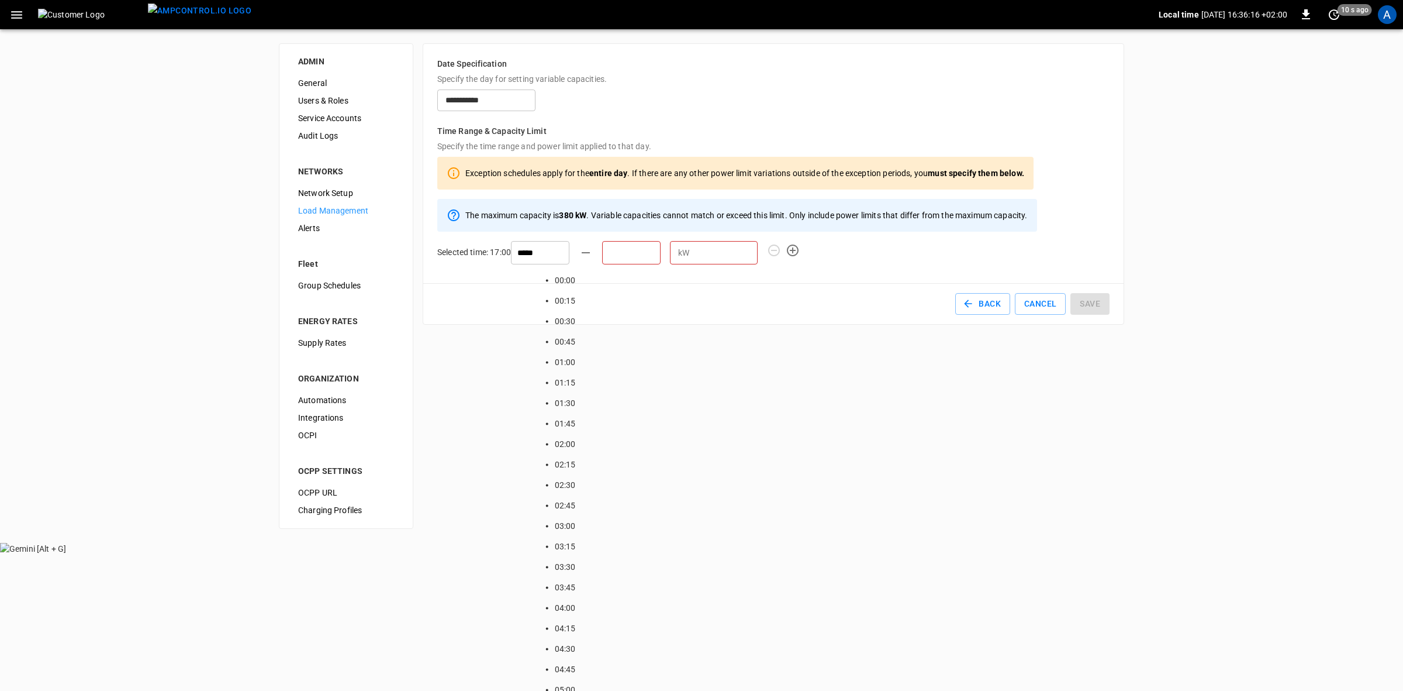
scroll to position [1483, 0]
type input "*****"
click at [768, 256] on input "number" at bounding box center [800, 253] width 64 height 22
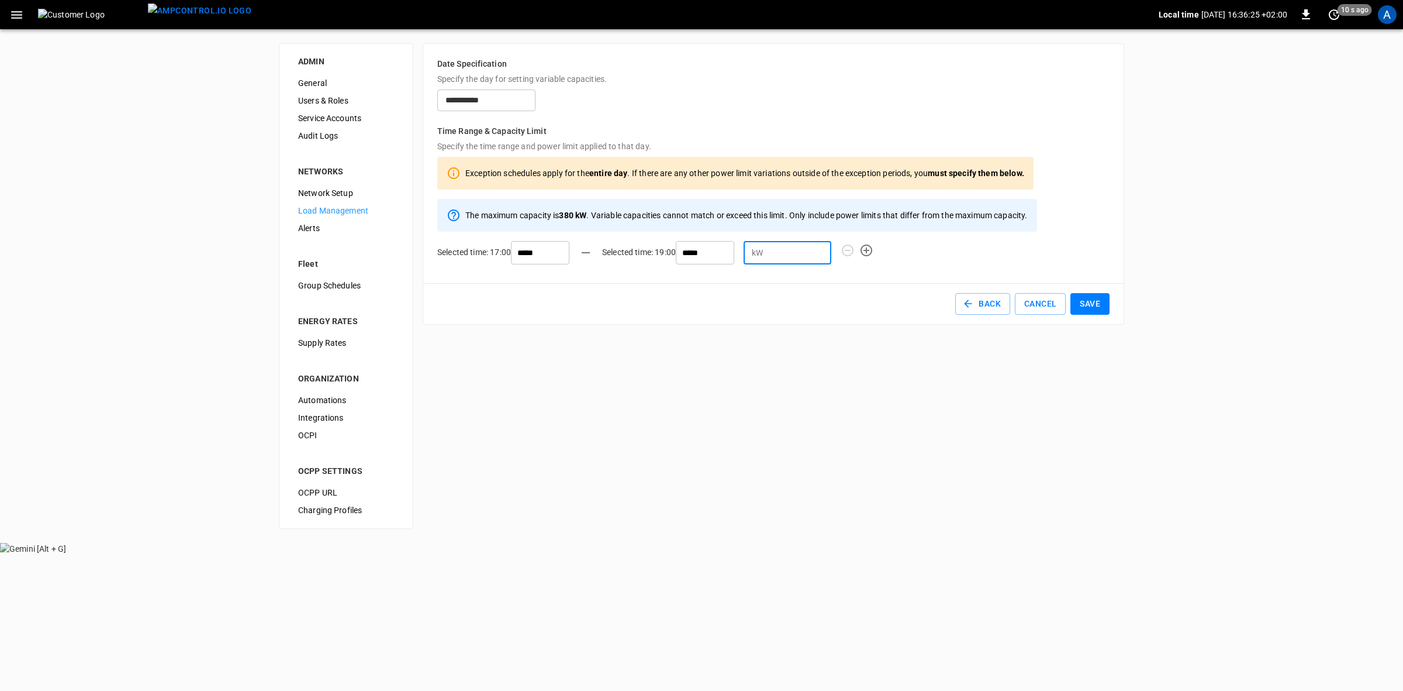
type input "***"
click at [860, 256] on icon "button" at bounding box center [867, 250] width 14 height 14
click at [472, 288] on input "text" at bounding box center [466, 280] width 58 height 23
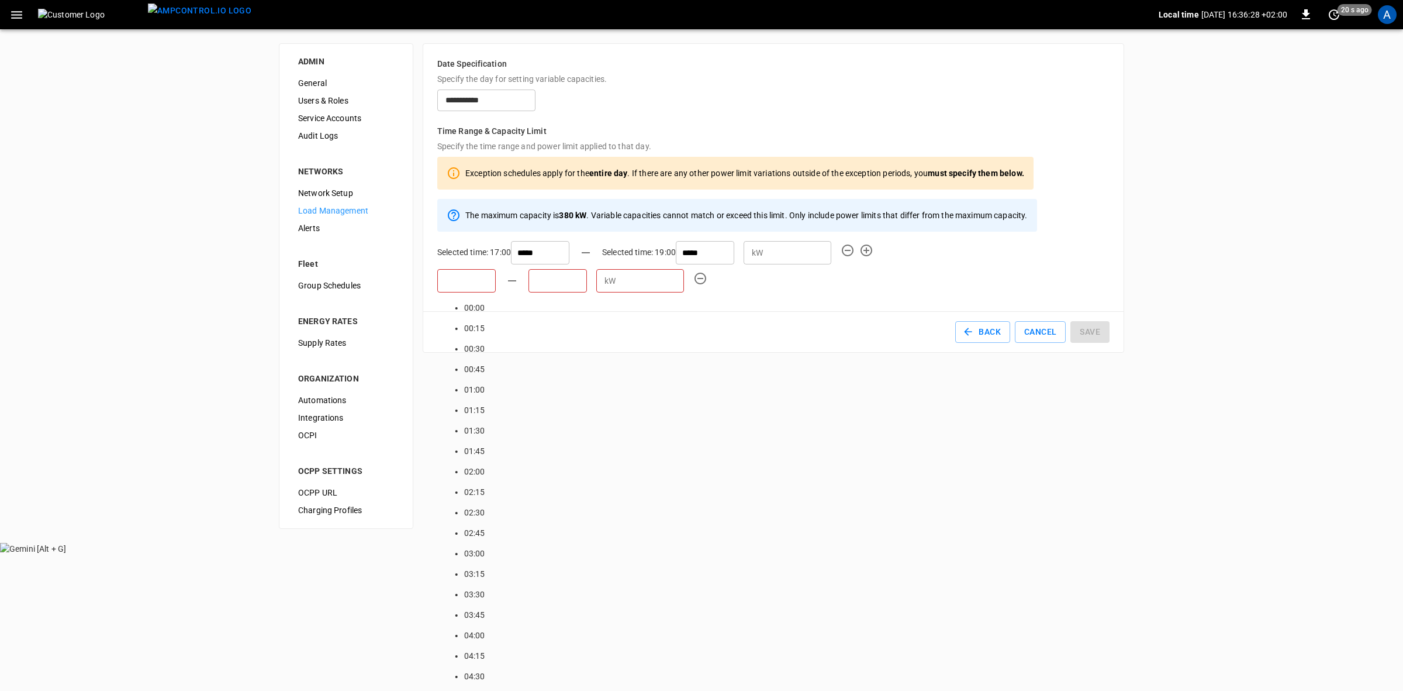
scroll to position [1467, 0]
type input "*****"
click at [602, 282] on input "text" at bounding box center [631, 280] width 58 height 23
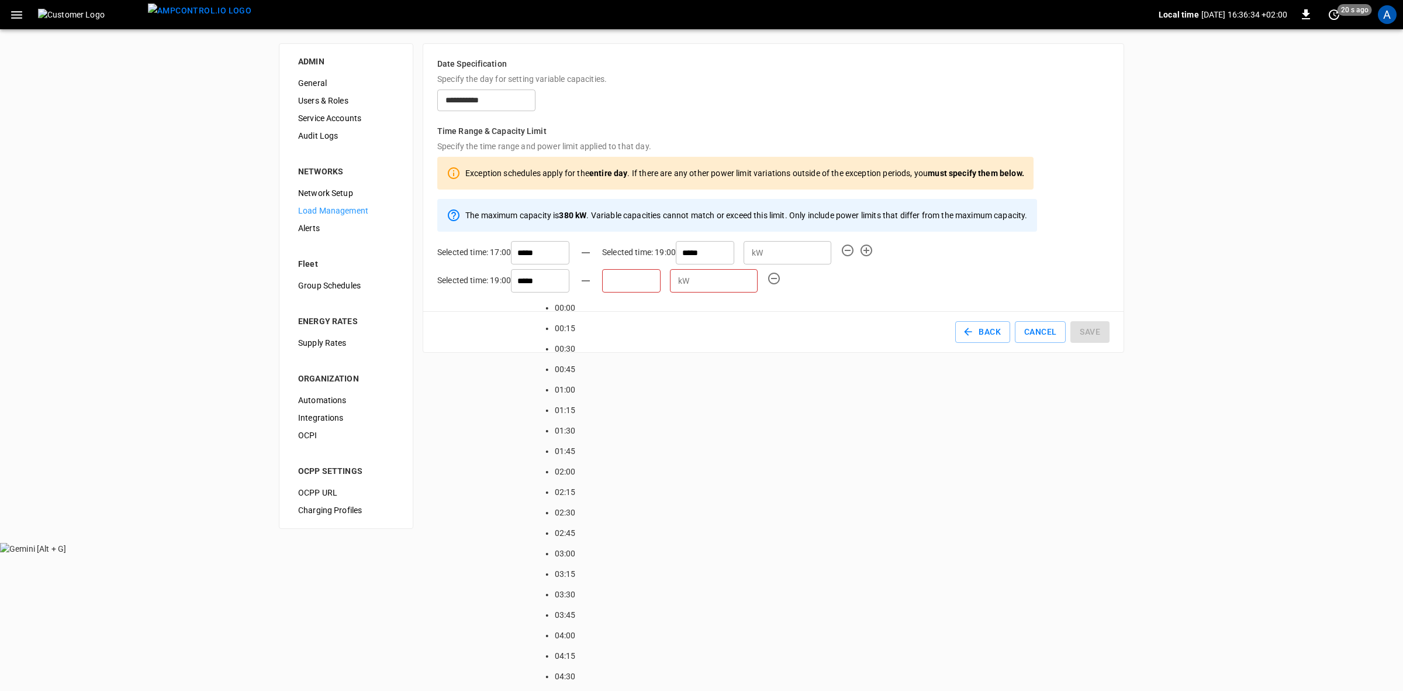
scroll to position [1729, 0]
type input "*****"
click at [768, 275] on input "number" at bounding box center [800, 281] width 64 height 22
type input "**"
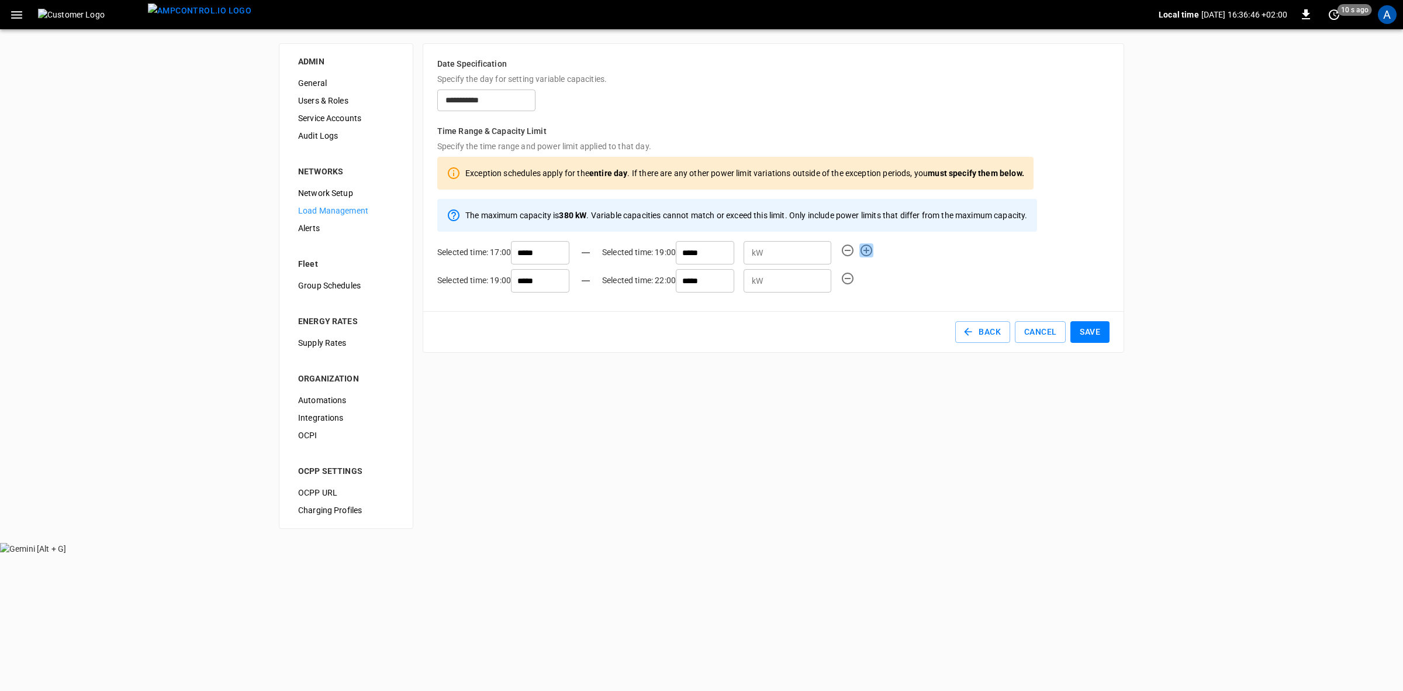
click at [860, 254] on icon "button" at bounding box center [867, 250] width 14 height 14
click at [469, 312] on input "text" at bounding box center [466, 308] width 58 height 23
type input "*****"
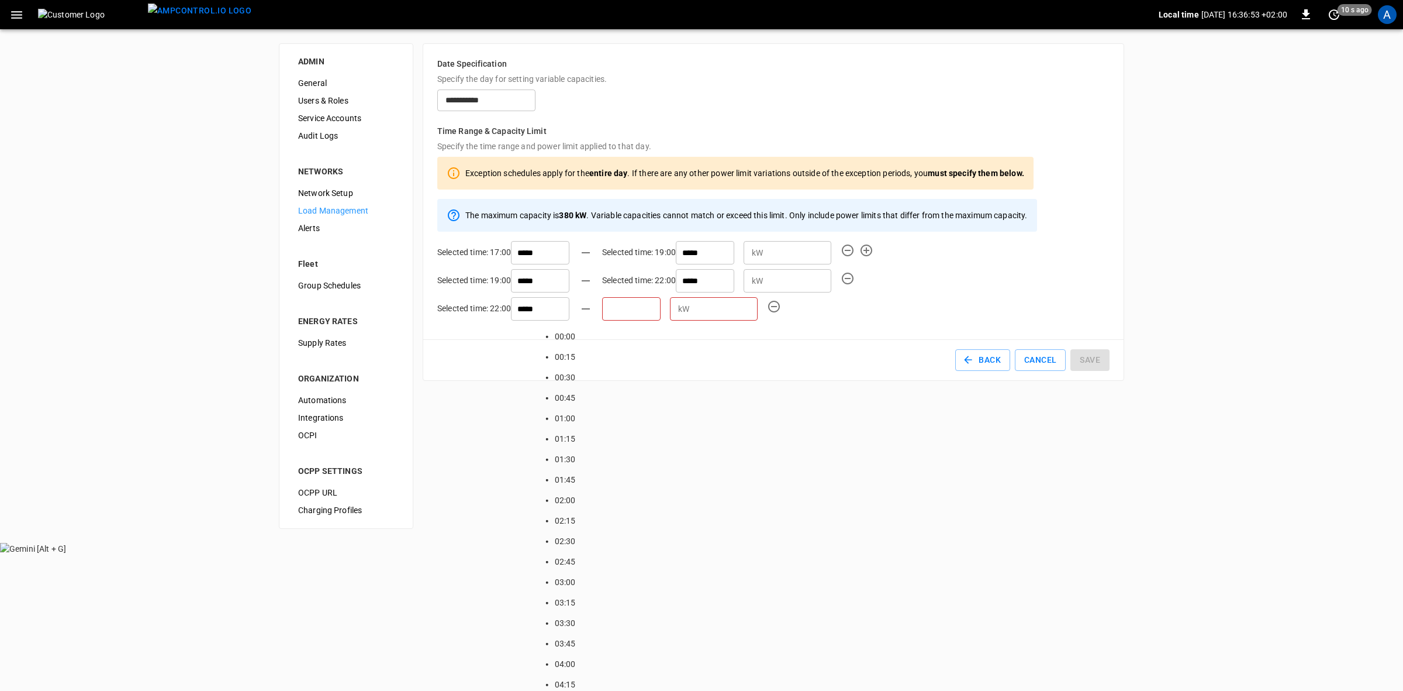
click at [602, 310] on input "text" at bounding box center [631, 308] width 58 height 23
type input "*****"
click at [768, 309] on input "number" at bounding box center [800, 309] width 64 height 22
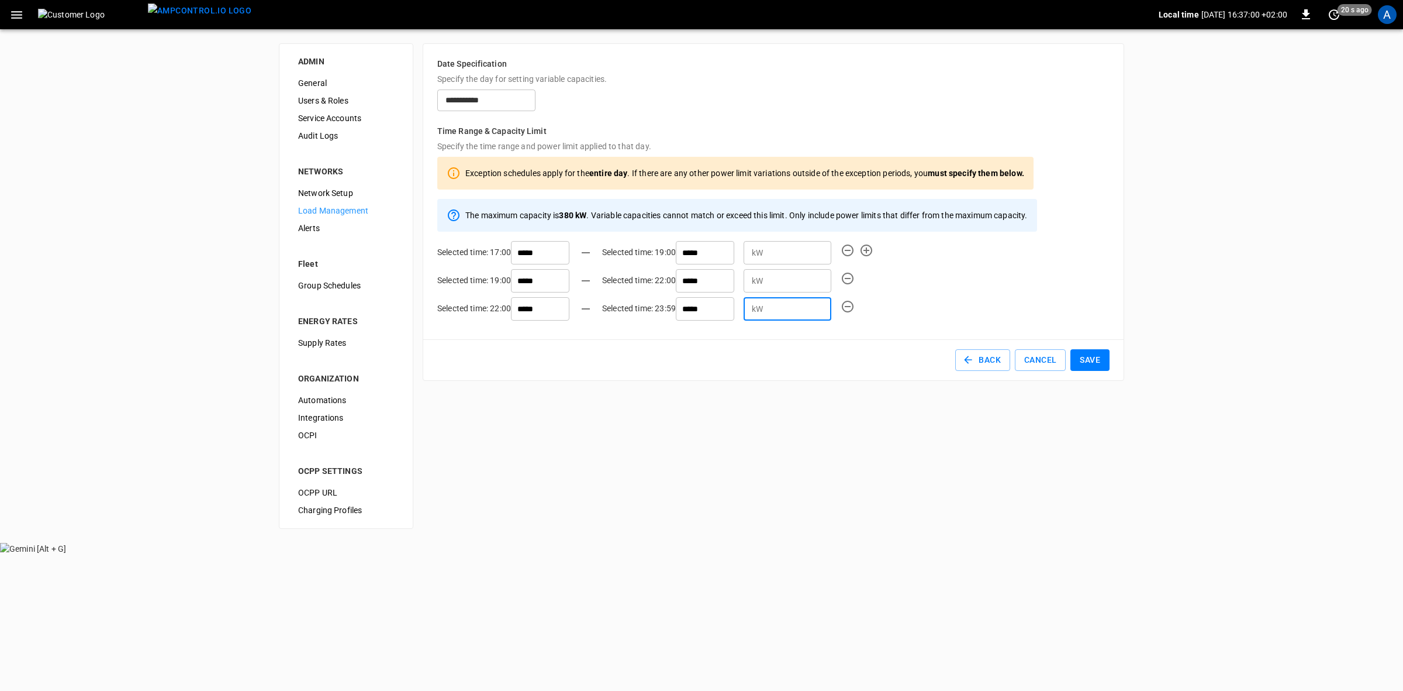
type input "**"
click at [1091, 365] on button "Save" at bounding box center [1090, 360] width 39 height 22
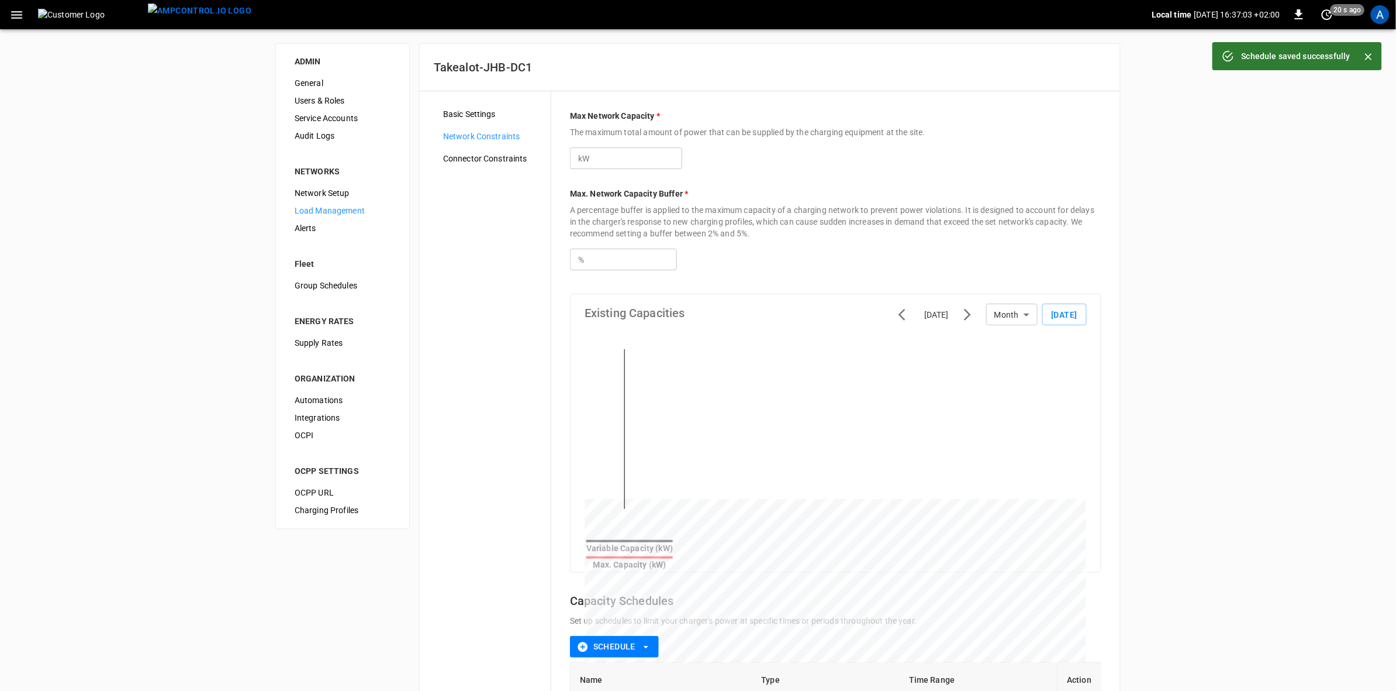
type input "***"
click at [16, 19] on icon "button" at bounding box center [16, 15] width 15 height 15
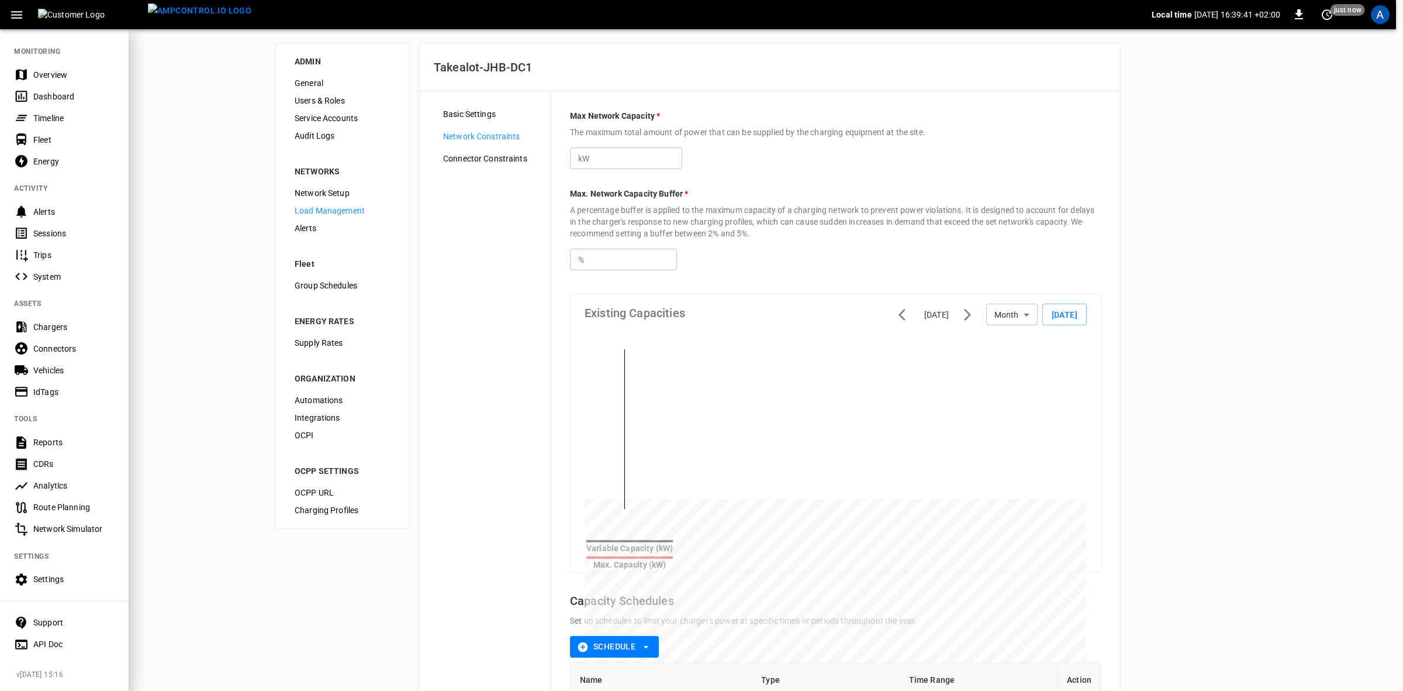
click at [50, 94] on div "Dashboard" at bounding box center [73, 97] width 81 height 12
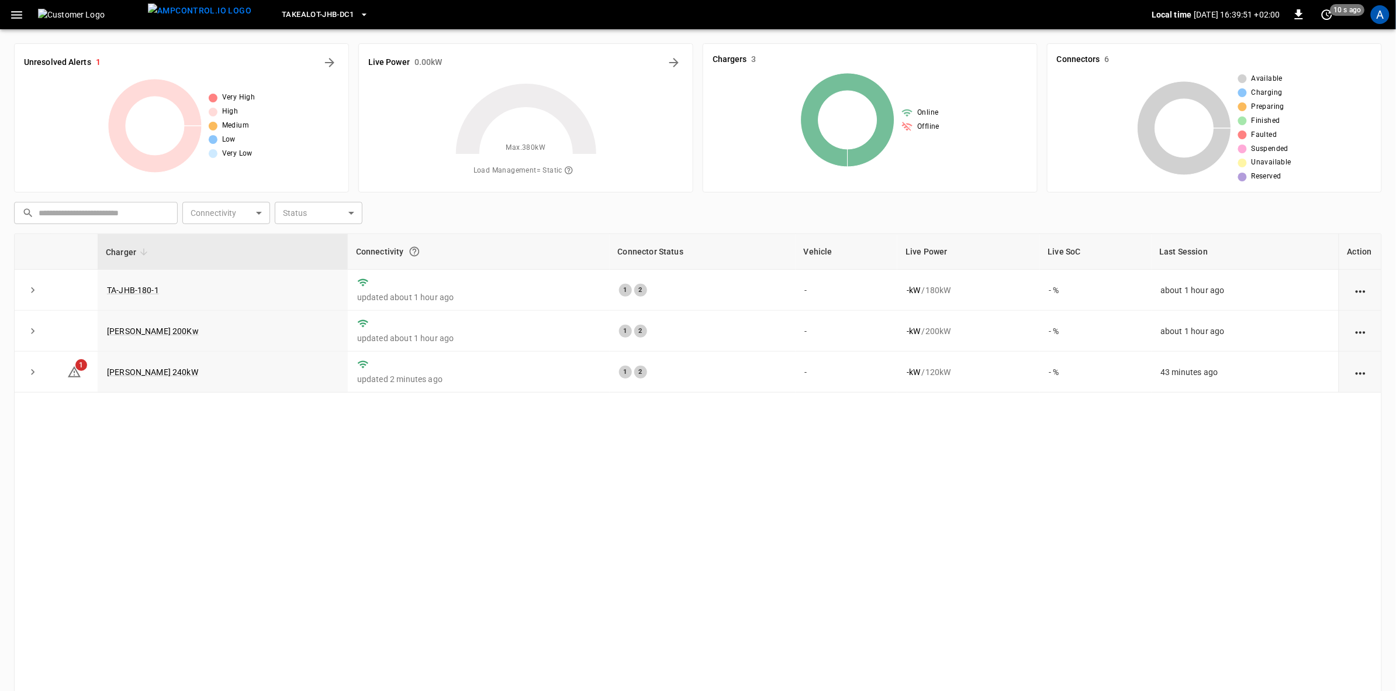
click at [138, 371] on link "[PERSON_NAME] 240kW" at bounding box center [152, 371] width 91 height 9
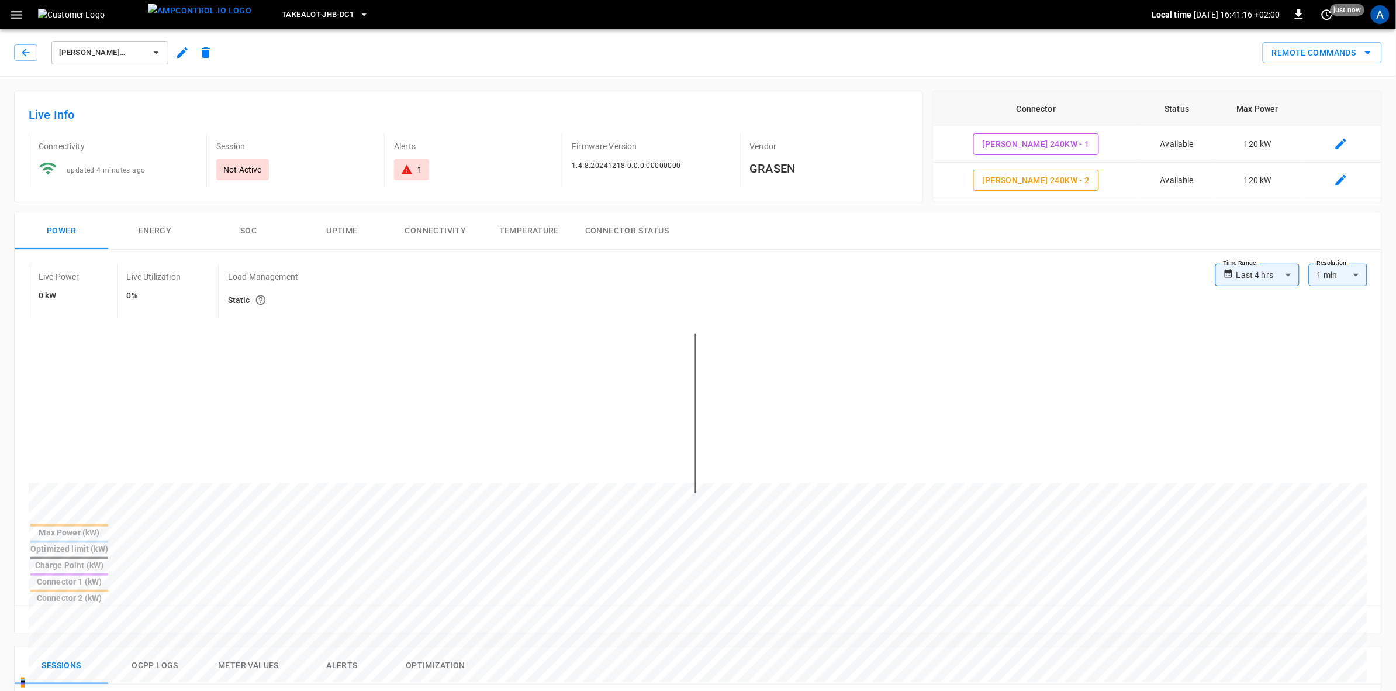
click at [180, 50] on icon "button" at bounding box center [182, 53] width 14 height 14
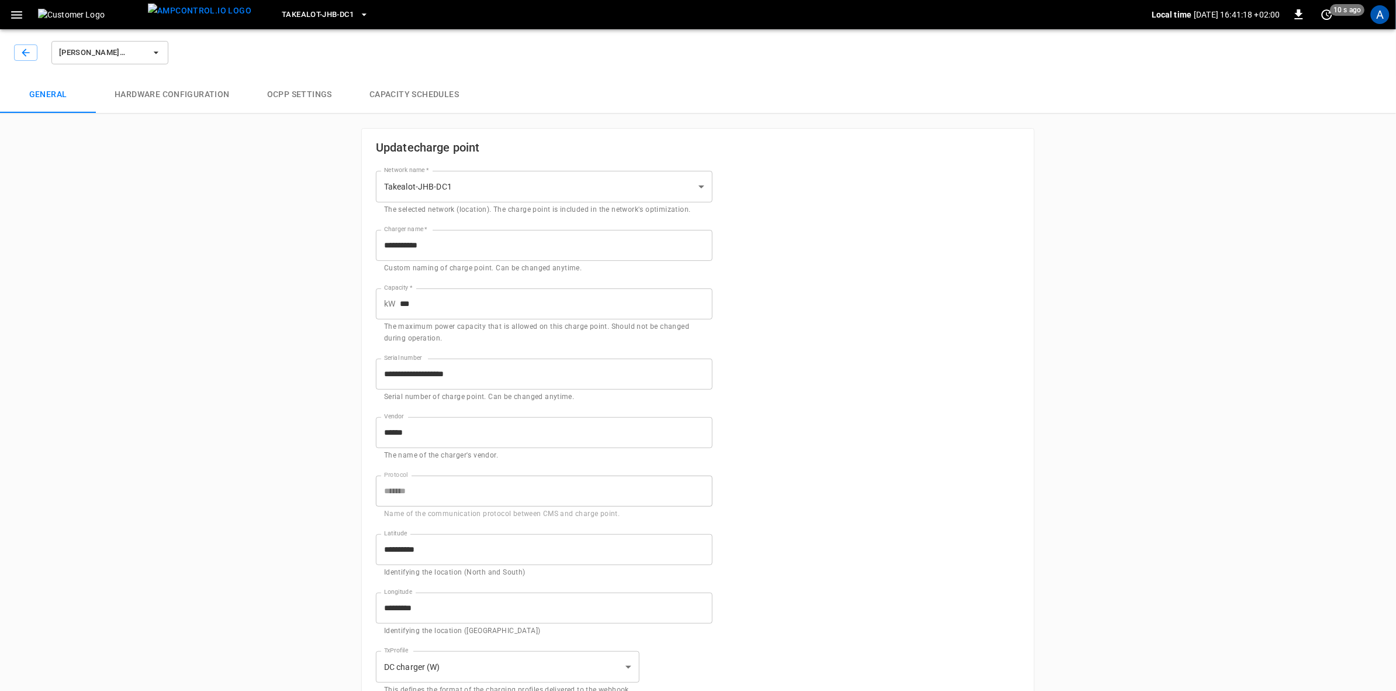
type input "**********"
click at [185, 89] on button "Hardware configuration" at bounding box center [172, 94] width 153 height 37
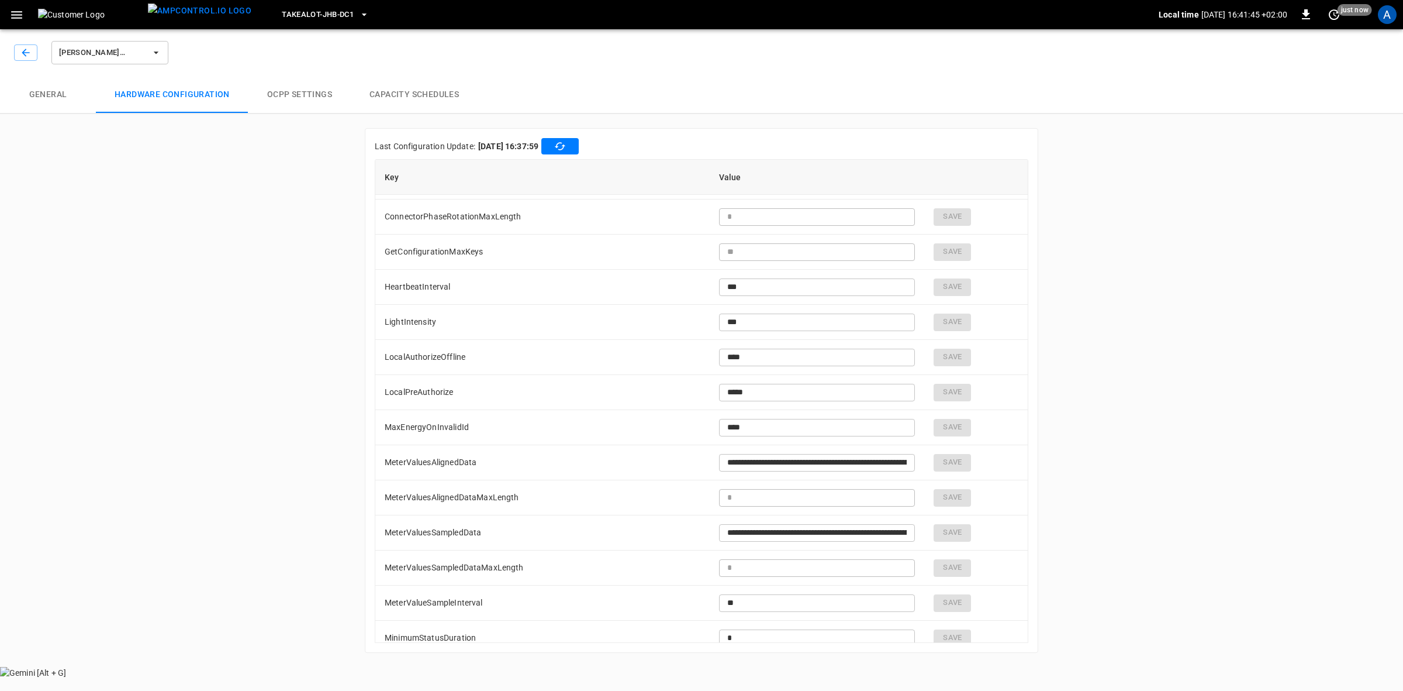
scroll to position [238, 0]
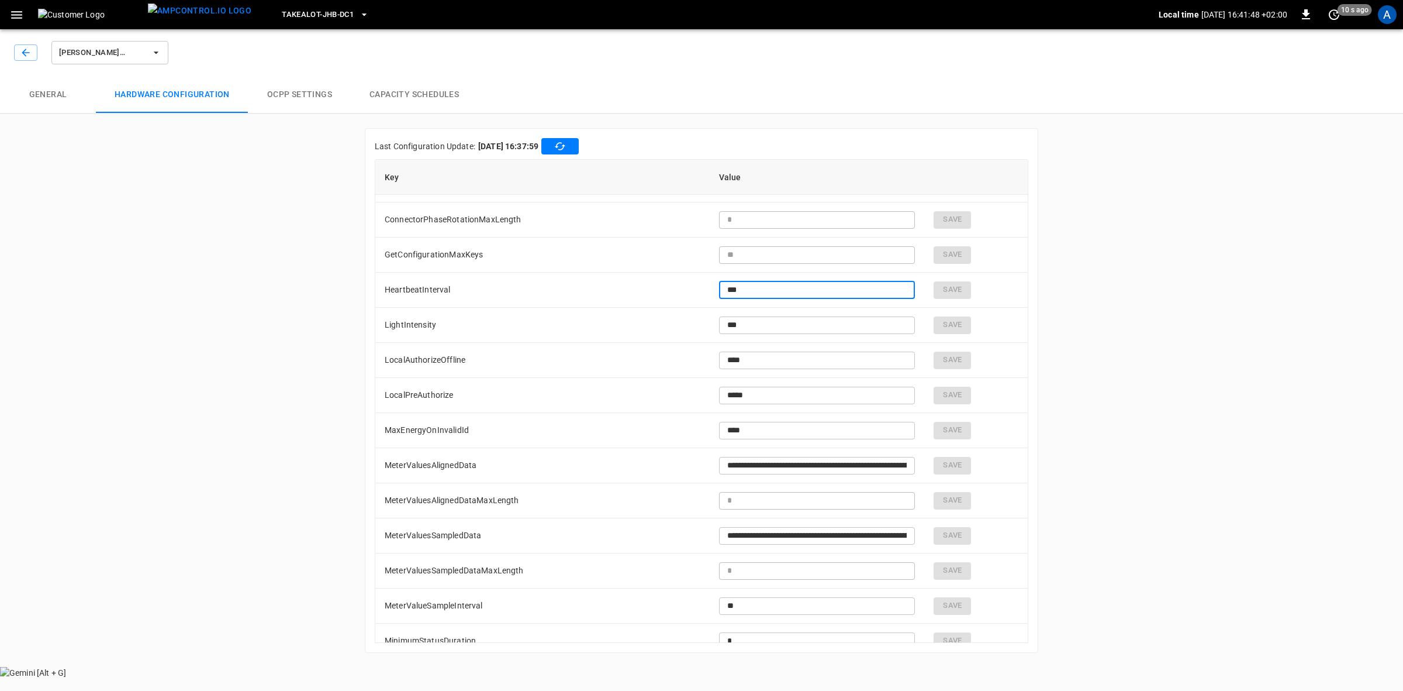
drag, startPoint x: 744, startPoint y: 285, endPoint x: 699, endPoint y: 295, distance: 46.2
click at [710, 295] on td "*** ​" at bounding box center [817, 289] width 215 height 35
type input "**"
click at [962, 288] on button "Save" at bounding box center [959, 290] width 37 height 18
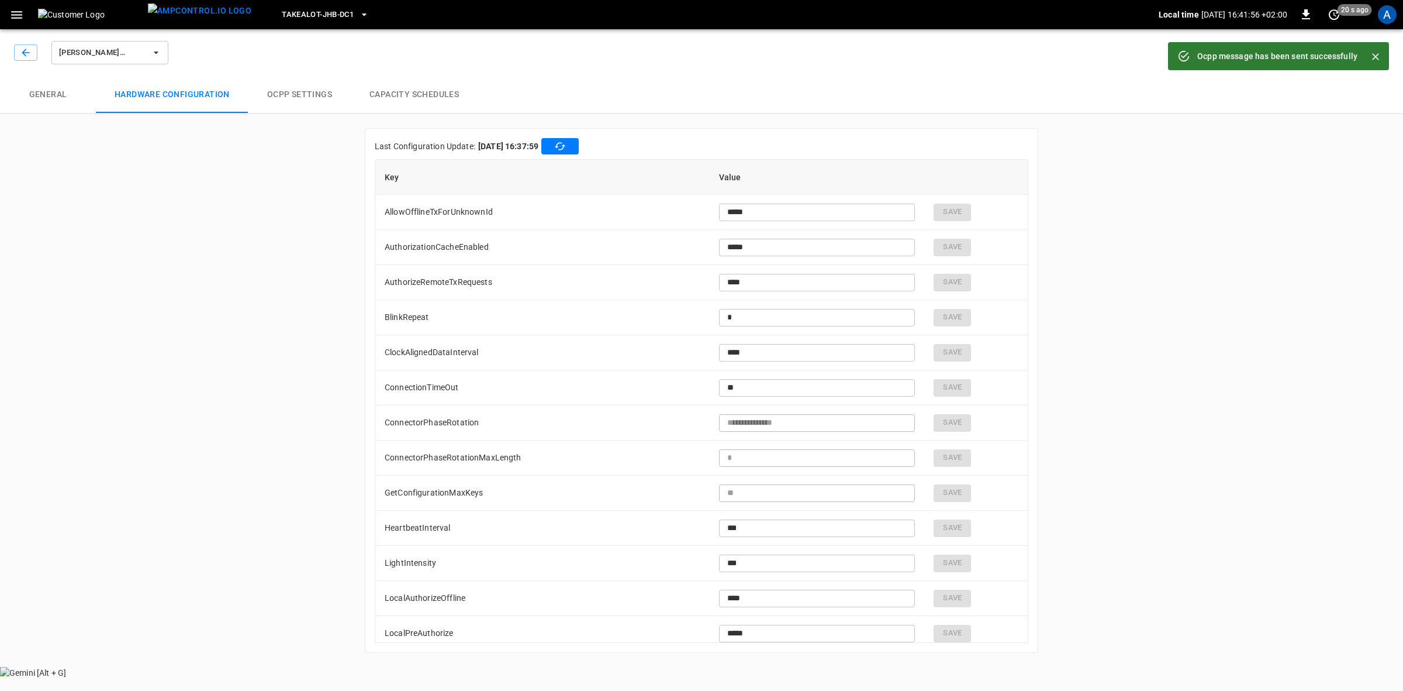
type input "**"
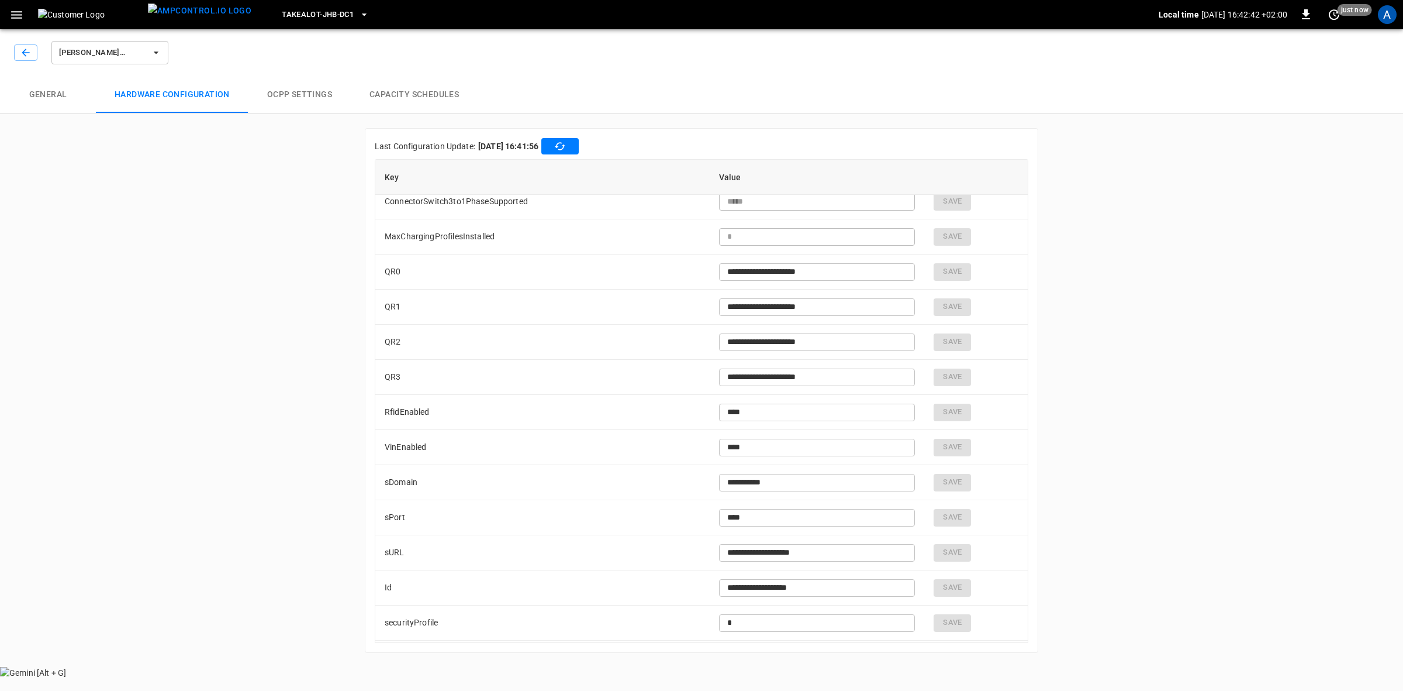
scroll to position [1410, 0]
